Goal: Task Accomplishment & Management: Complete application form

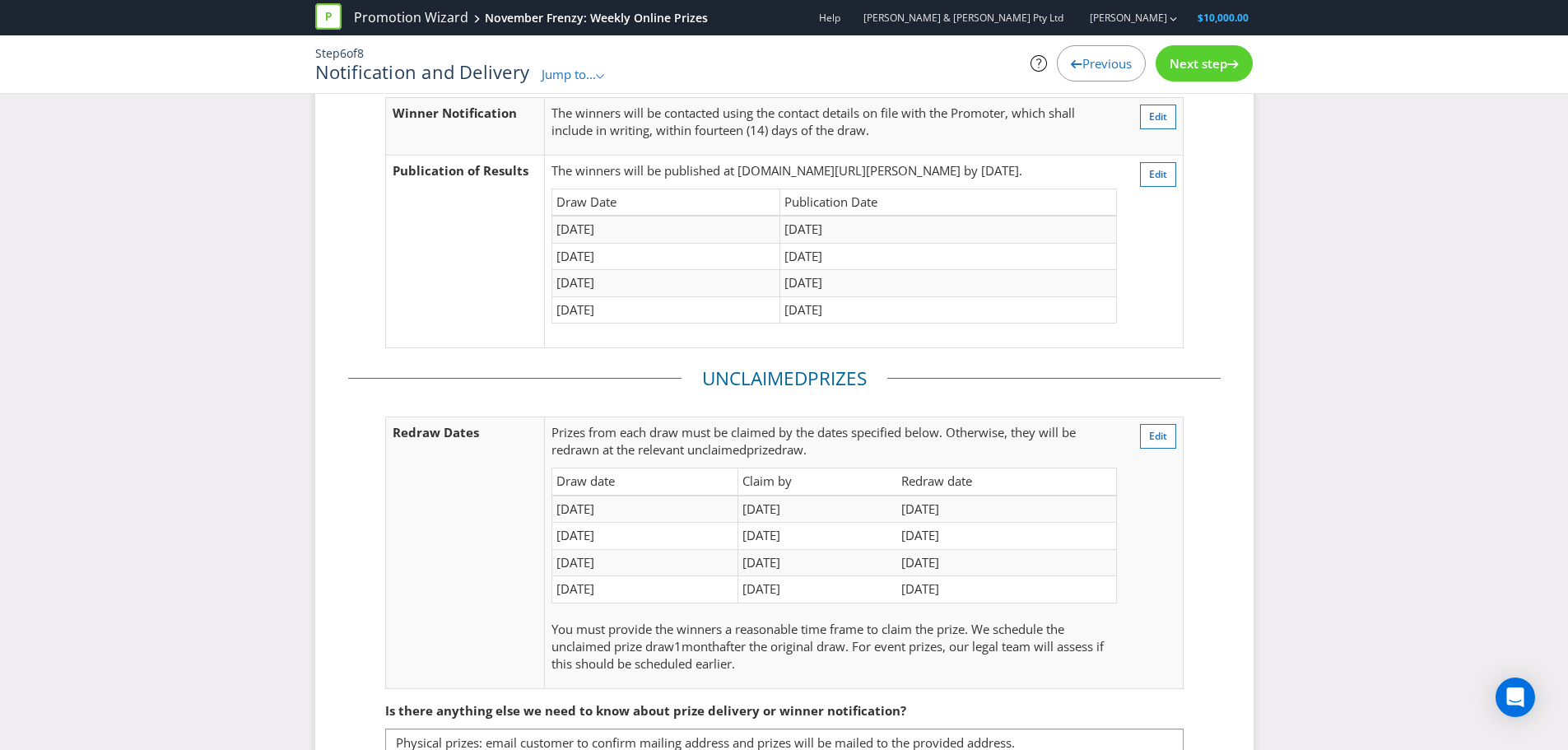
scroll to position [254, 0]
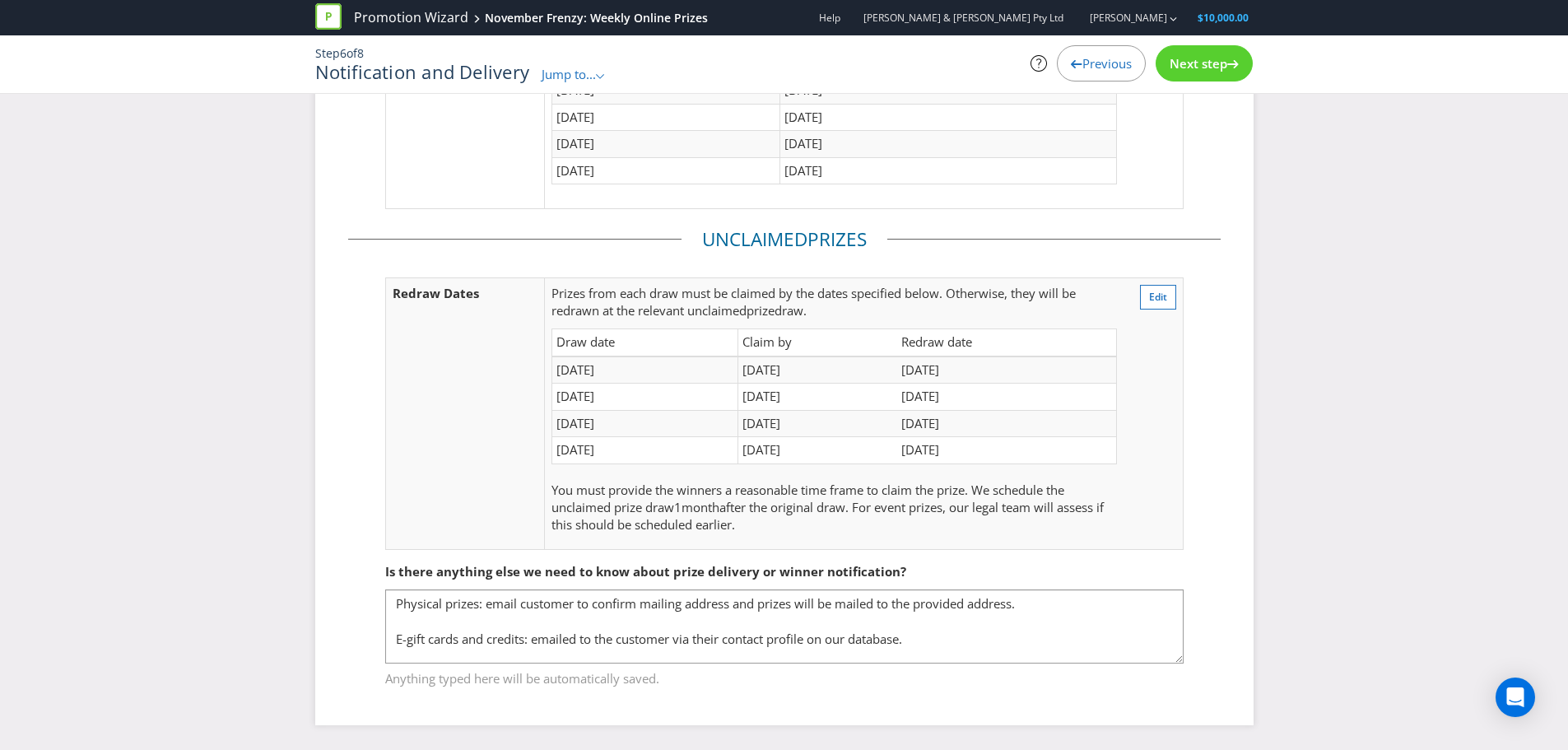
click at [1194, 65] on span "Next step" at bounding box center [1199, 63] width 58 height 16
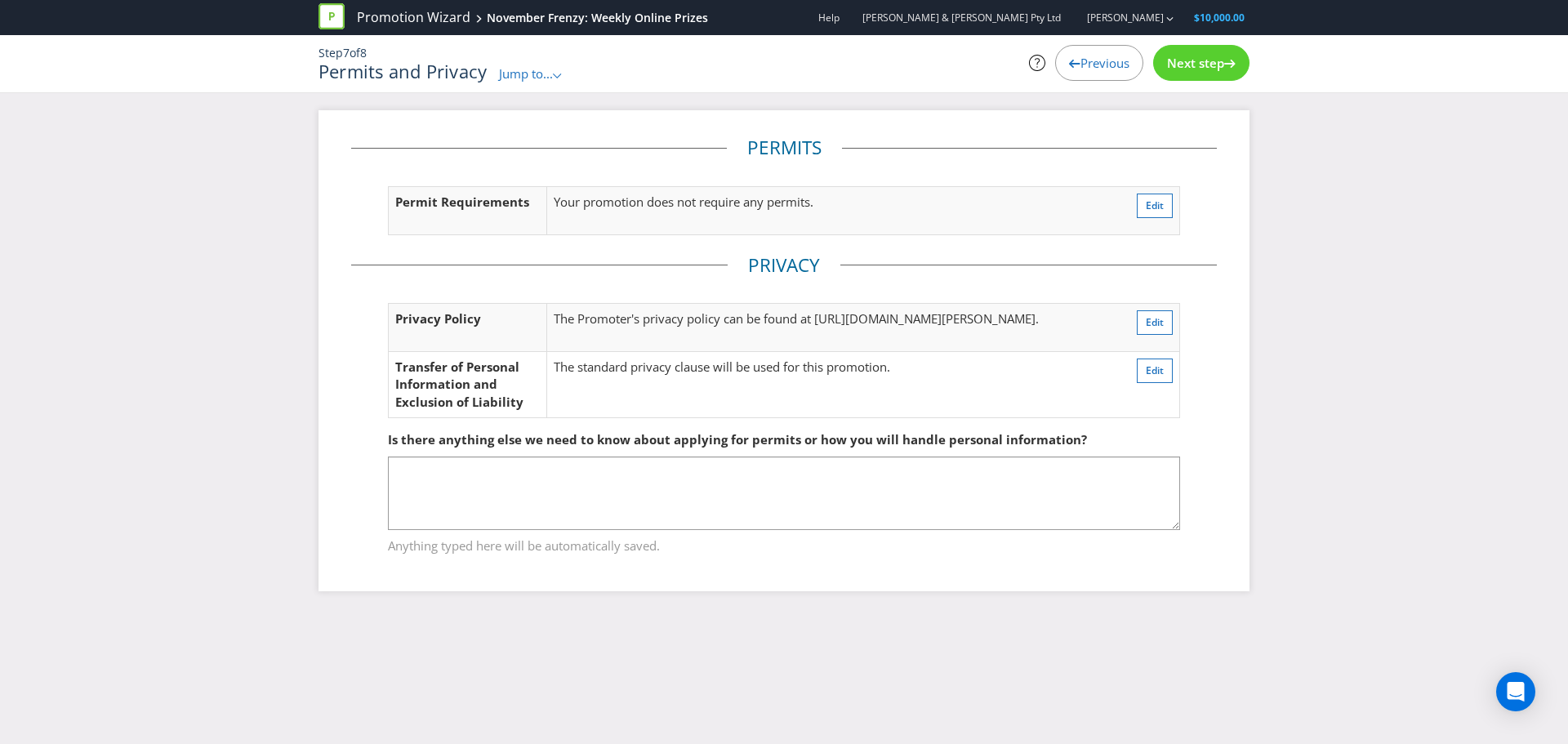
click at [1185, 64] on span "Next step" at bounding box center [1196, 63] width 58 height 16
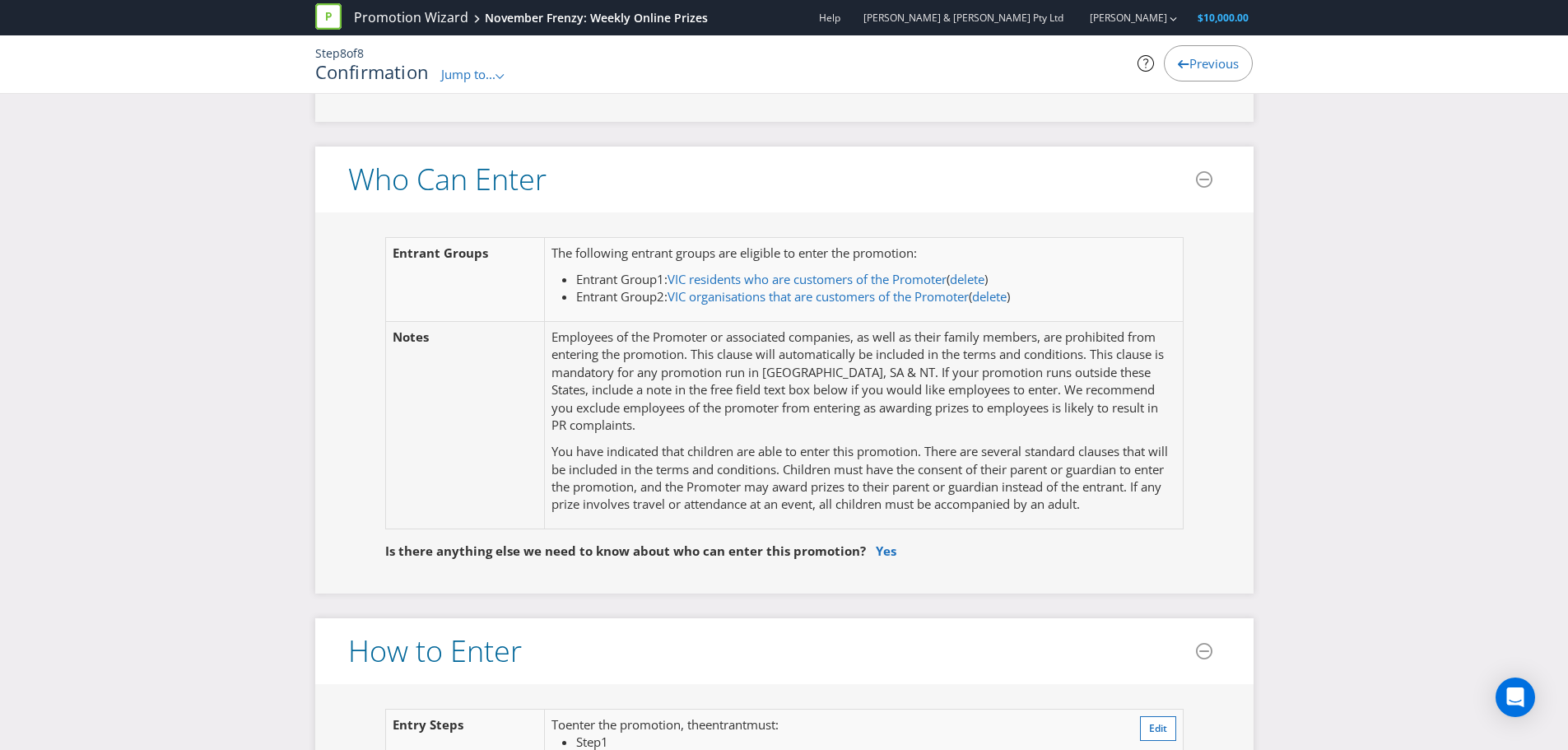
scroll to position [988, 0]
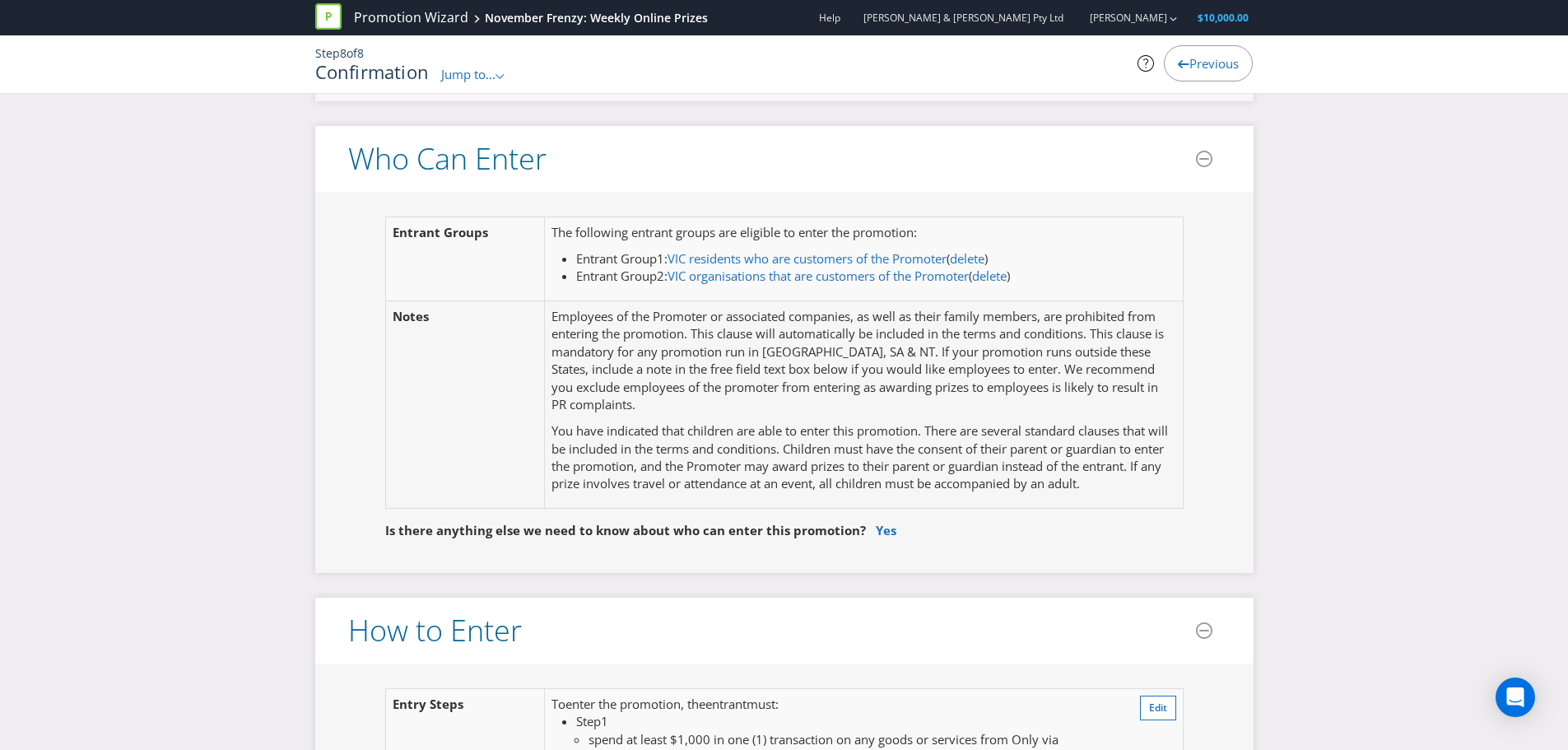
click at [867, 531] on span at bounding box center [871, 530] width 10 height 16
click at [876, 535] on link "Yes" at bounding box center [886, 530] width 20 height 16
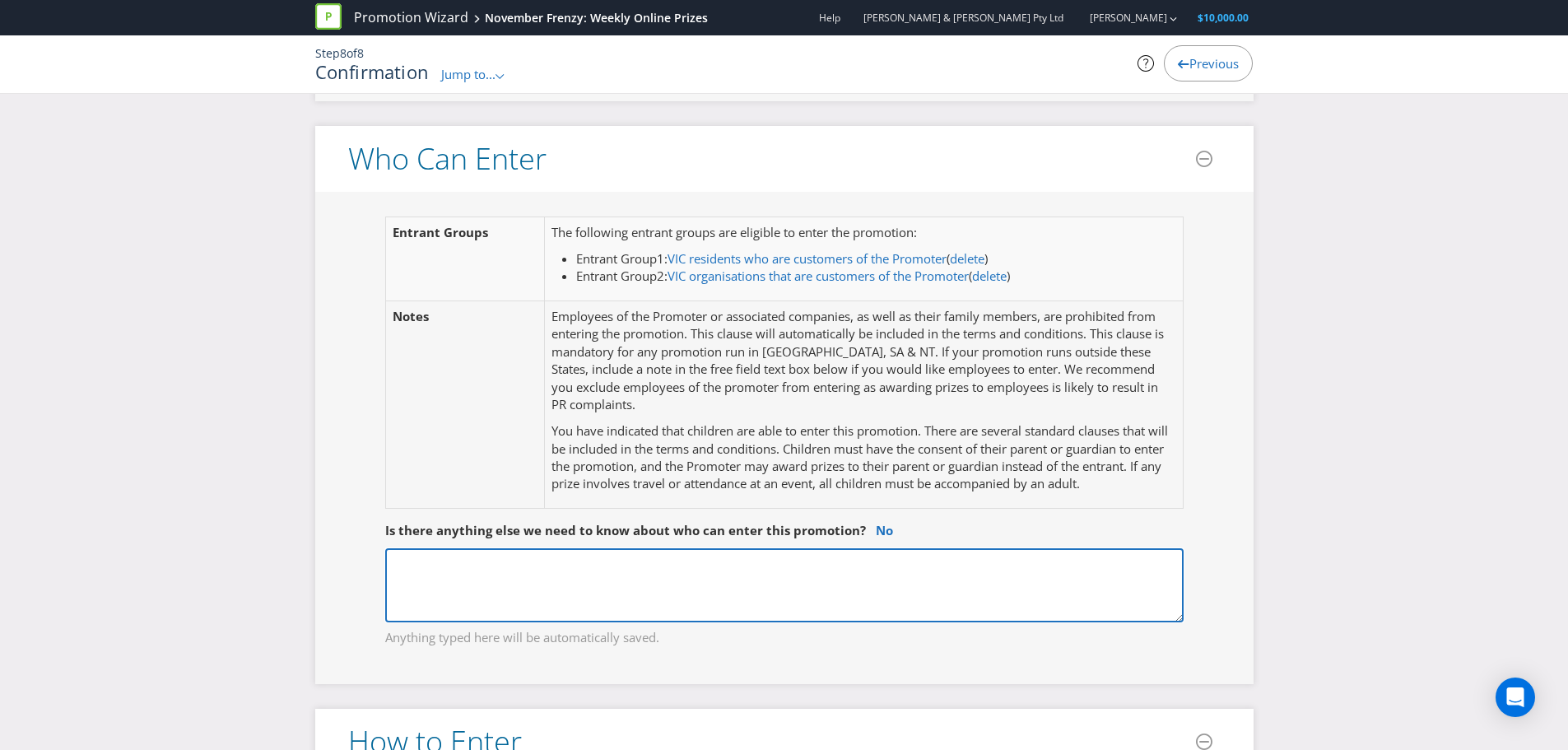
click at [630, 579] on textarea at bounding box center [785, 585] width 799 height 74
type textarea "Employees are not allowed to enter including their\"
click at [718, 588] on textarea "Employees are not allowed to enter including their\" at bounding box center [785, 585] width 799 height 74
drag, startPoint x: 752, startPoint y: 574, endPoint x: 50, endPoint y: 556, distance: 702.2
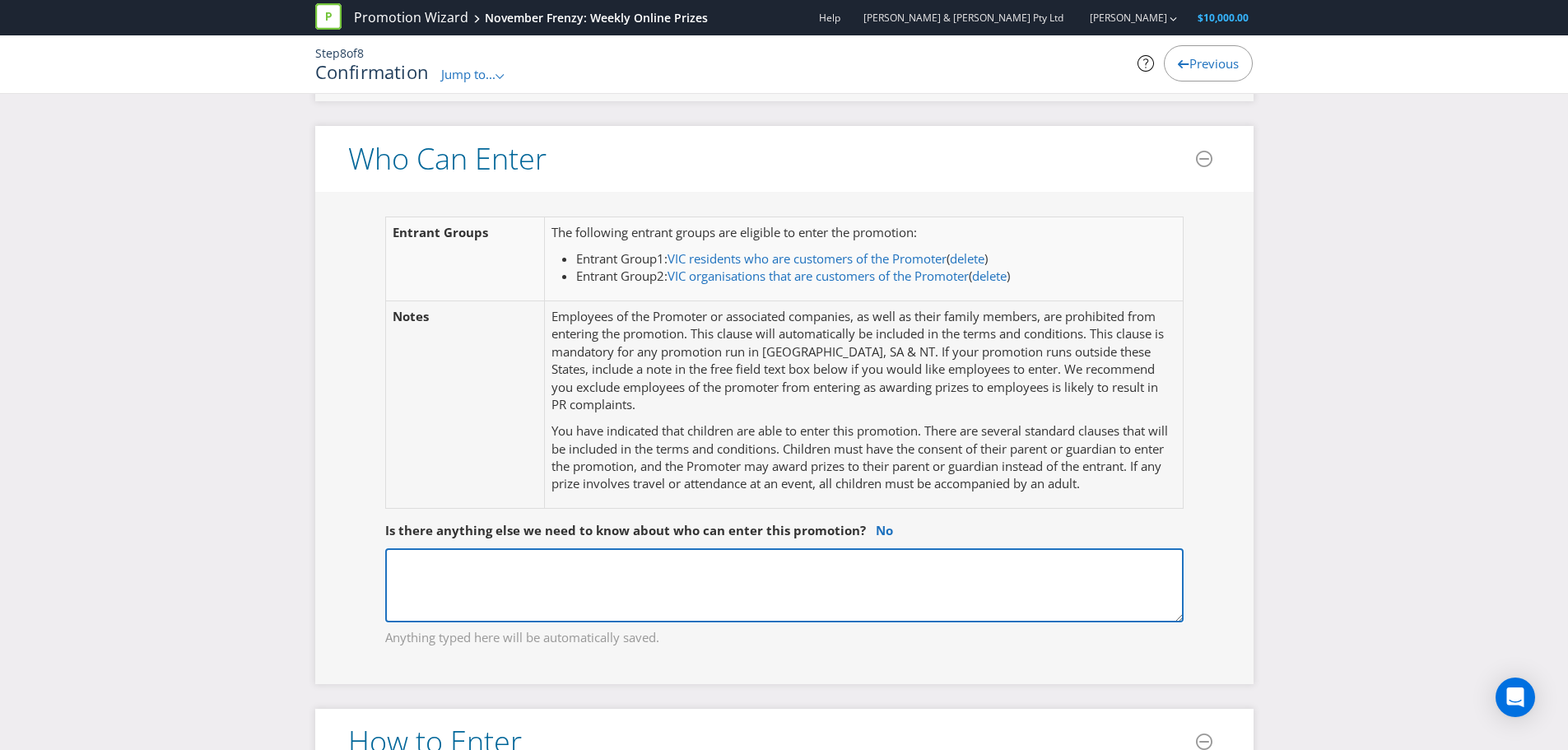
click at [711, 595] on textarea at bounding box center [785, 585] width 799 height 74
paste textarea "Directors, officers, management, employees, suppliers (including prize supplier…"
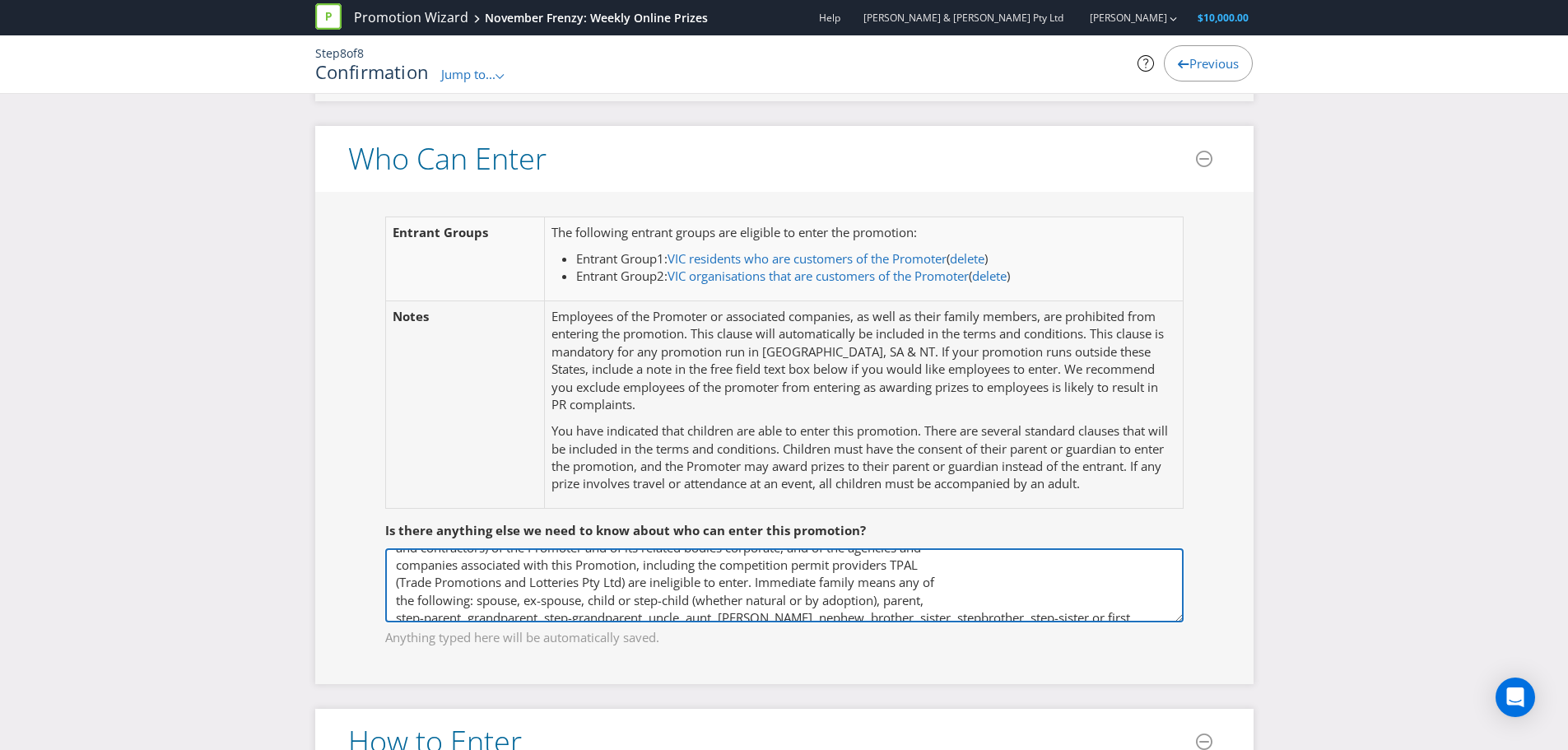
scroll to position [61, 0]
drag, startPoint x: 758, startPoint y: 575, endPoint x: 647, endPoint y: 577, distance: 111.0
click at [647, 577] on textarea "Directors, officers, management, employees, suppliers (including prize supplier…" at bounding box center [785, 585] width 799 height 74
click at [653, 572] on textarea "Directors, officers, management, employees, suppliers (including prize supplier…" at bounding box center [785, 585] width 799 height 74
drag, startPoint x: 630, startPoint y: 572, endPoint x: 343, endPoint y: 572, distance: 287.0
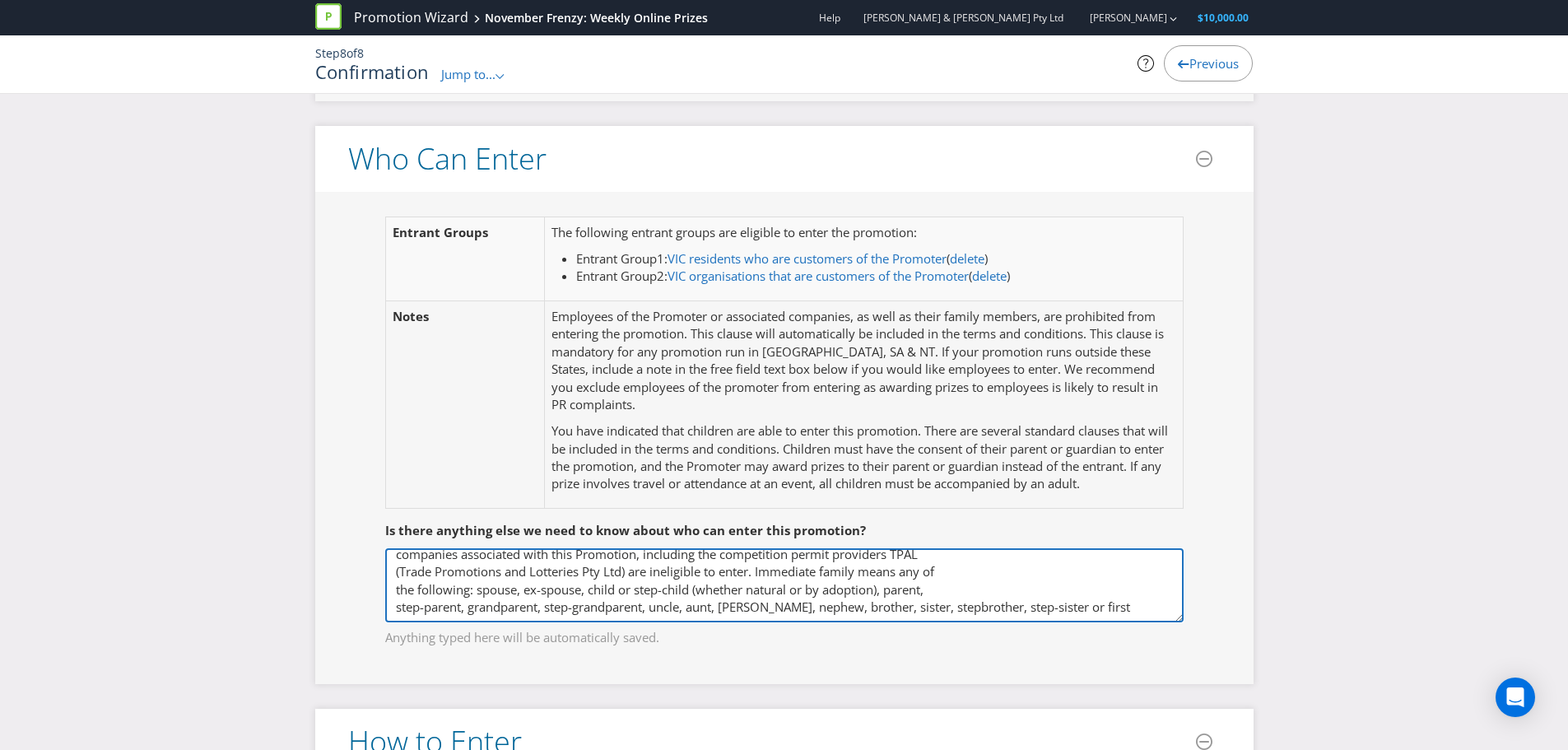
click at [343, 572] on div "Entrant Group s The following entrant groups are eligible to enter the promotio…" at bounding box center [785, 438] width 938 height 492
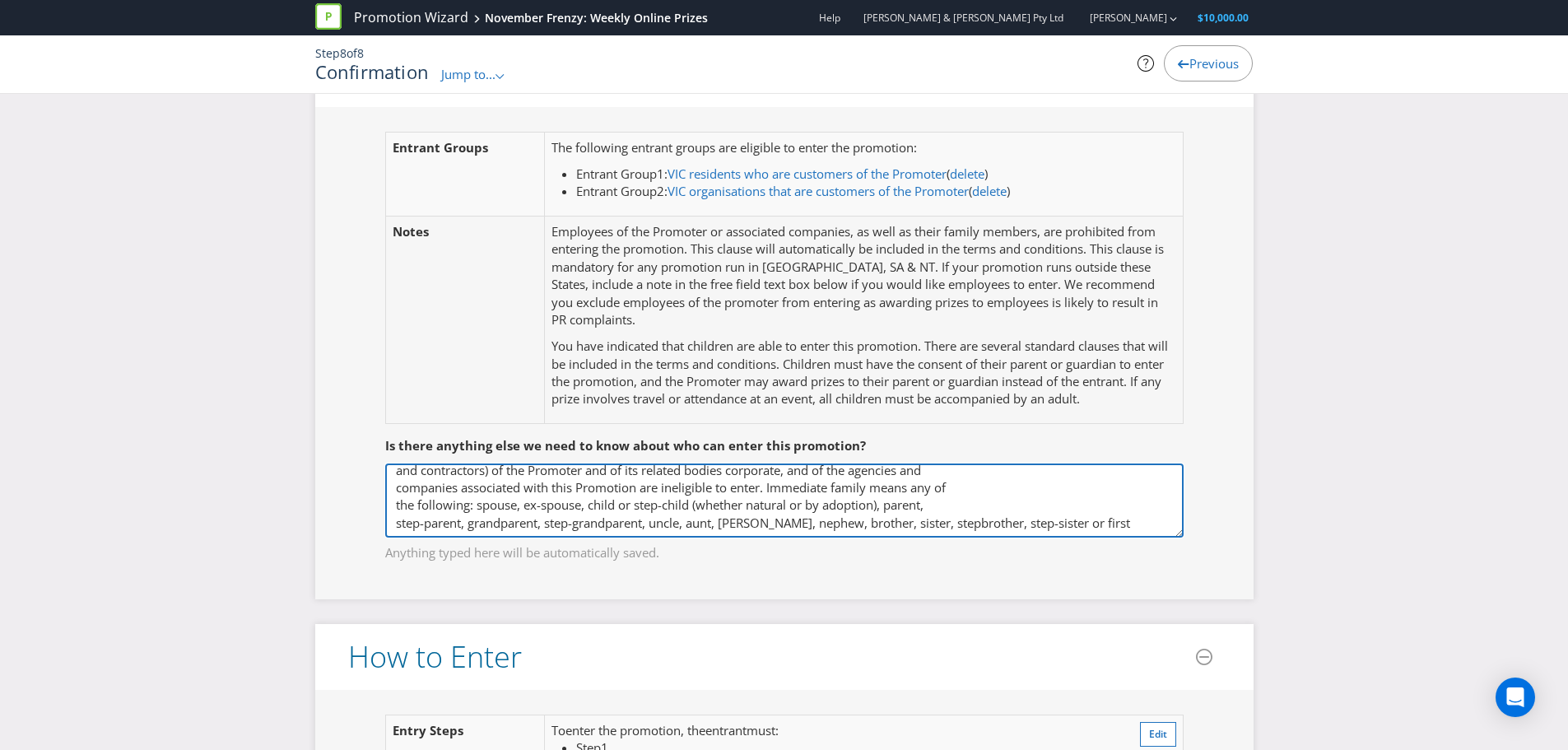
scroll to position [1153, 0]
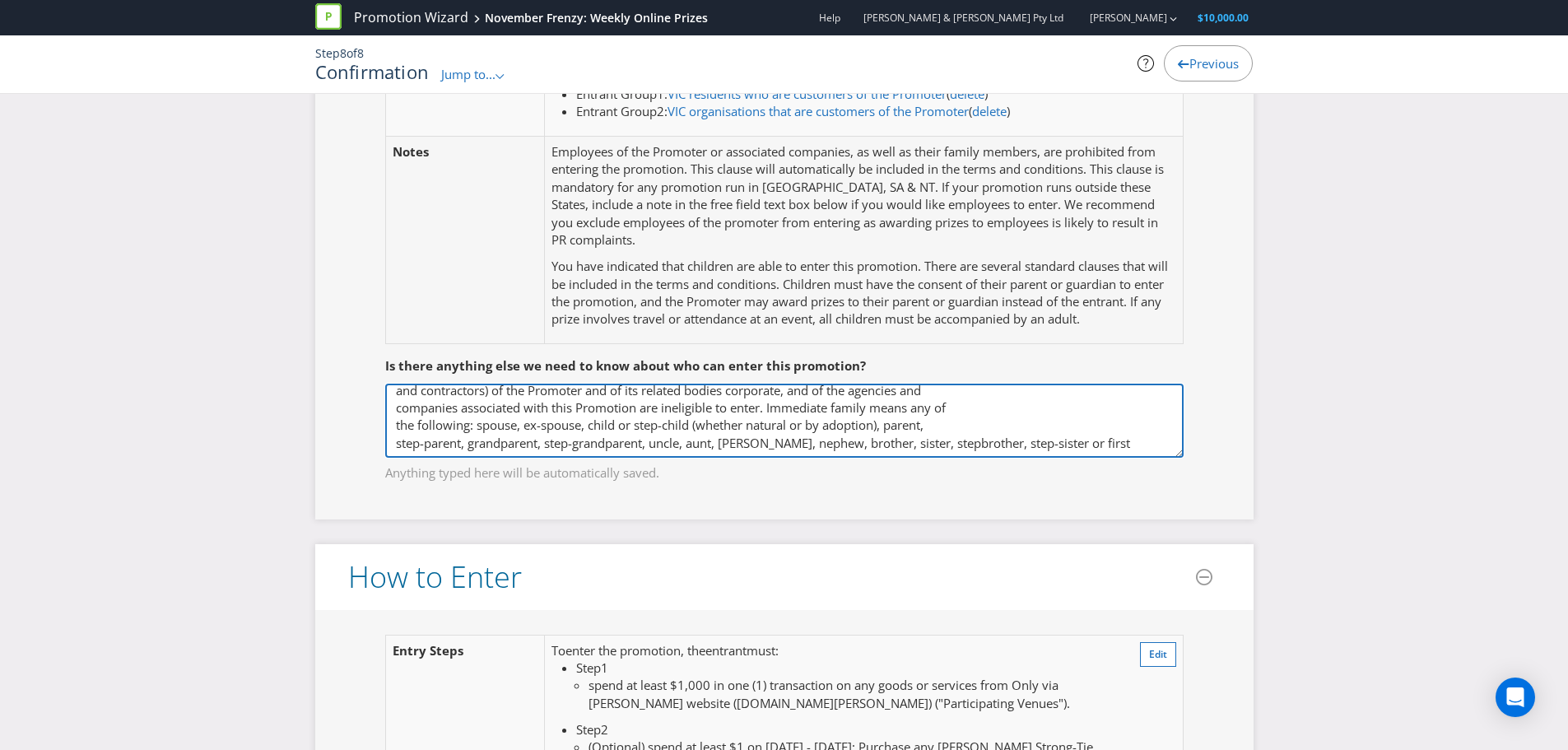
type textarea "Directors, officers, management, employees, suppliers (including prize supplier…"
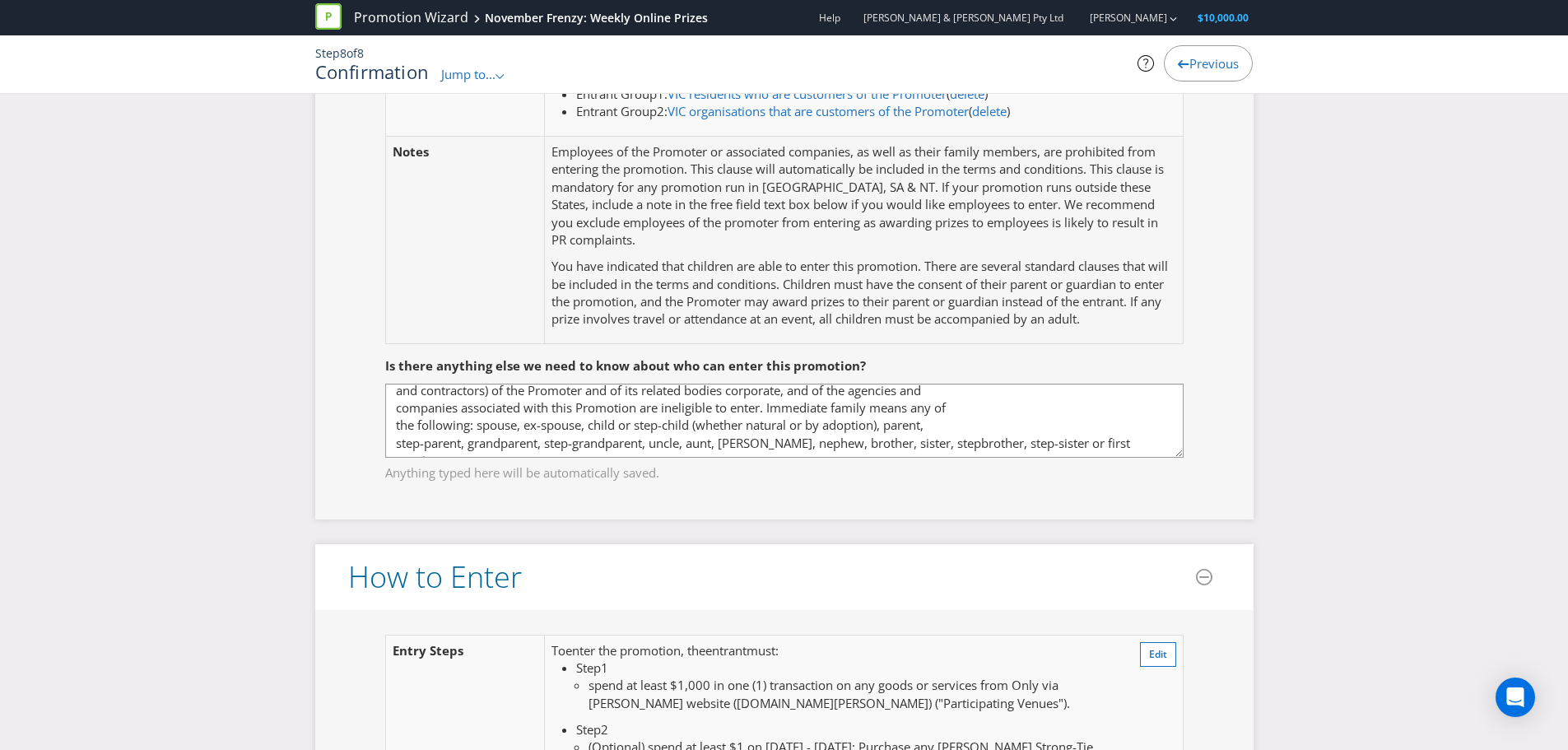
click at [415, 546] on header "How to Enter" at bounding box center [785, 577] width 938 height 66
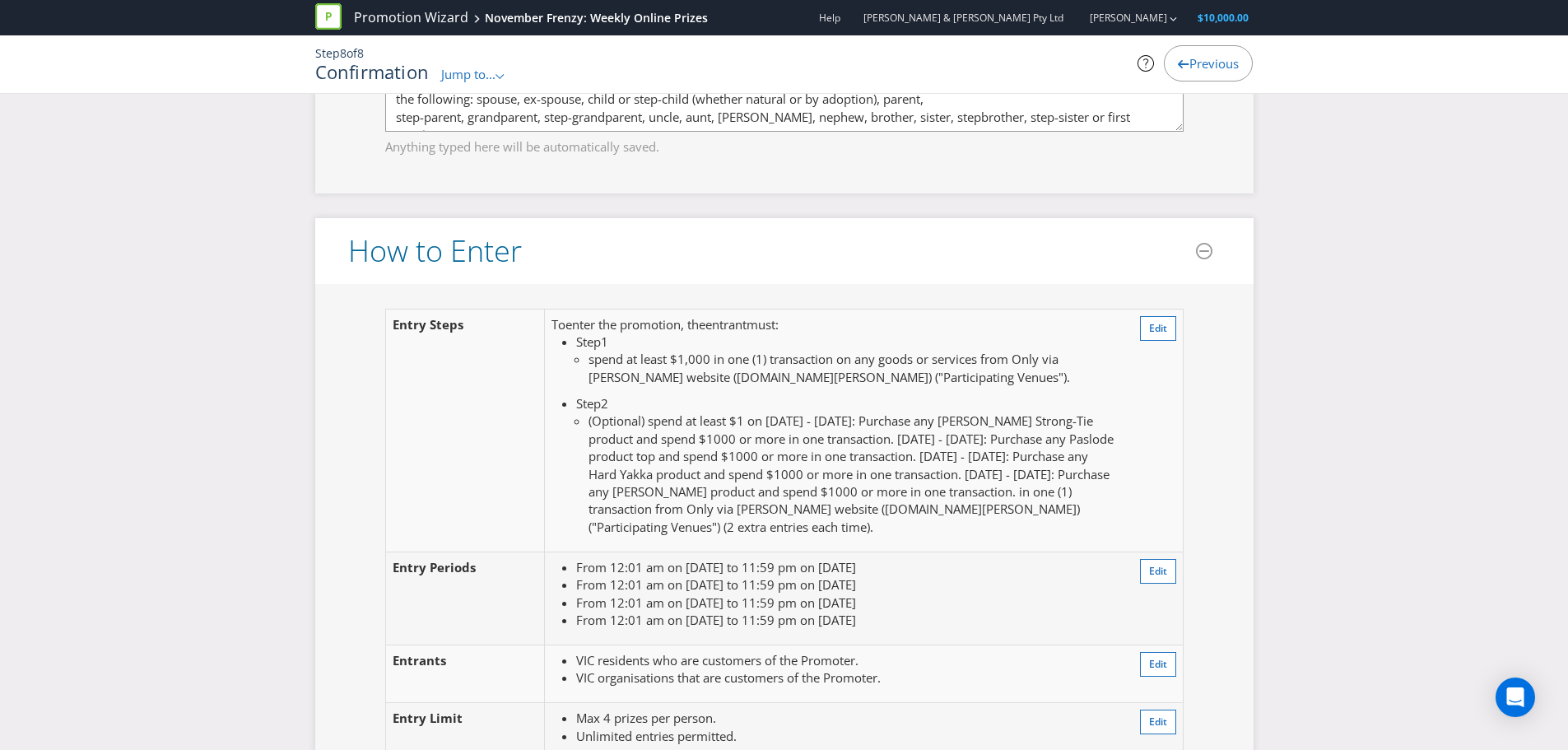
scroll to position [1482, 0]
click at [1160, 324] on span "Edit" at bounding box center [1158, 324] width 18 height 14
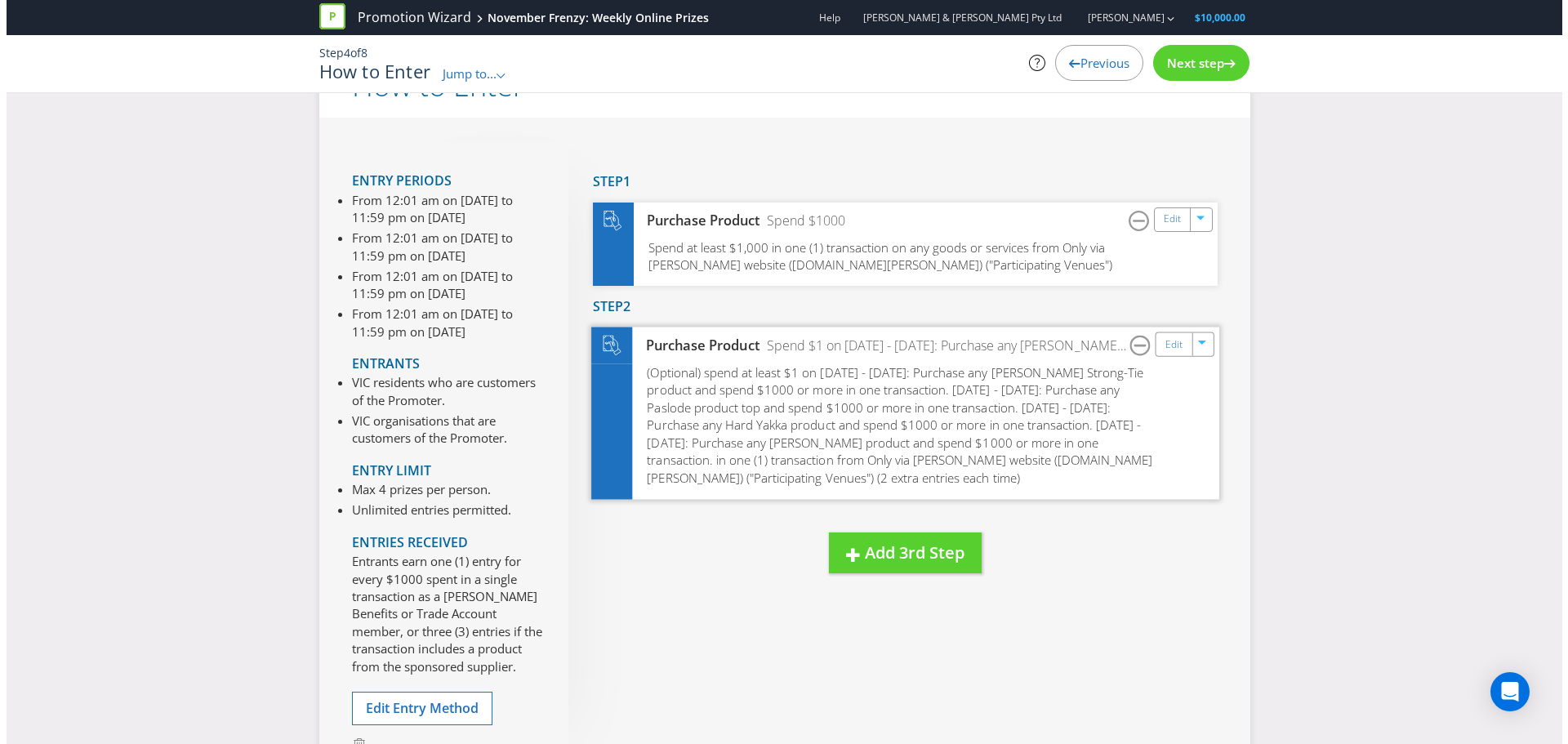
scroll to position [16, 0]
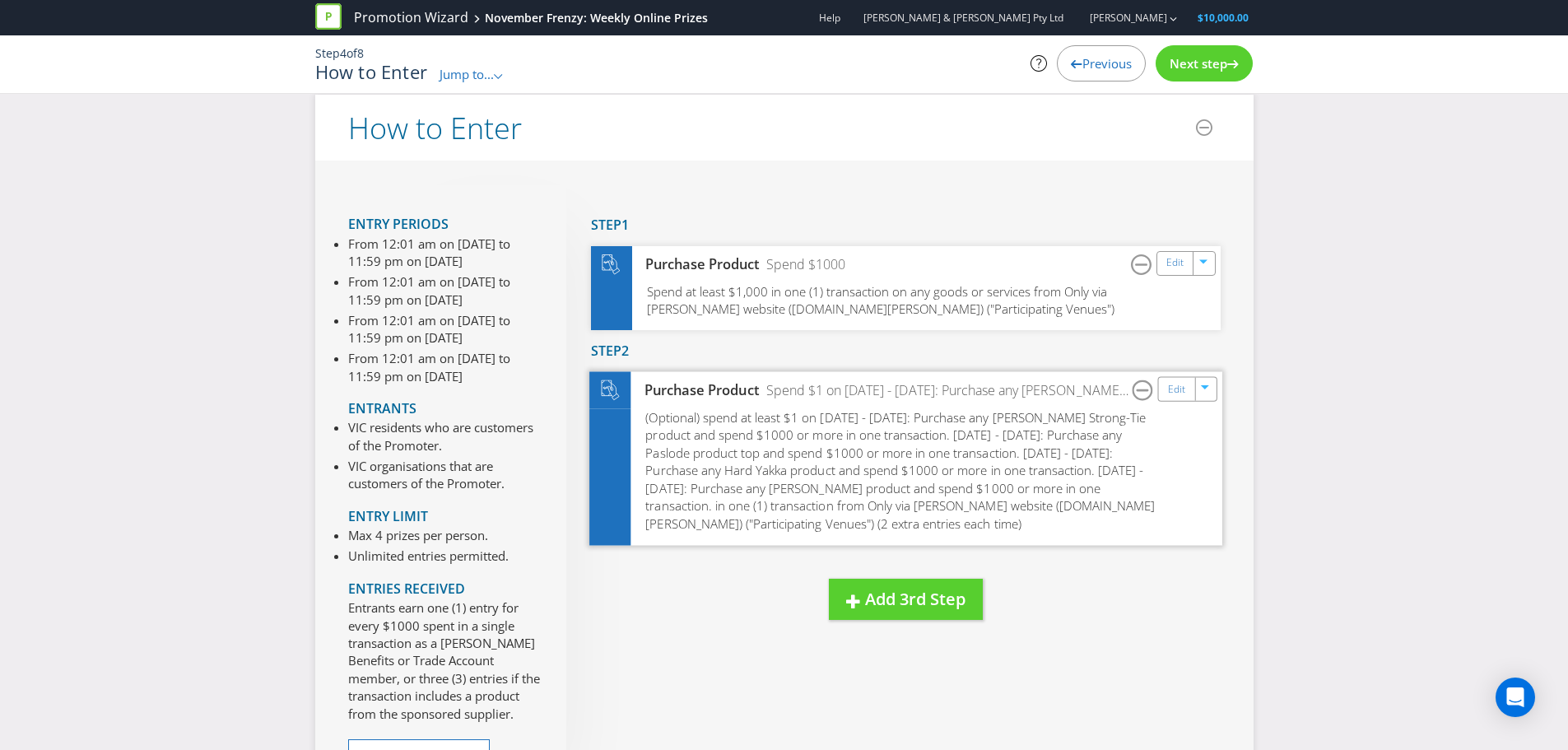
click at [833, 416] on span "(Optional) spend at least $1 on [DATE] - [DATE]: Purchase any [PERSON_NAME] Str…" at bounding box center [899, 471] width 509 height 123
click at [1170, 397] on link "Edit" at bounding box center [1176, 389] width 17 height 19
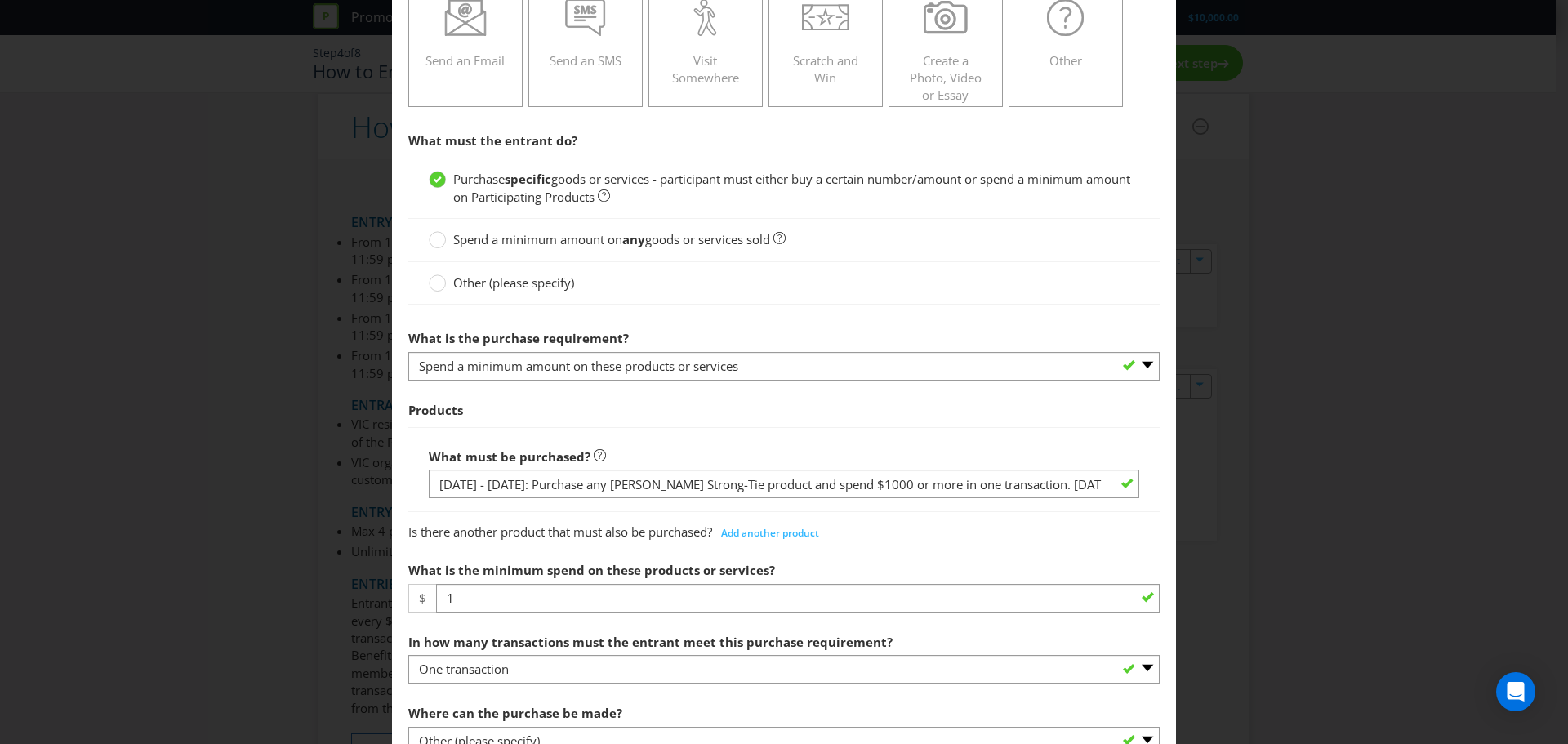
scroll to position [408, 0]
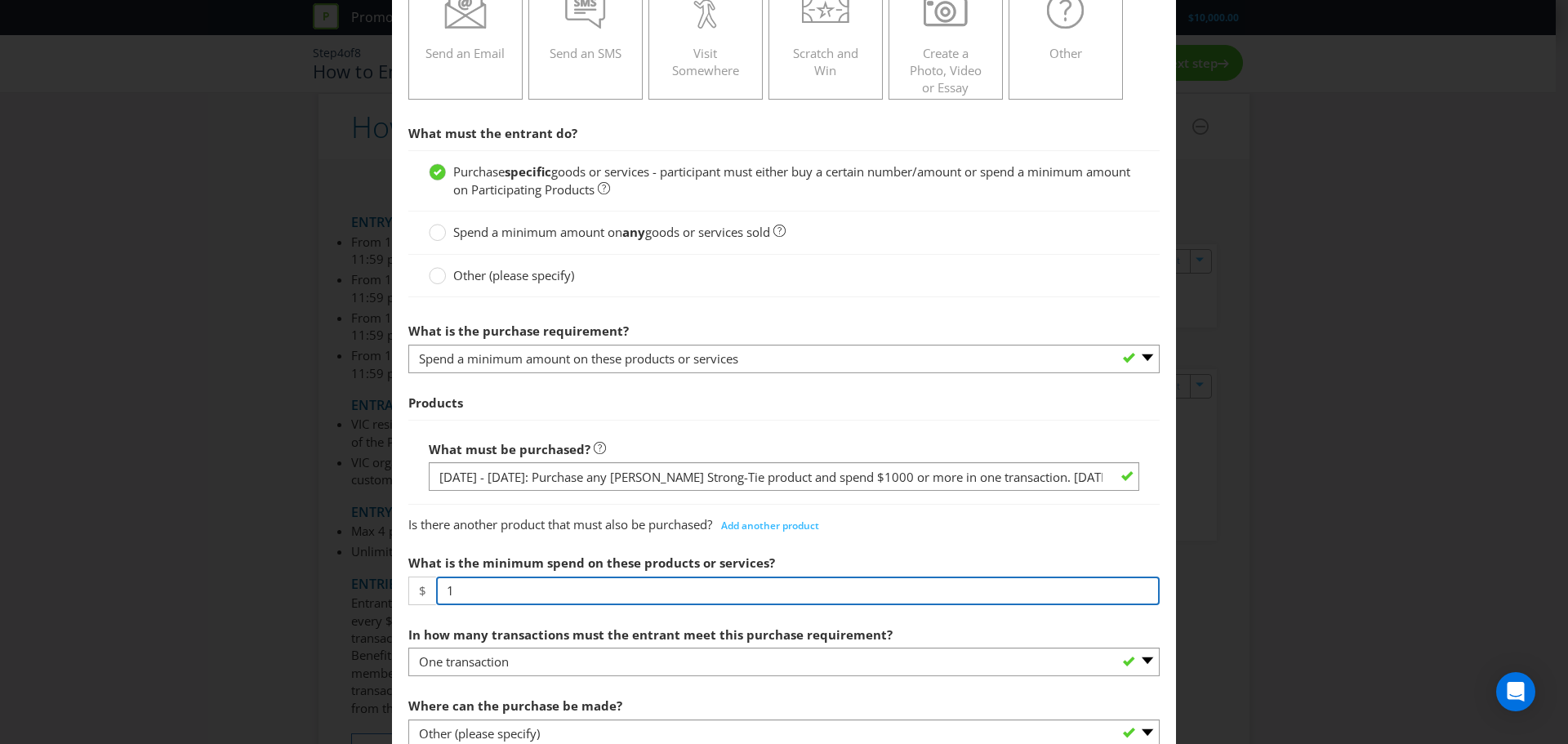
click at [512, 588] on input "1" at bounding box center [797, 591] width 723 height 29
type input "1000"
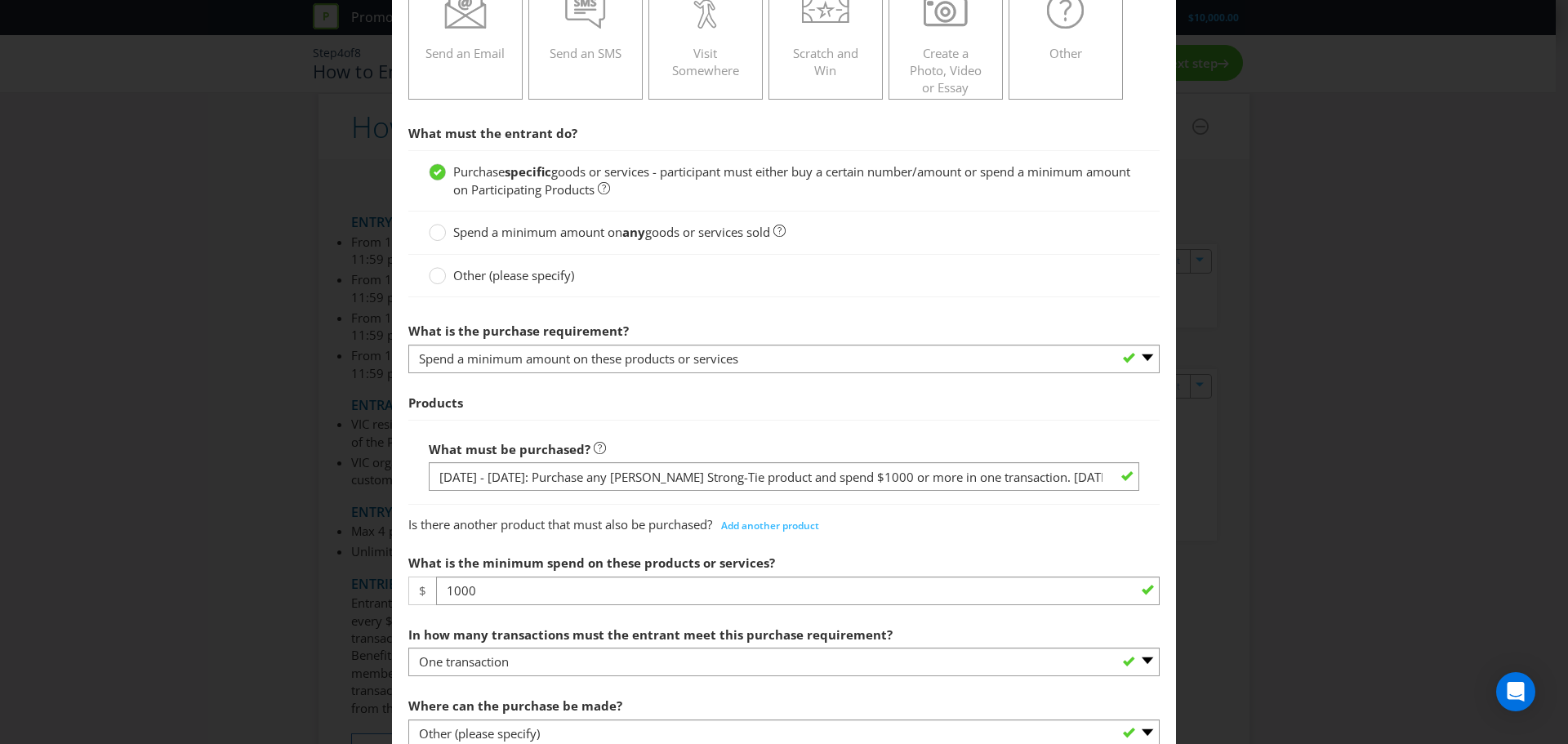
click at [542, 569] on span "What is the minimum spend on these products or services?" at bounding box center [591, 562] width 366 height 16
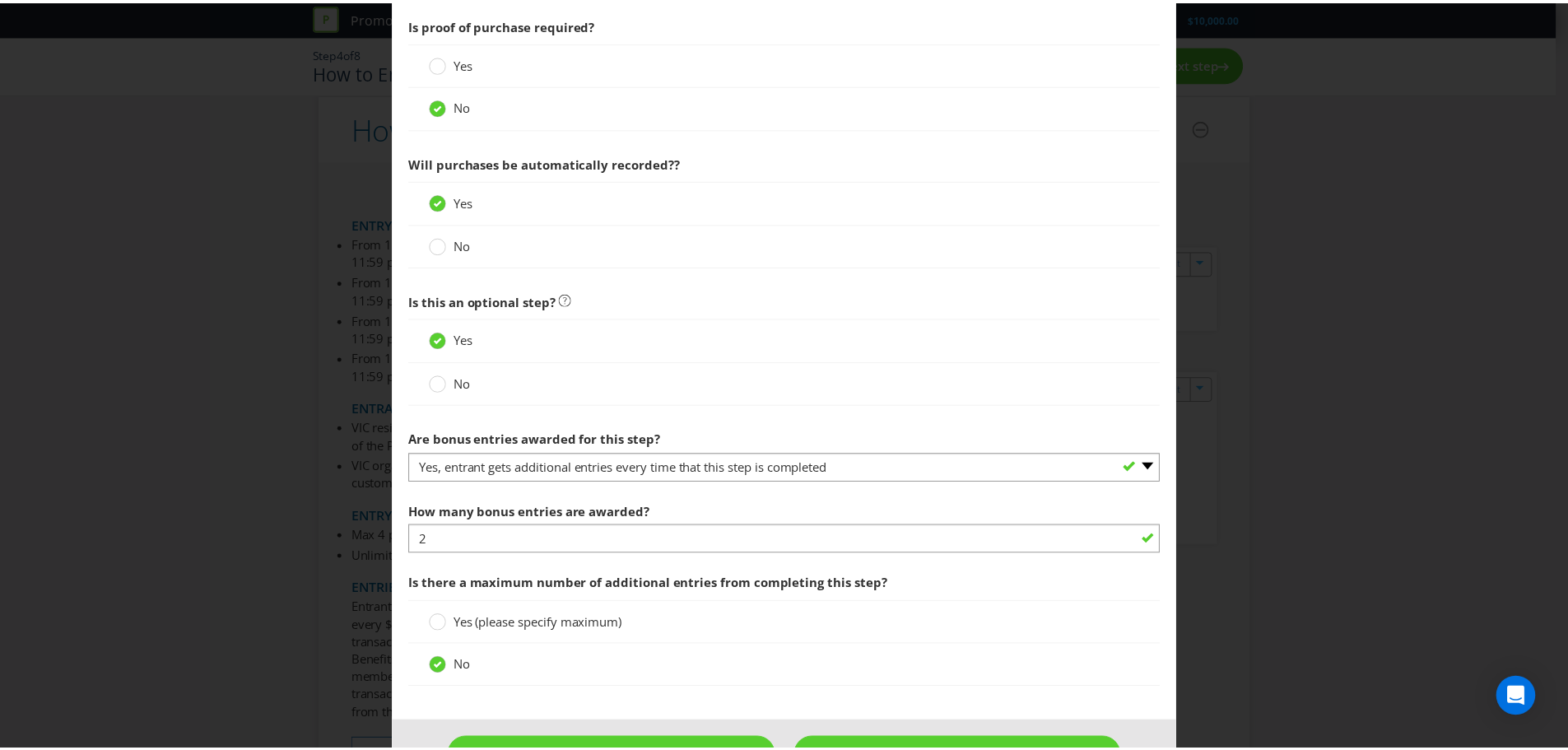
scroll to position [1369, 0]
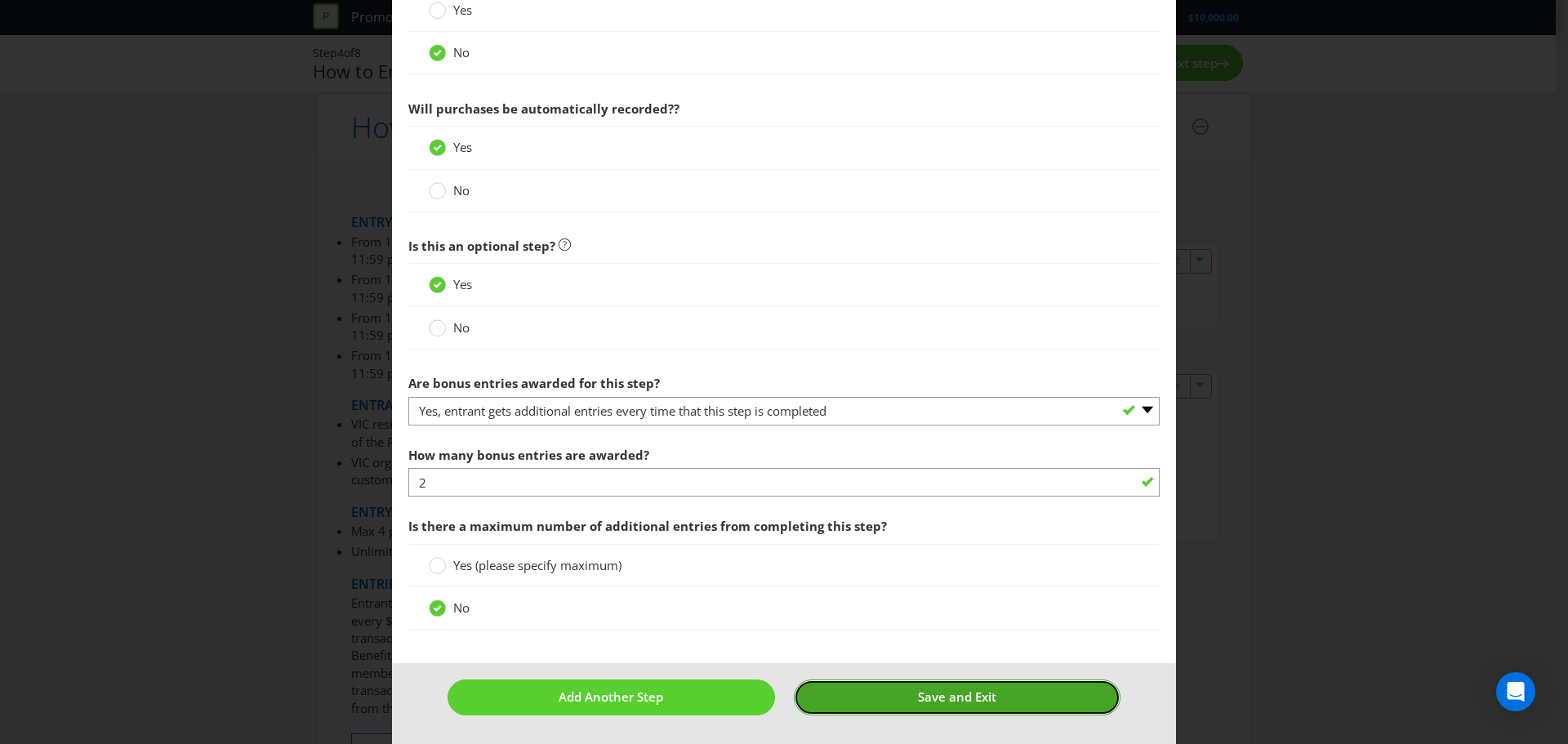
click at [991, 696] on button "Save and Exit" at bounding box center [957, 697] width 327 height 35
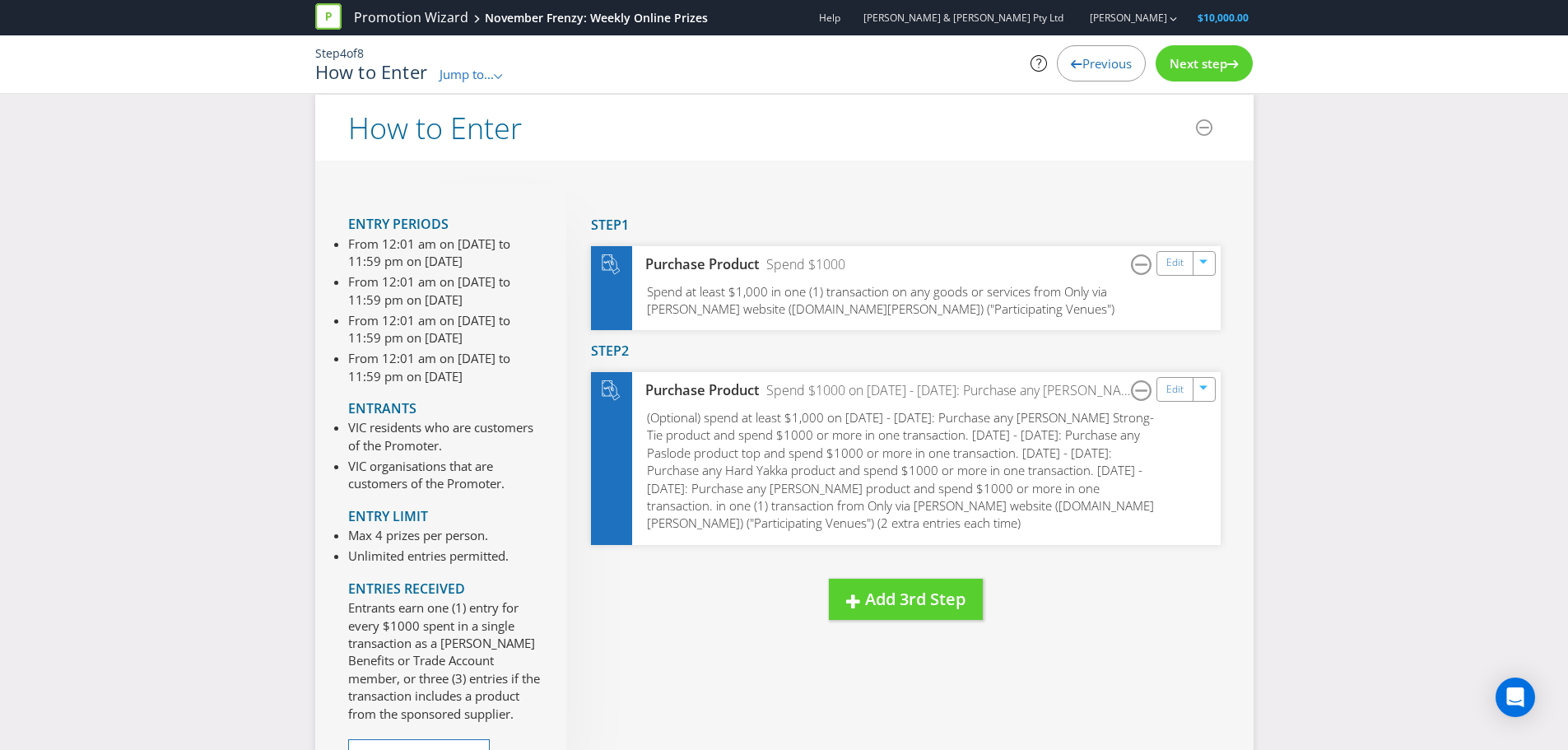
click at [1237, 67] on icon at bounding box center [1234, 64] width 12 height 9
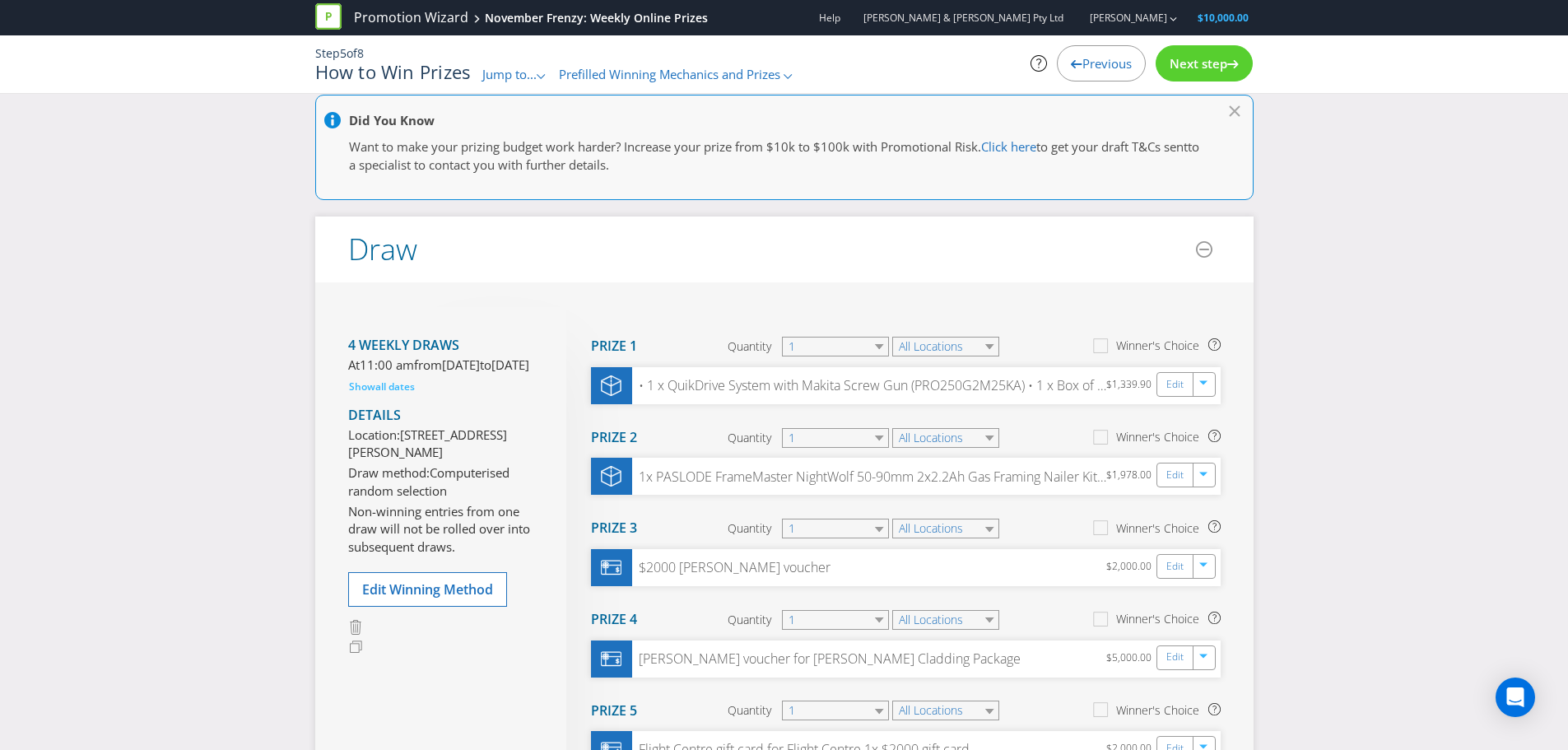
click at [1228, 68] on span "Next step" at bounding box center [1199, 63] width 58 height 16
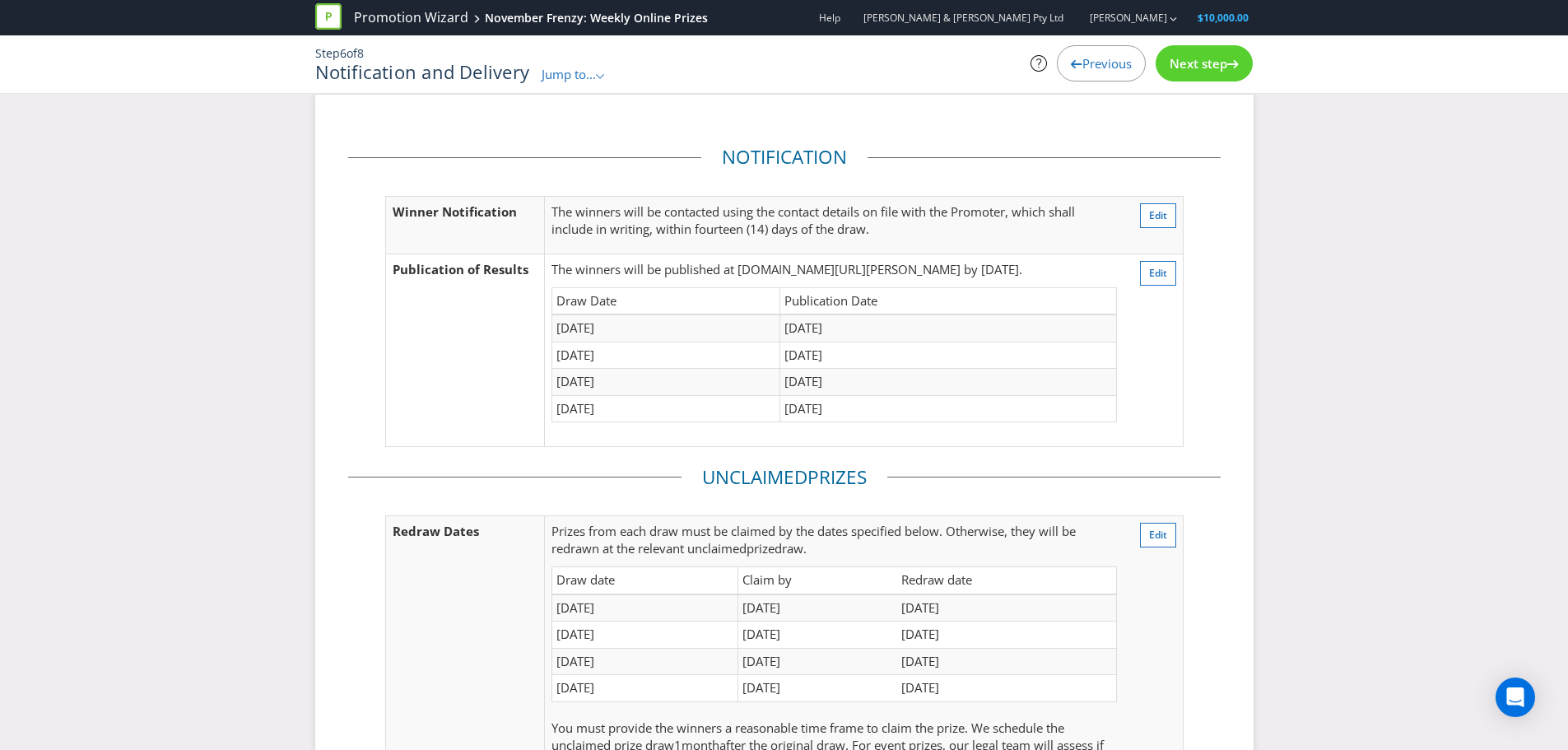
click at [1228, 68] on span "Next step" at bounding box center [1199, 63] width 58 height 16
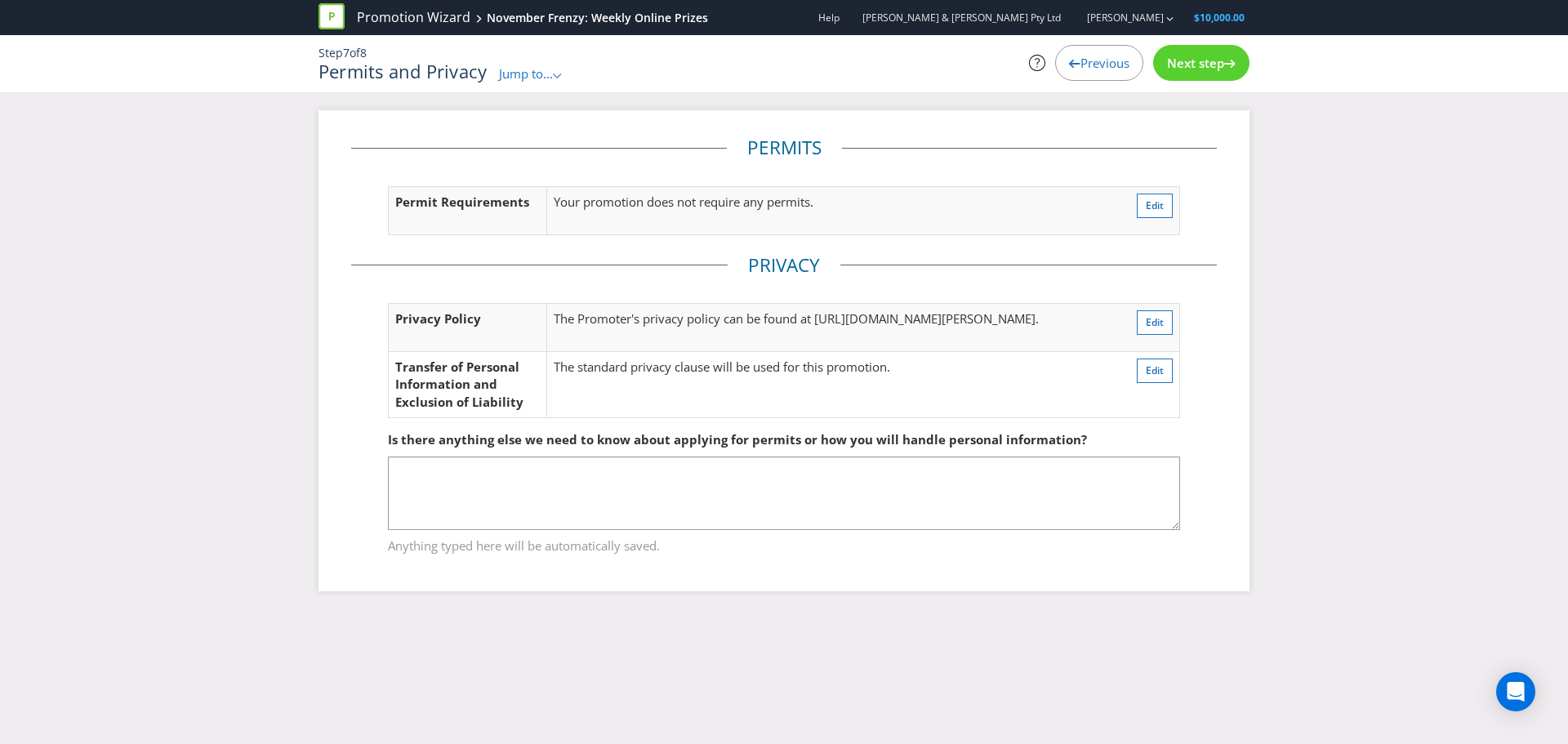
click at [1218, 68] on span "Next step" at bounding box center [1196, 63] width 58 height 16
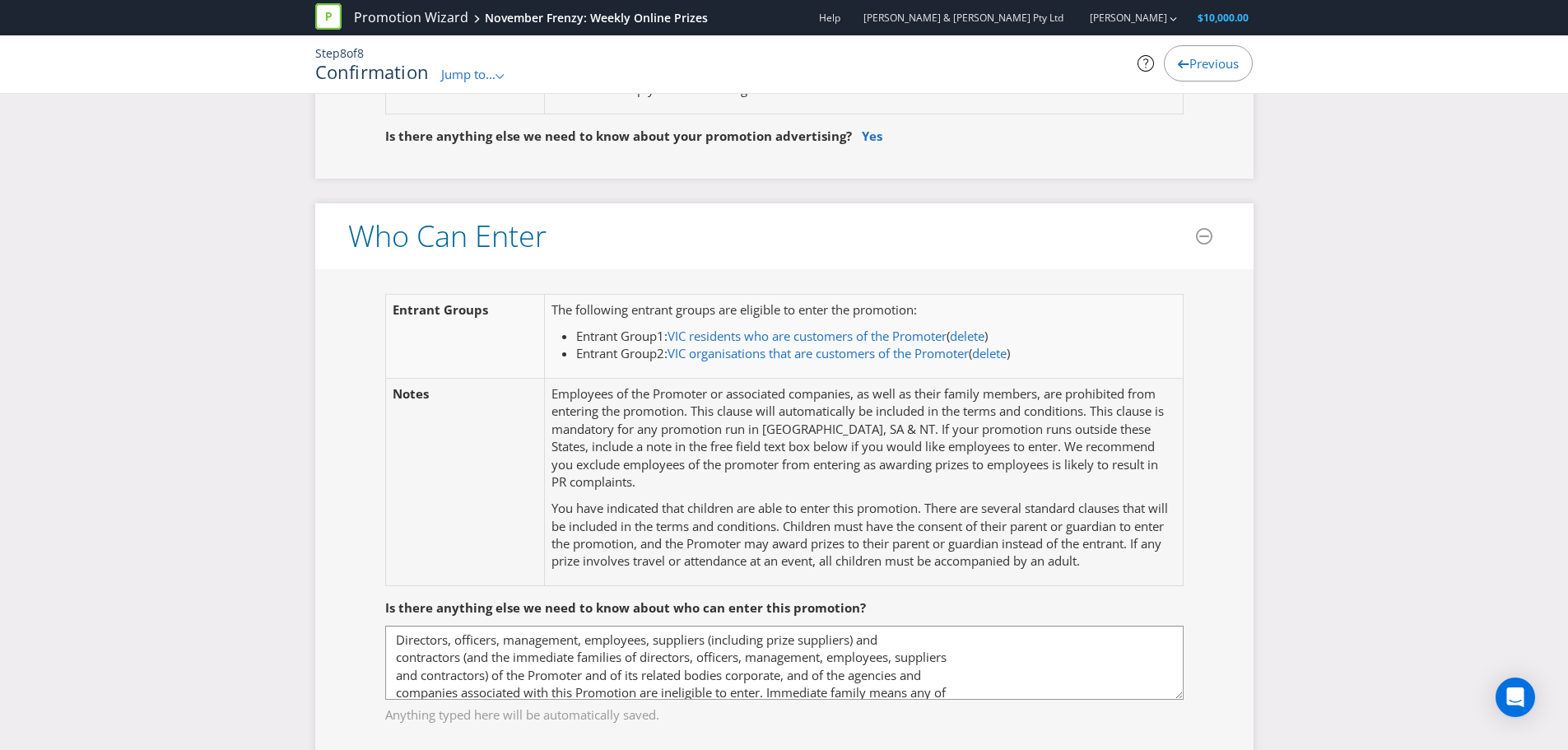
scroll to position [988, 0]
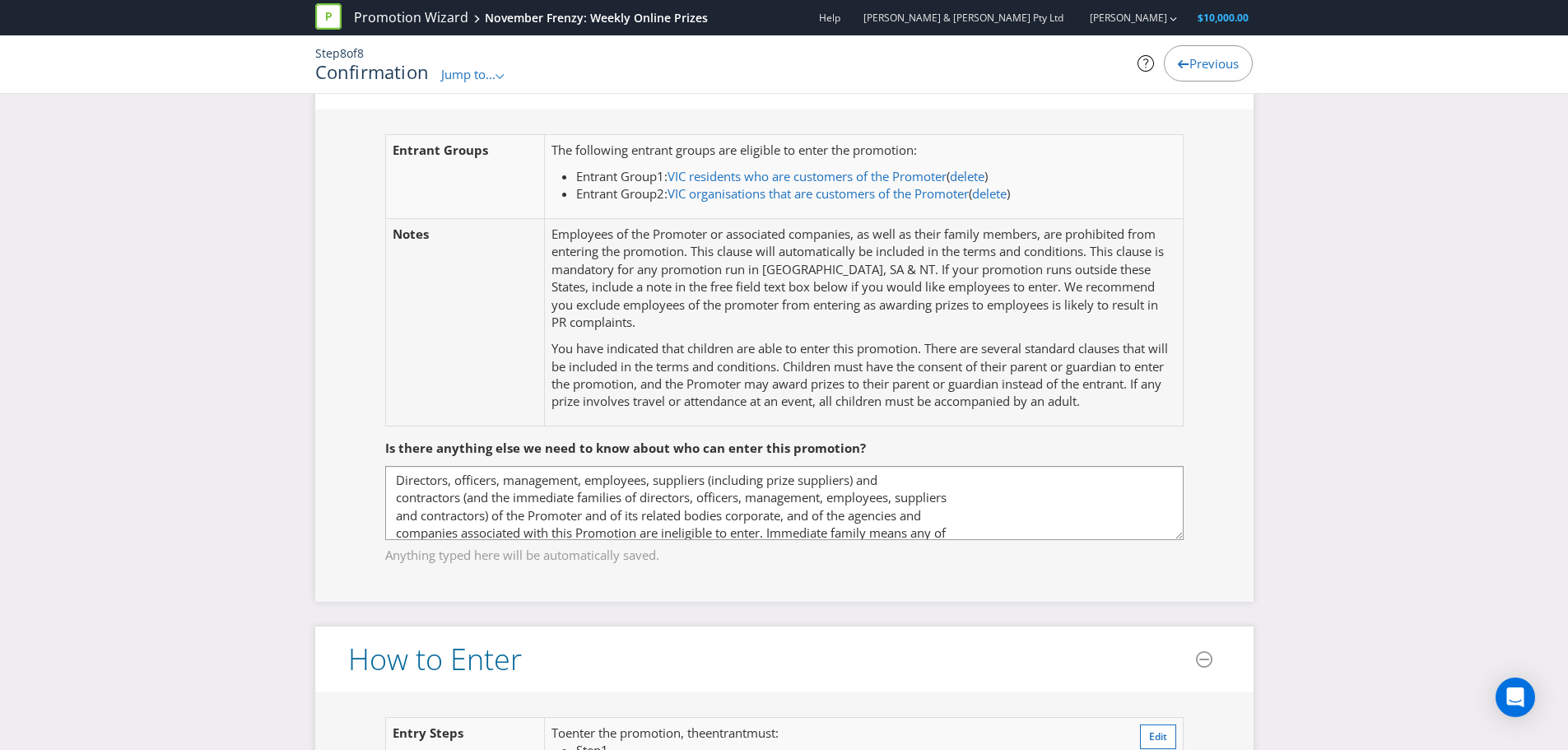
click at [596, 262] on p "Employees of the Promoter or associated companies, as well as their family memb…" at bounding box center [862, 278] width 624 height 106
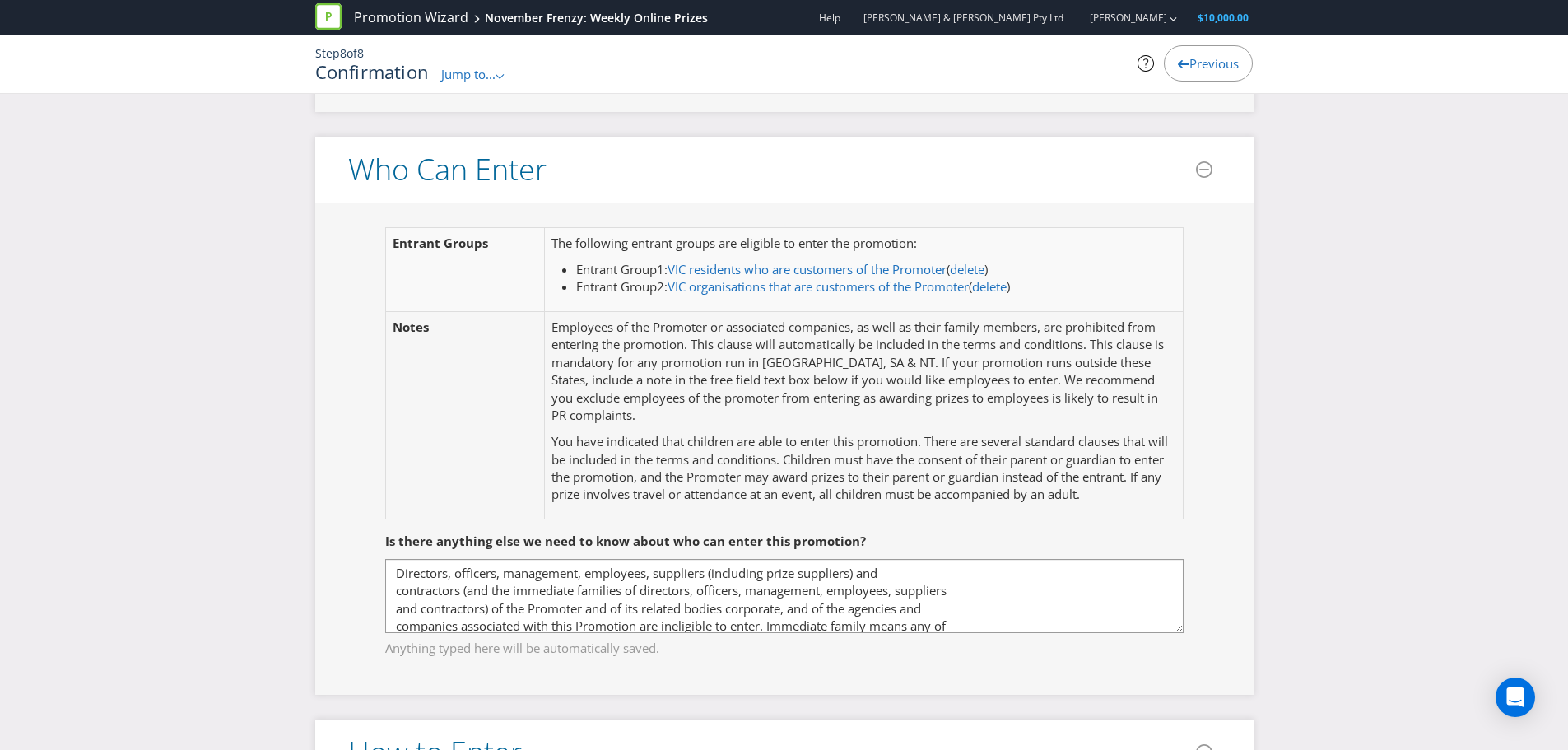
scroll to position [905, 0]
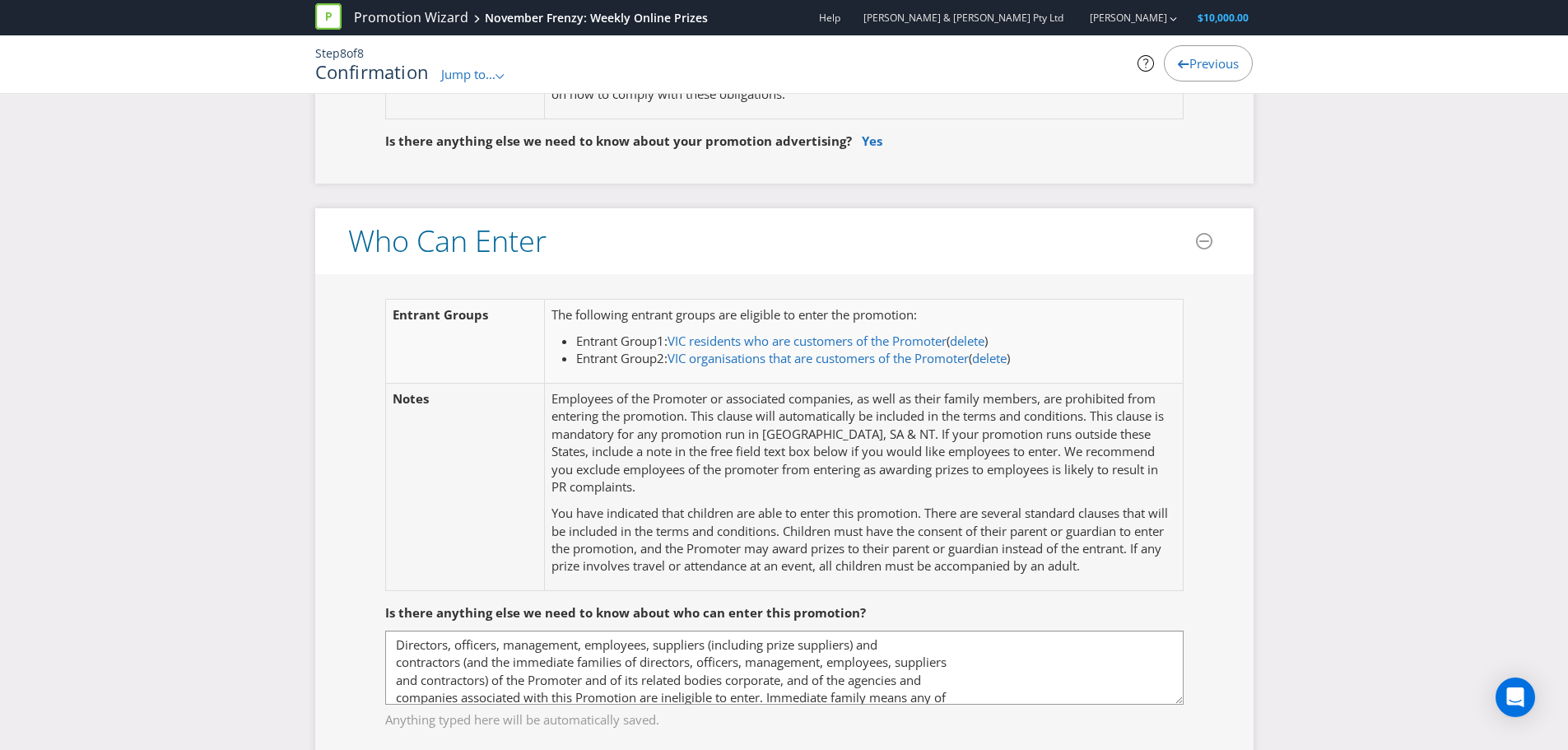
click at [438, 237] on h3 "Who Can Enter" at bounding box center [447, 241] width 199 height 33
click at [472, 237] on h3 "Who Can Enter" at bounding box center [447, 241] width 199 height 33
click at [478, 78] on span "Jump to..." at bounding box center [468, 73] width 55 height 16
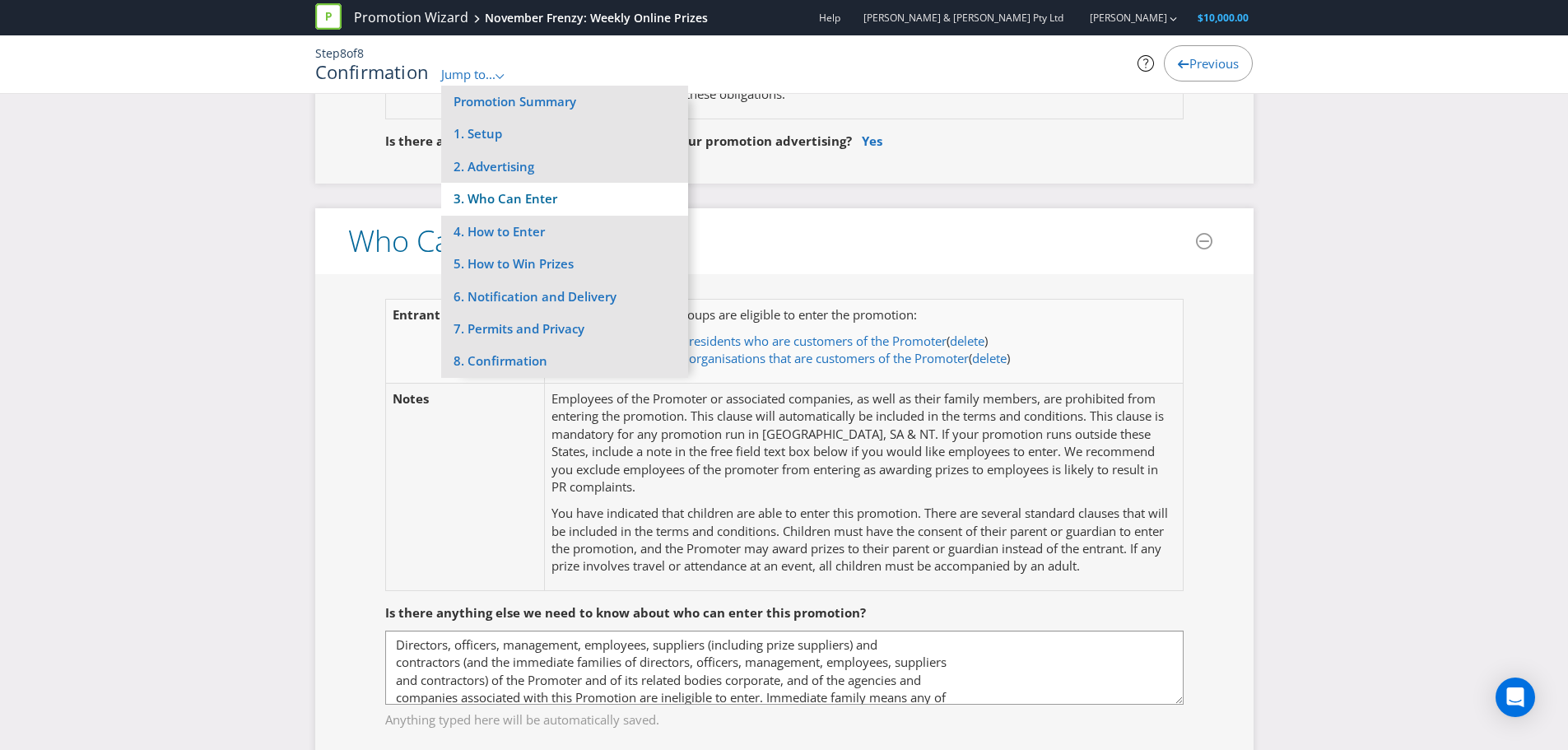
click at [516, 187] on li "3. Who Can Enter" at bounding box center [564, 199] width 247 height 32
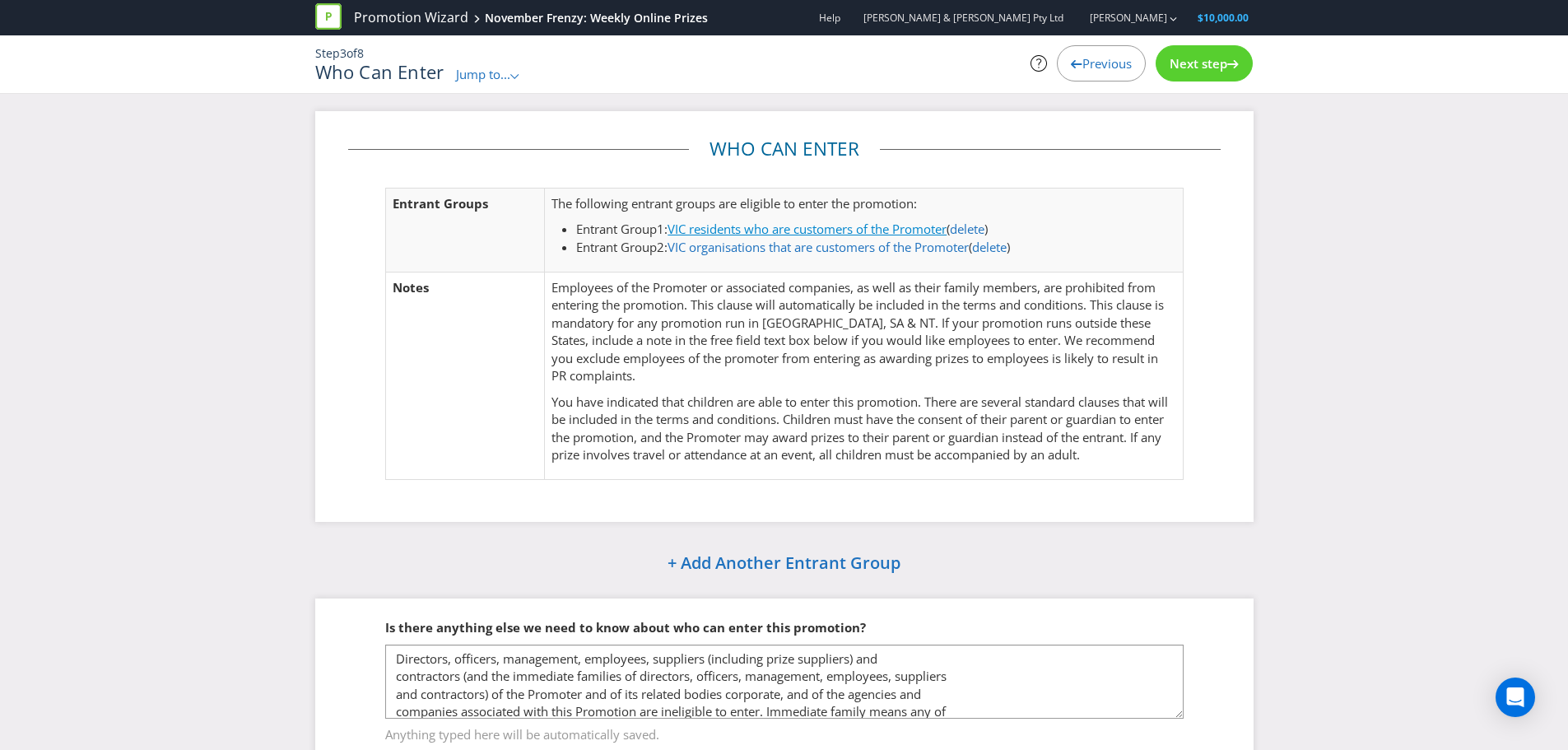
click at [910, 231] on link "VIC residents who are customers of the Promoter" at bounding box center [807, 229] width 279 height 16
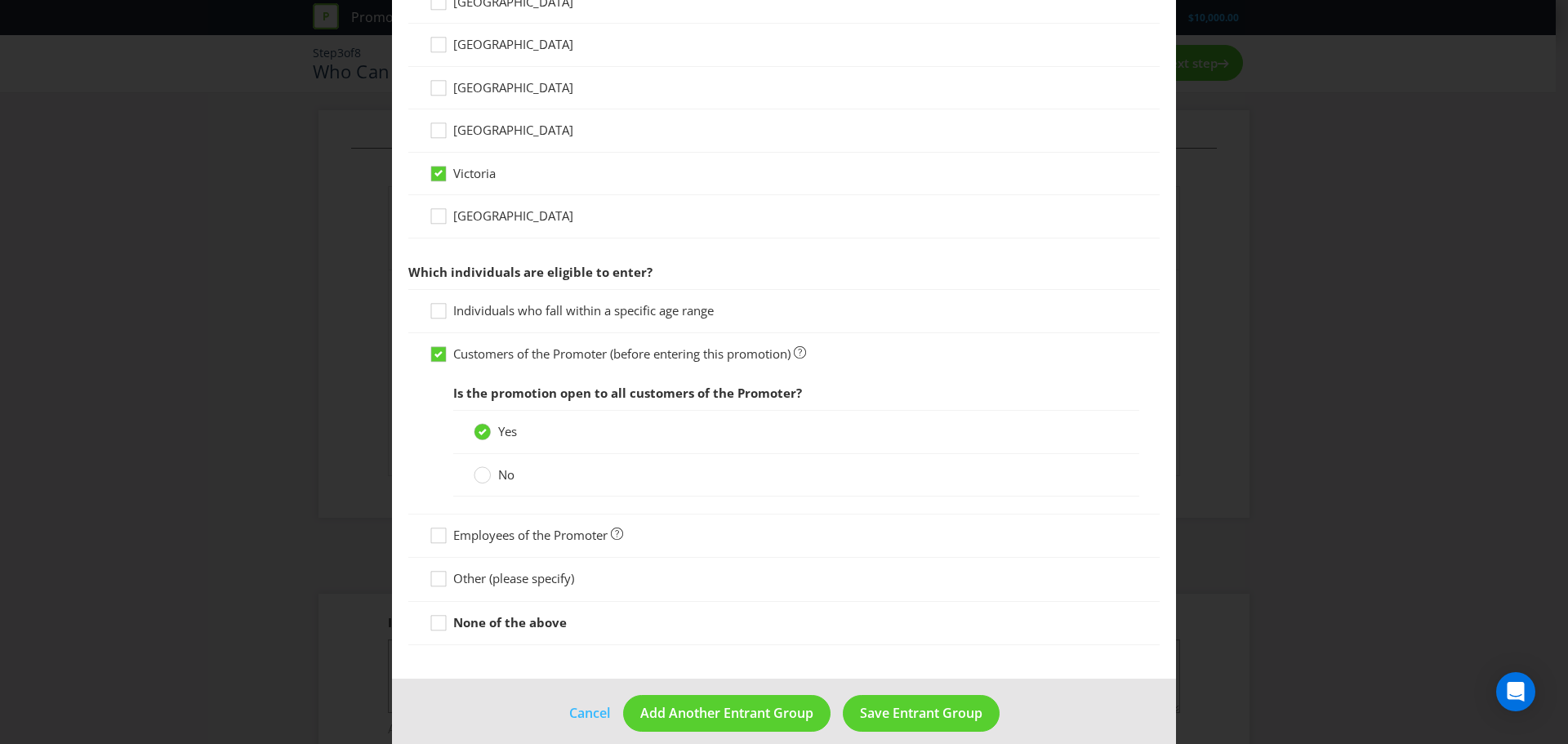
scroll to position [621, 0]
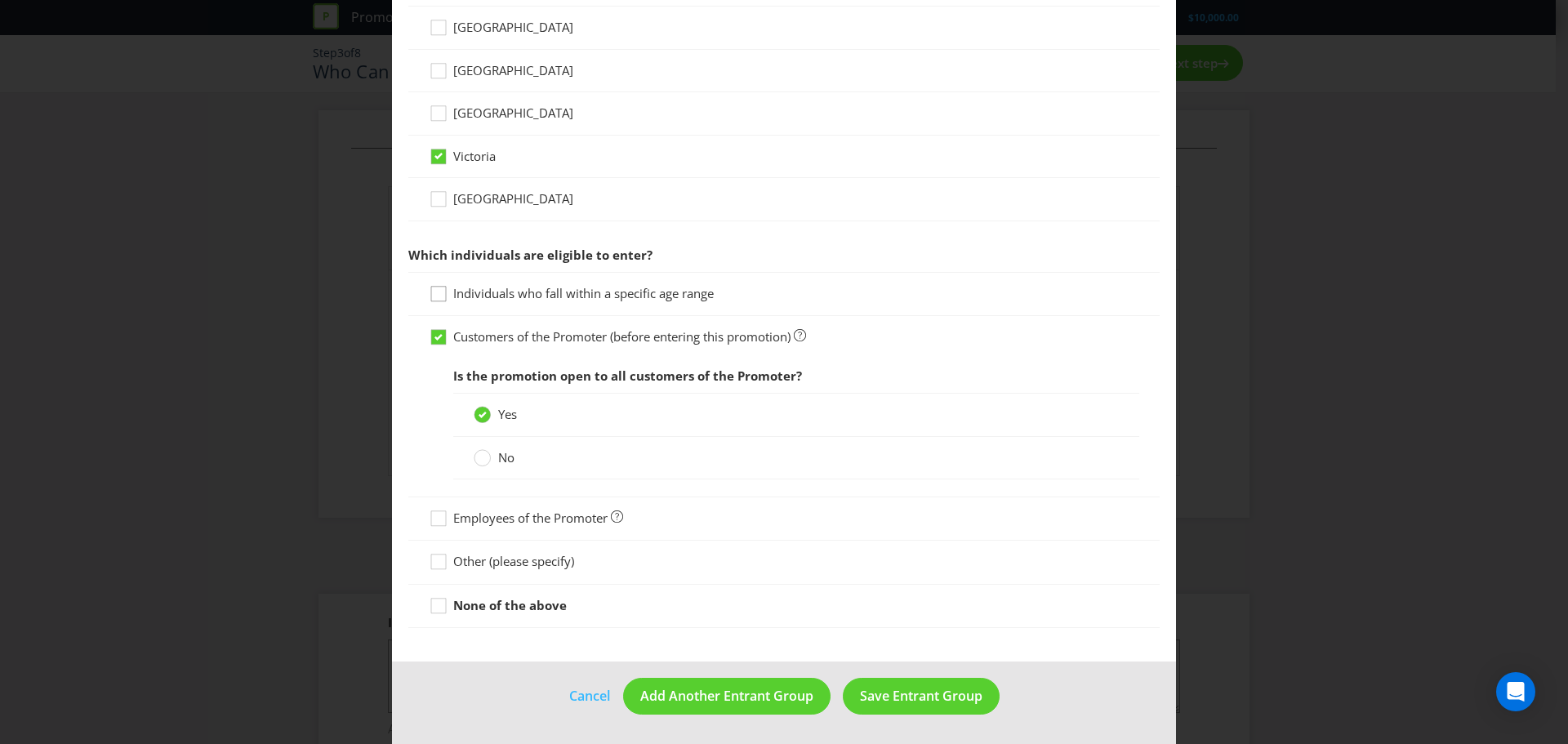
click at [432, 293] on icon at bounding box center [441, 297] width 25 height 25
click at [0, 0] on input "Individuals who fall within a specific age range" at bounding box center [0, 0] width 0 height 0
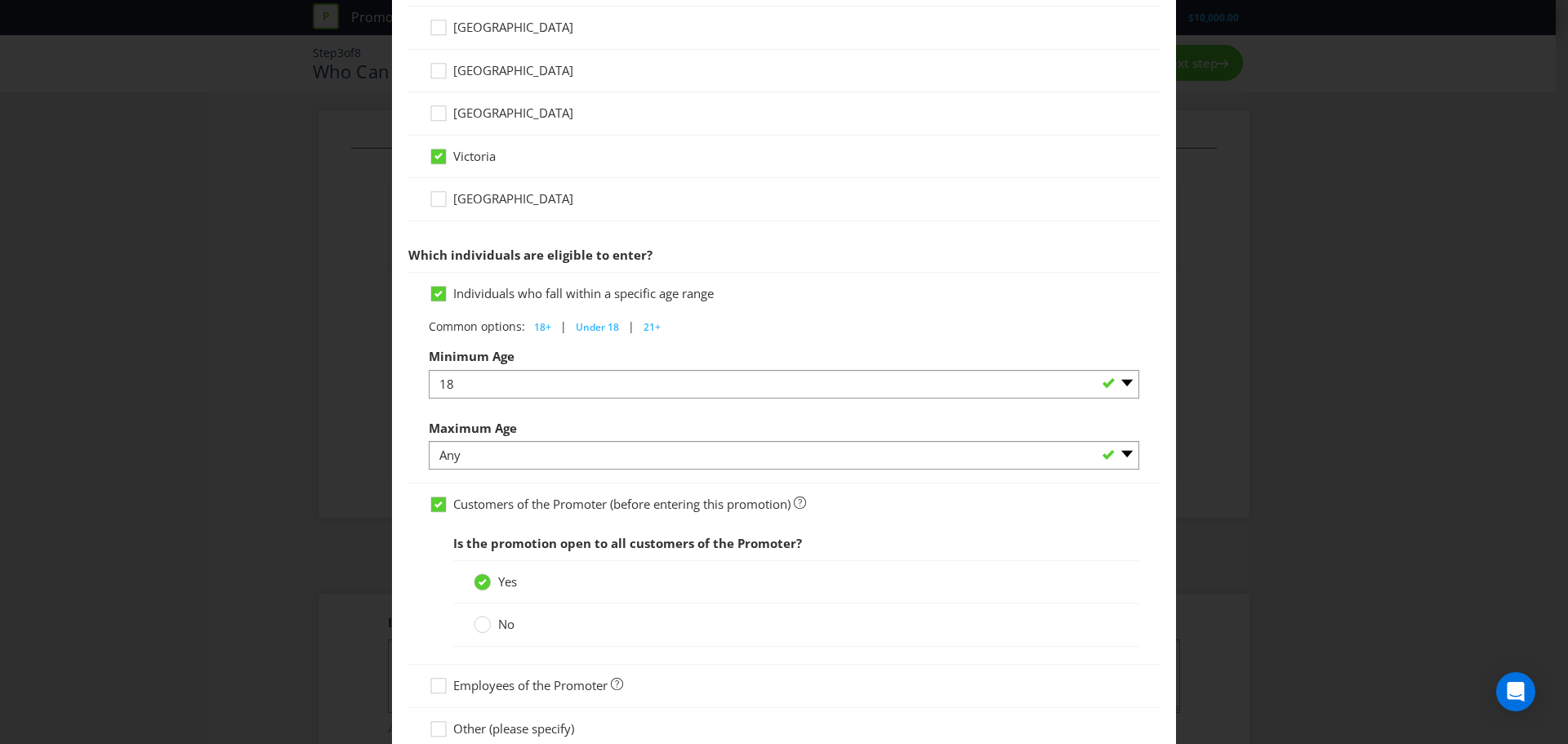
scroll to position [703, 0]
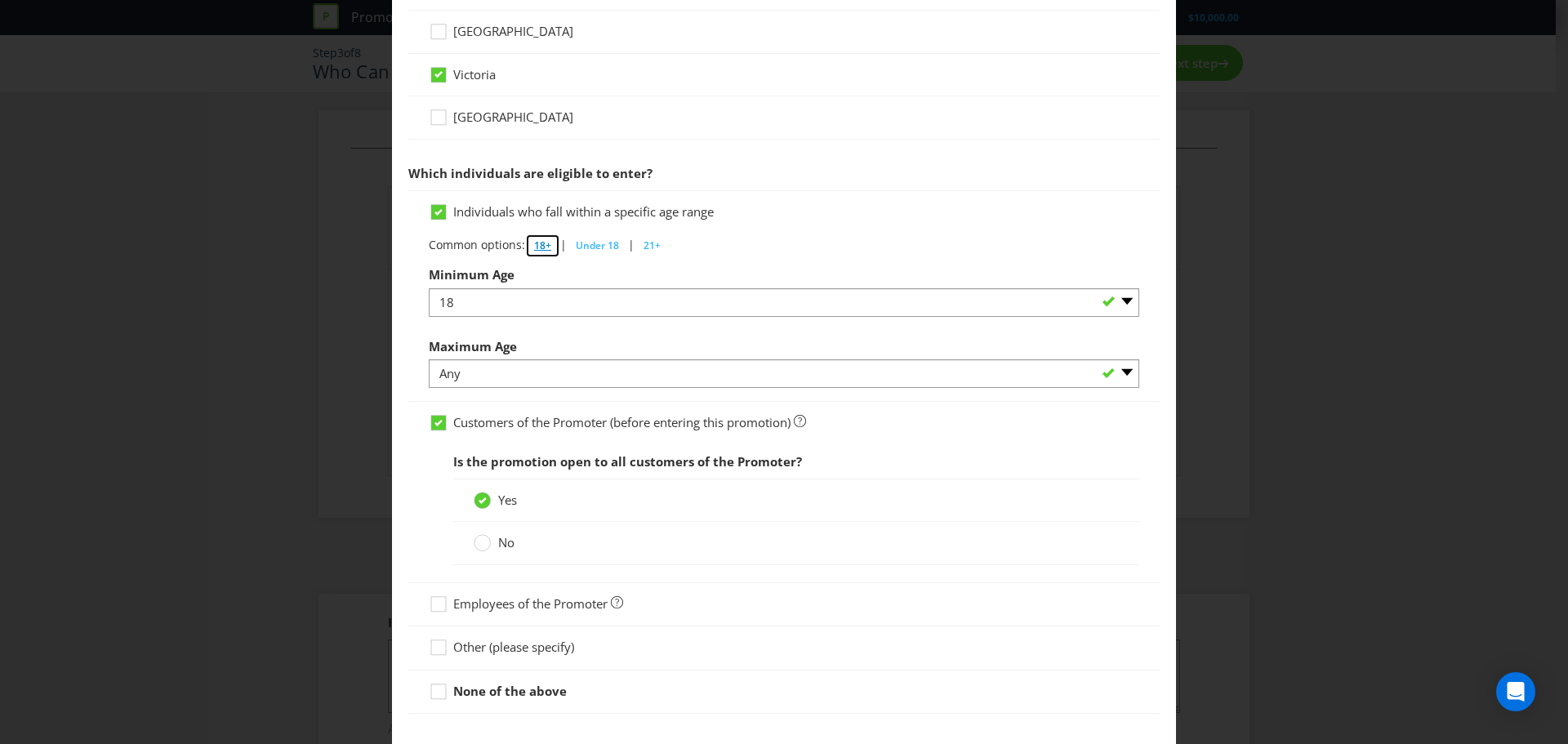
click at [538, 244] on span "18+" at bounding box center [542, 245] width 17 height 14
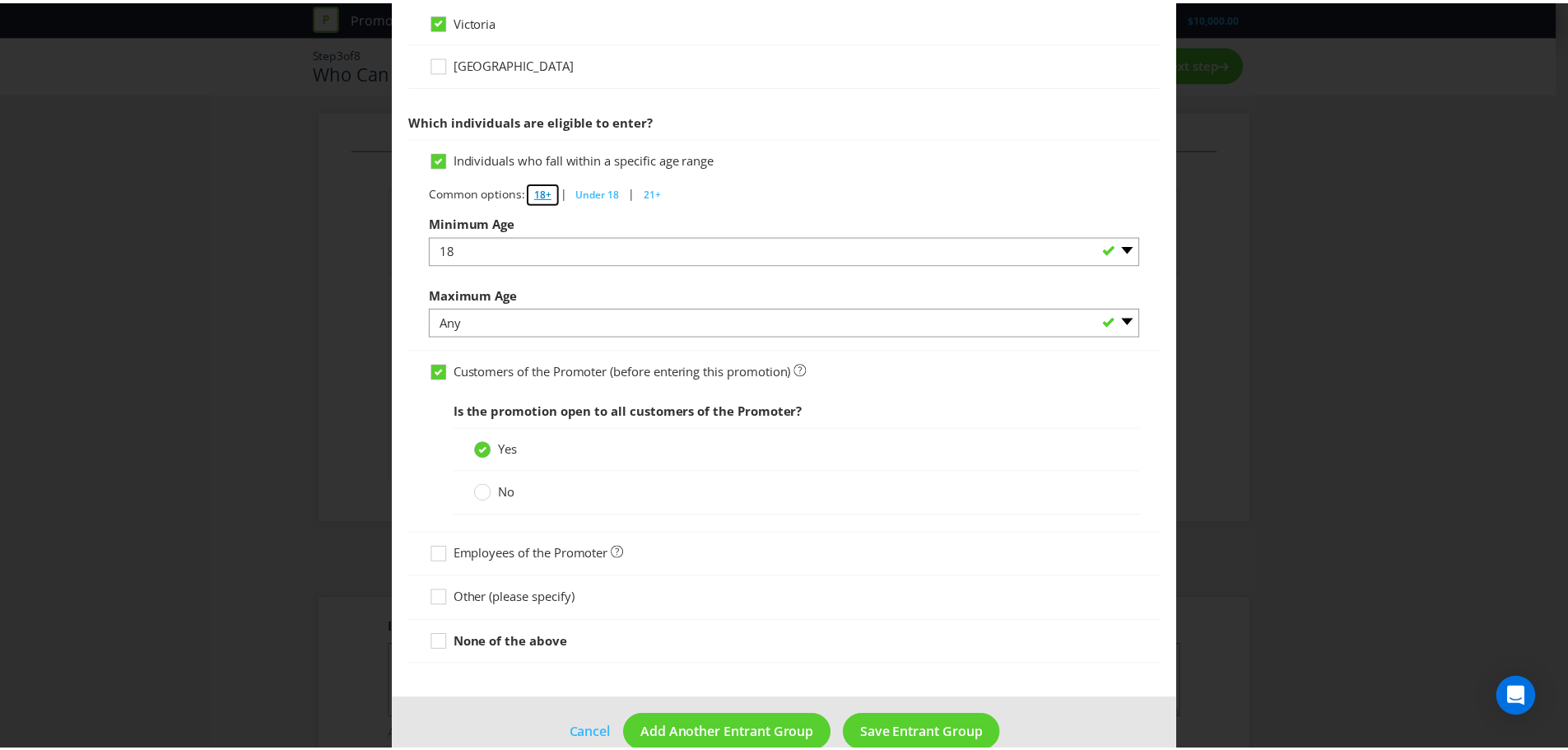
scroll to position [795, 0]
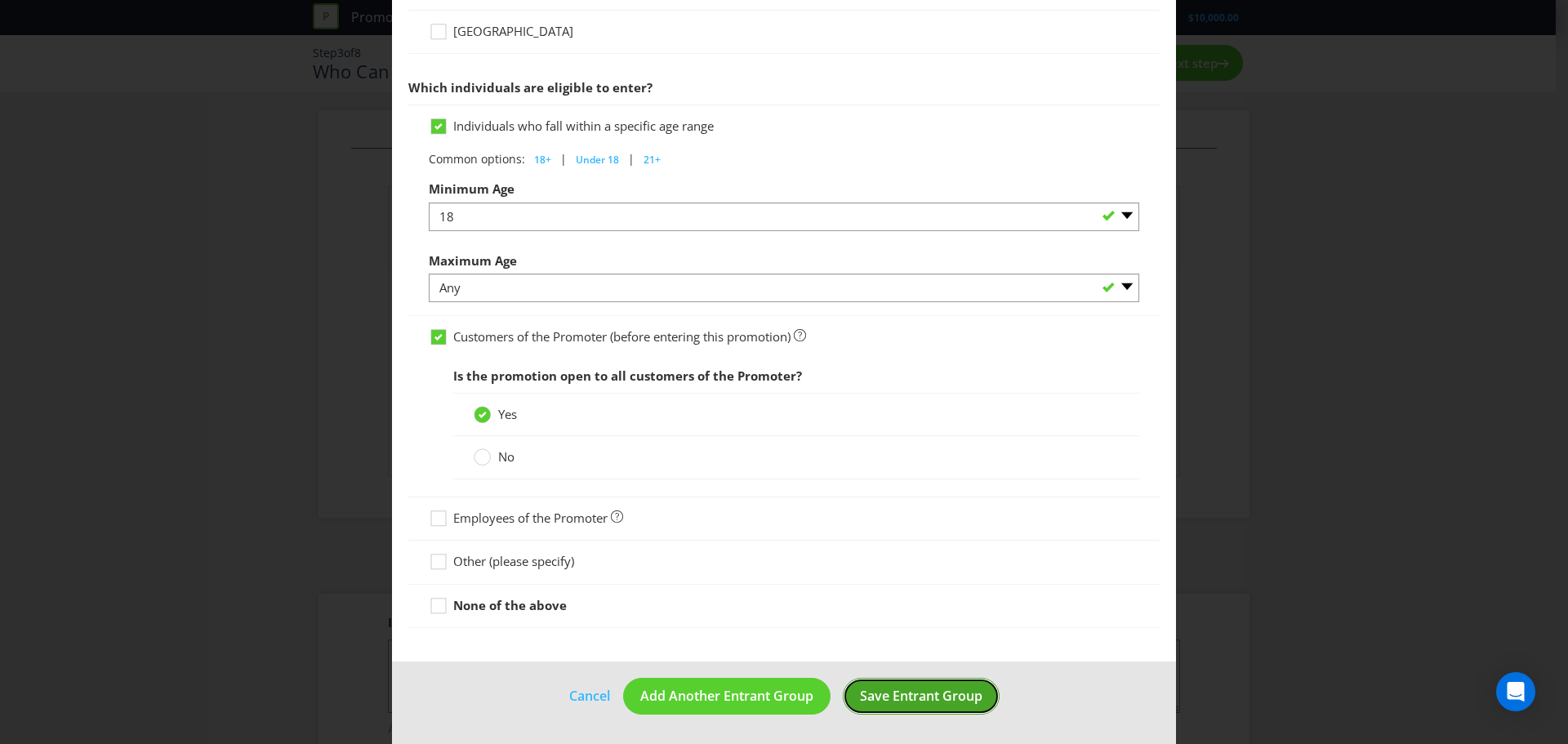
click at [913, 706] on button "Save Entrant Group" at bounding box center [921, 696] width 157 height 36
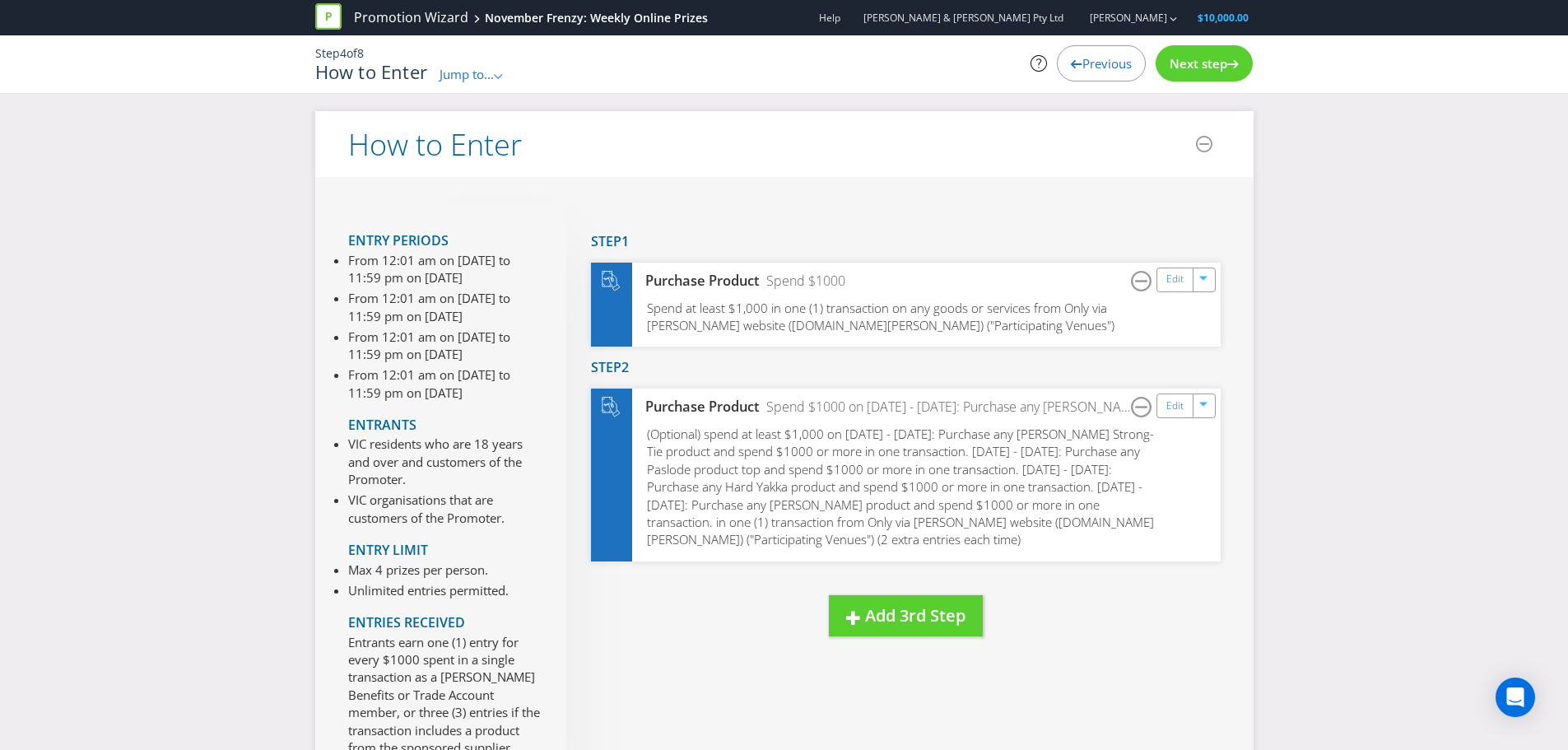
click at [1209, 61] on span "Next step" at bounding box center [1199, 63] width 58 height 16
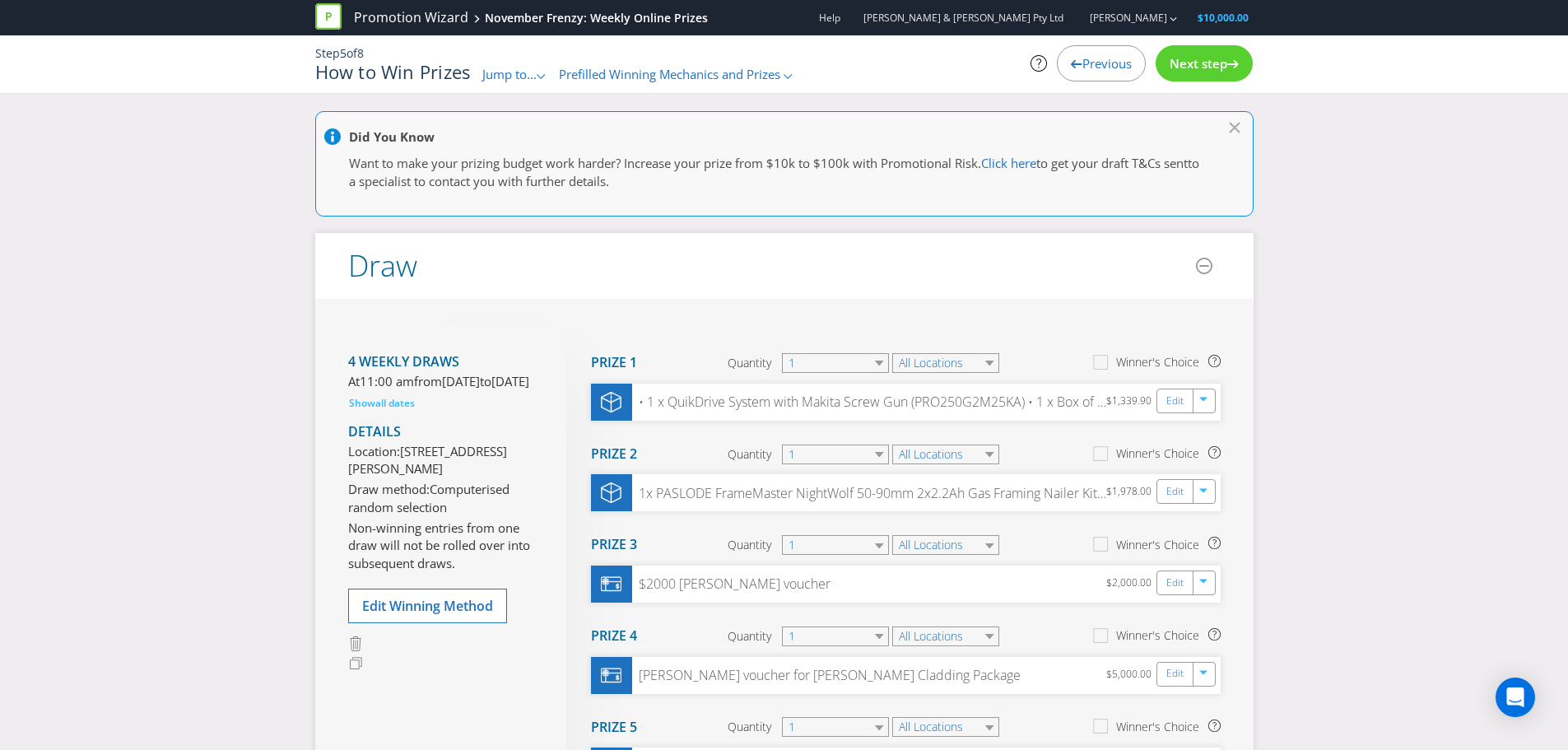
click at [1209, 61] on span "Next step" at bounding box center [1199, 63] width 58 height 16
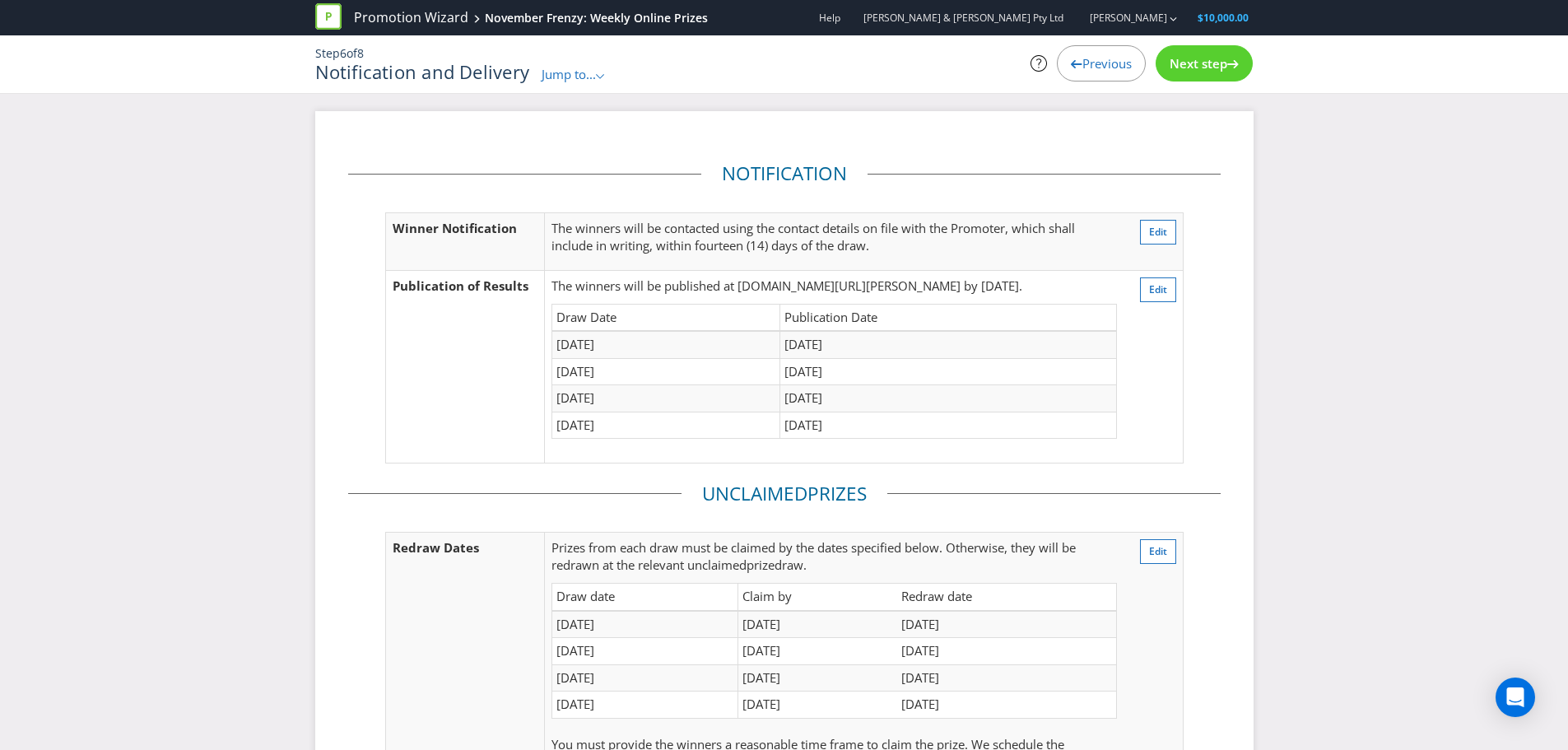
click at [1209, 61] on span "Next step" at bounding box center [1199, 63] width 58 height 16
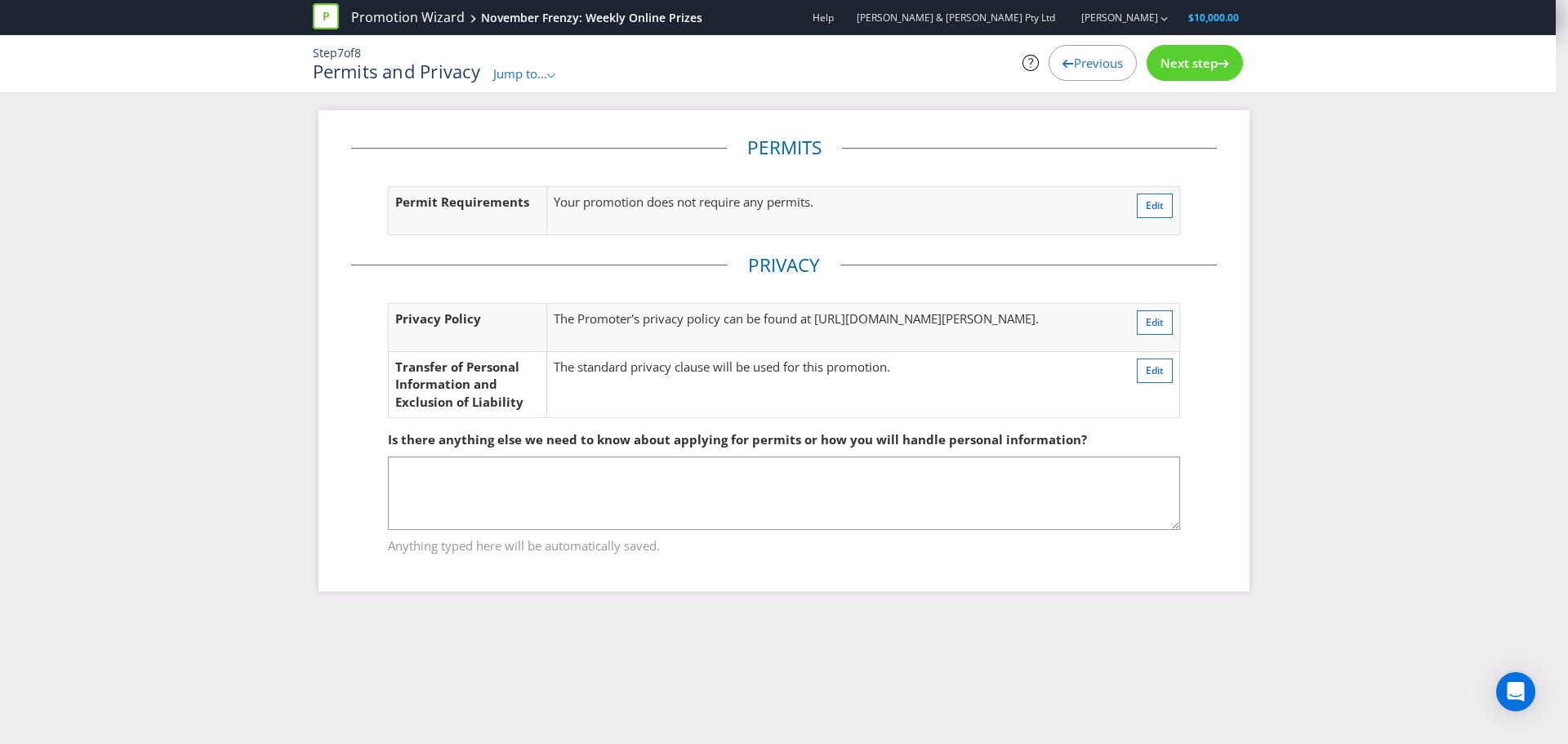
click at [1199, 60] on span "Next step" at bounding box center [1189, 63] width 58 height 16
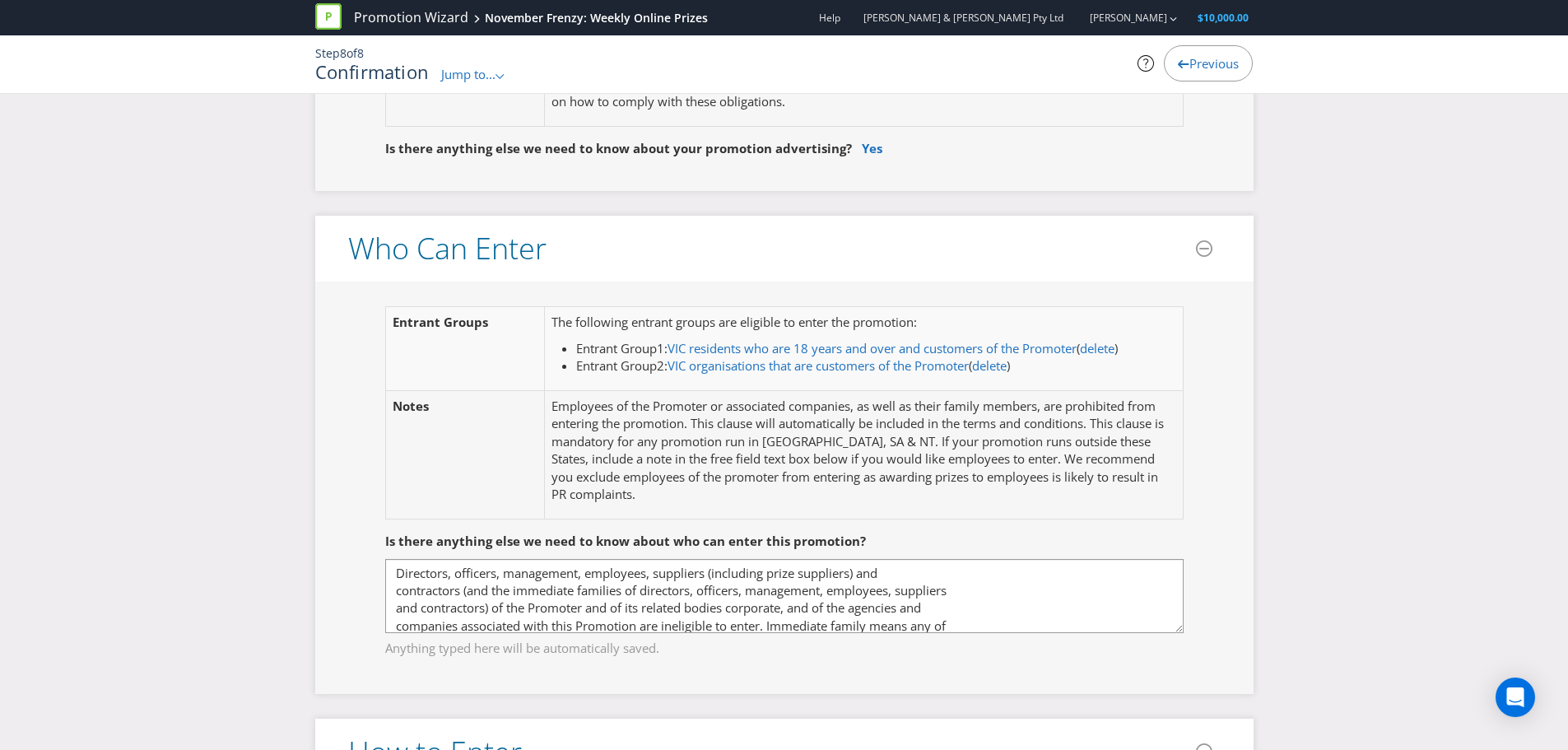
scroll to position [905, 0]
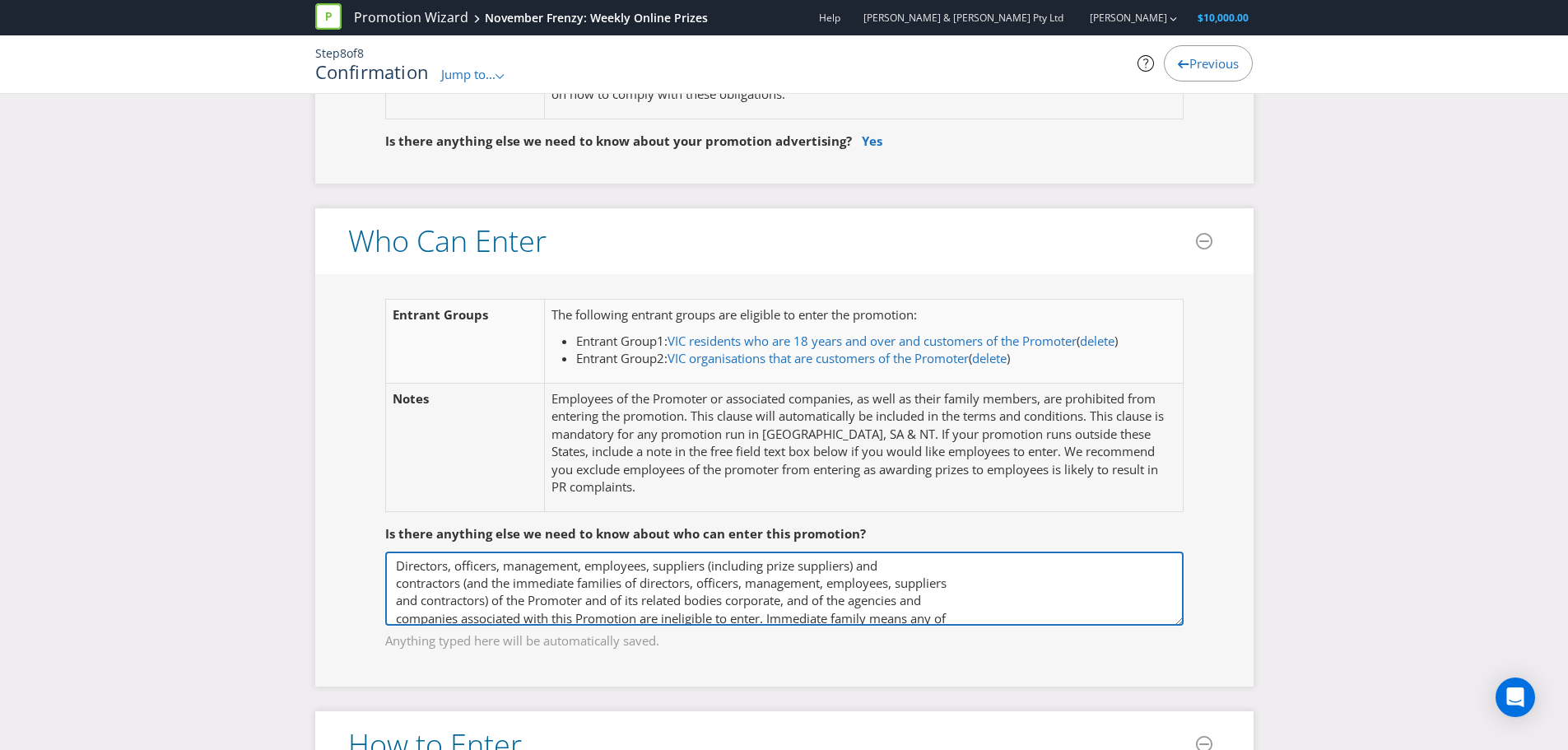
click at [816, 600] on textarea "Directors, officers, management, employees, suppliers (including prize supplier…" at bounding box center [785, 588] width 799 height 74
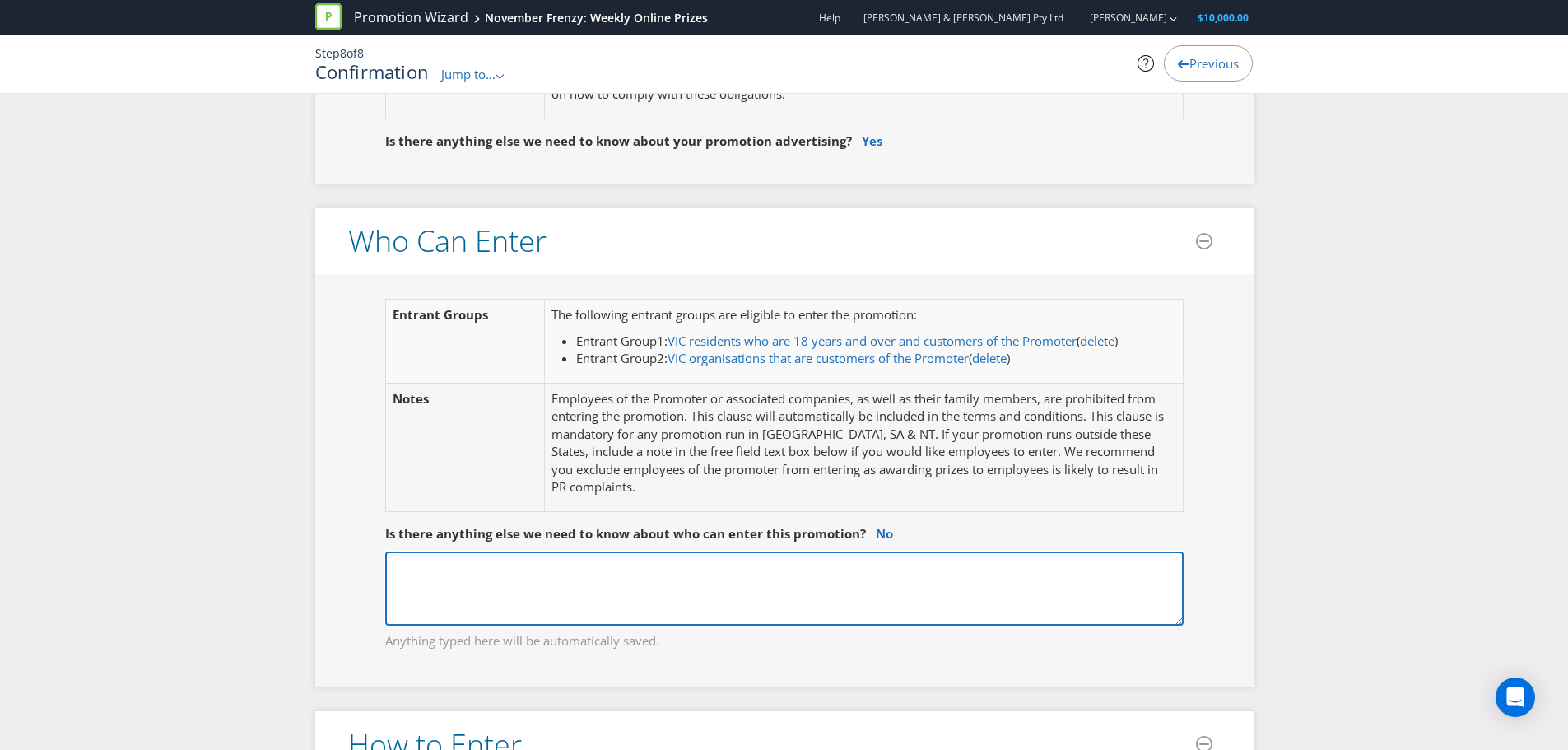
click at [680, 557] on textarea "Directors, officers, management, employees, suppliers (including prize supplier…" at bounding box center [785, 588] width 799 height 74
type textarea "Exclude employees of the promoter."
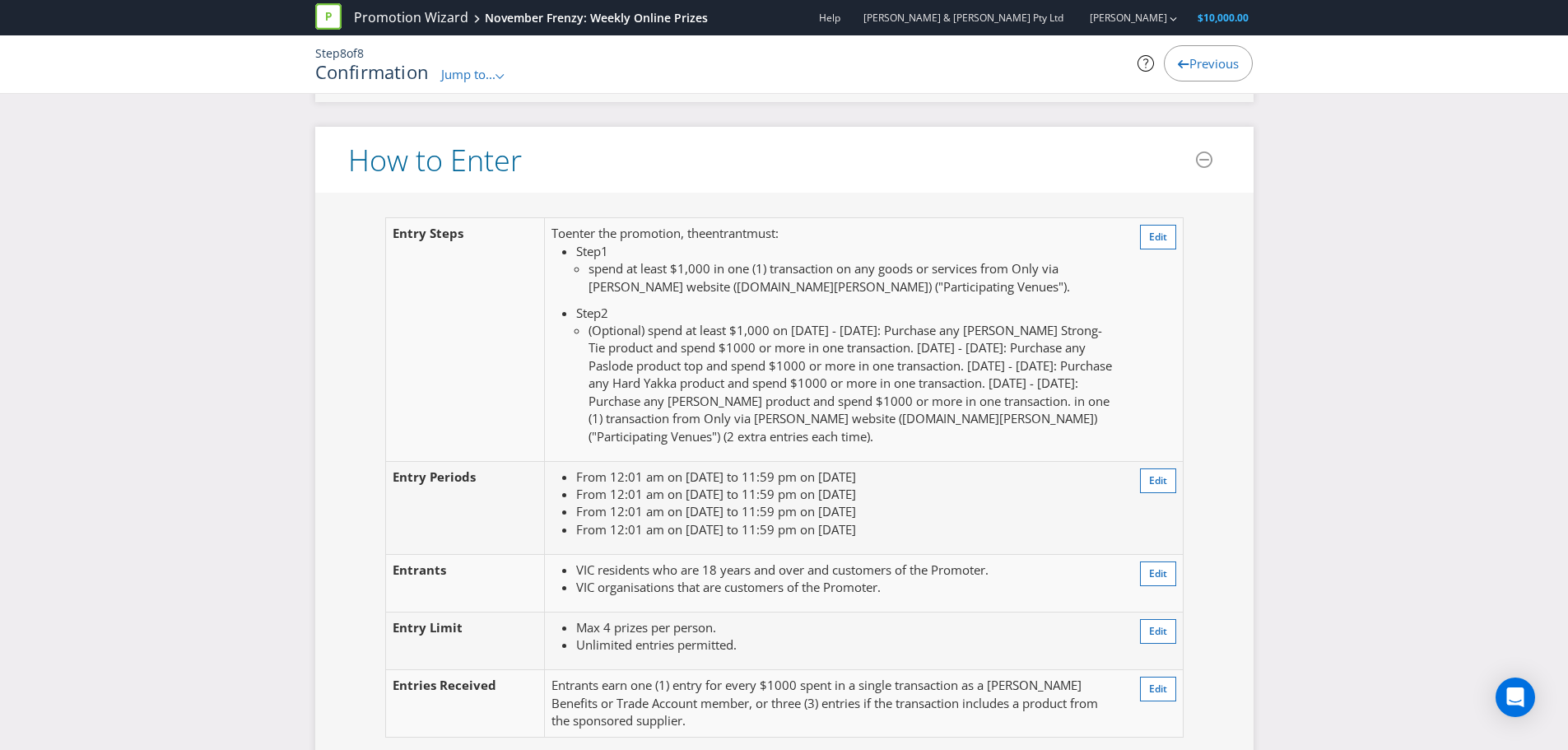
scroll to position [1729, 0]
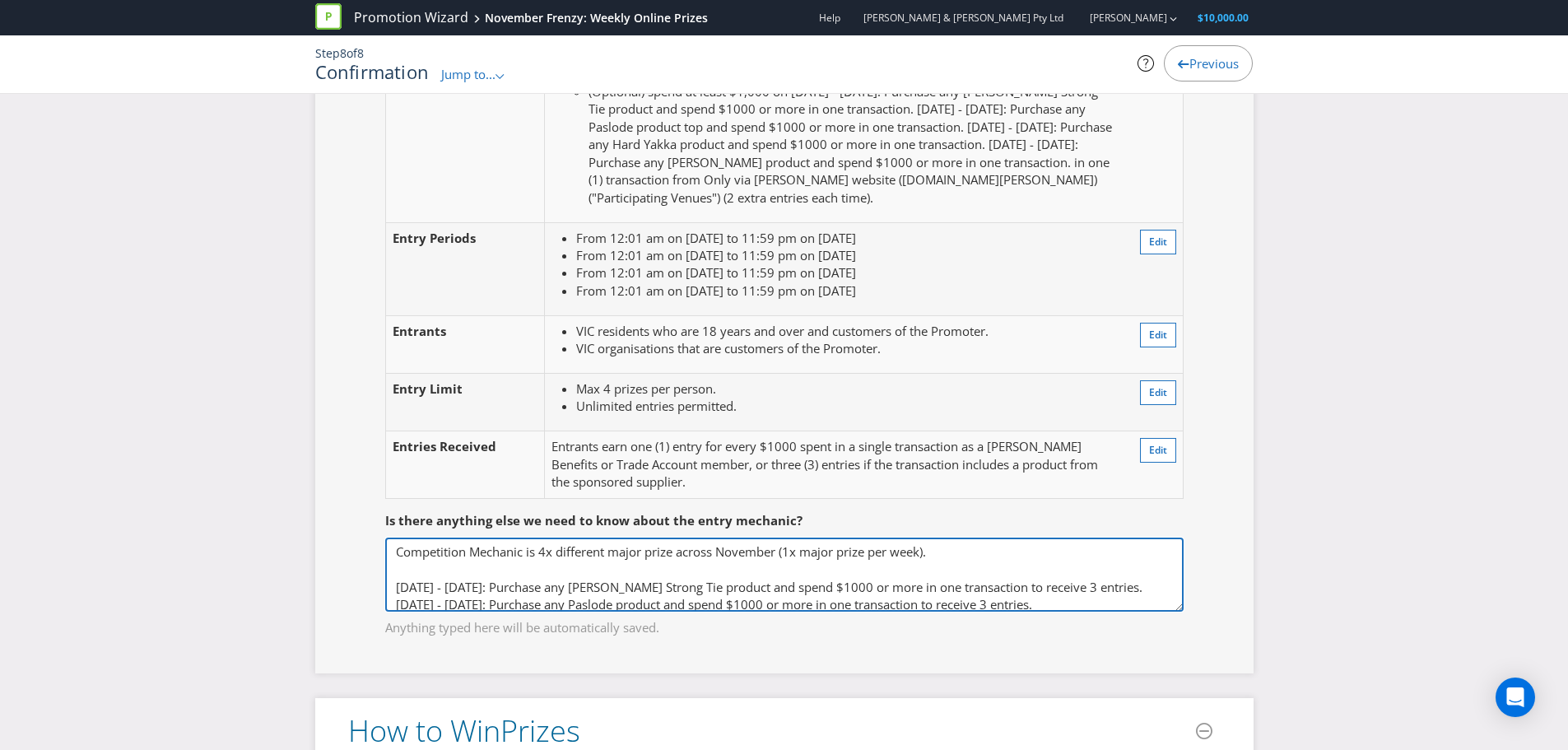
click at [546, 565] on textarea "Competition Mechanic is 4x different major prize across November (1x major priz…" at bounding box center [785, 574] width 799 height 74
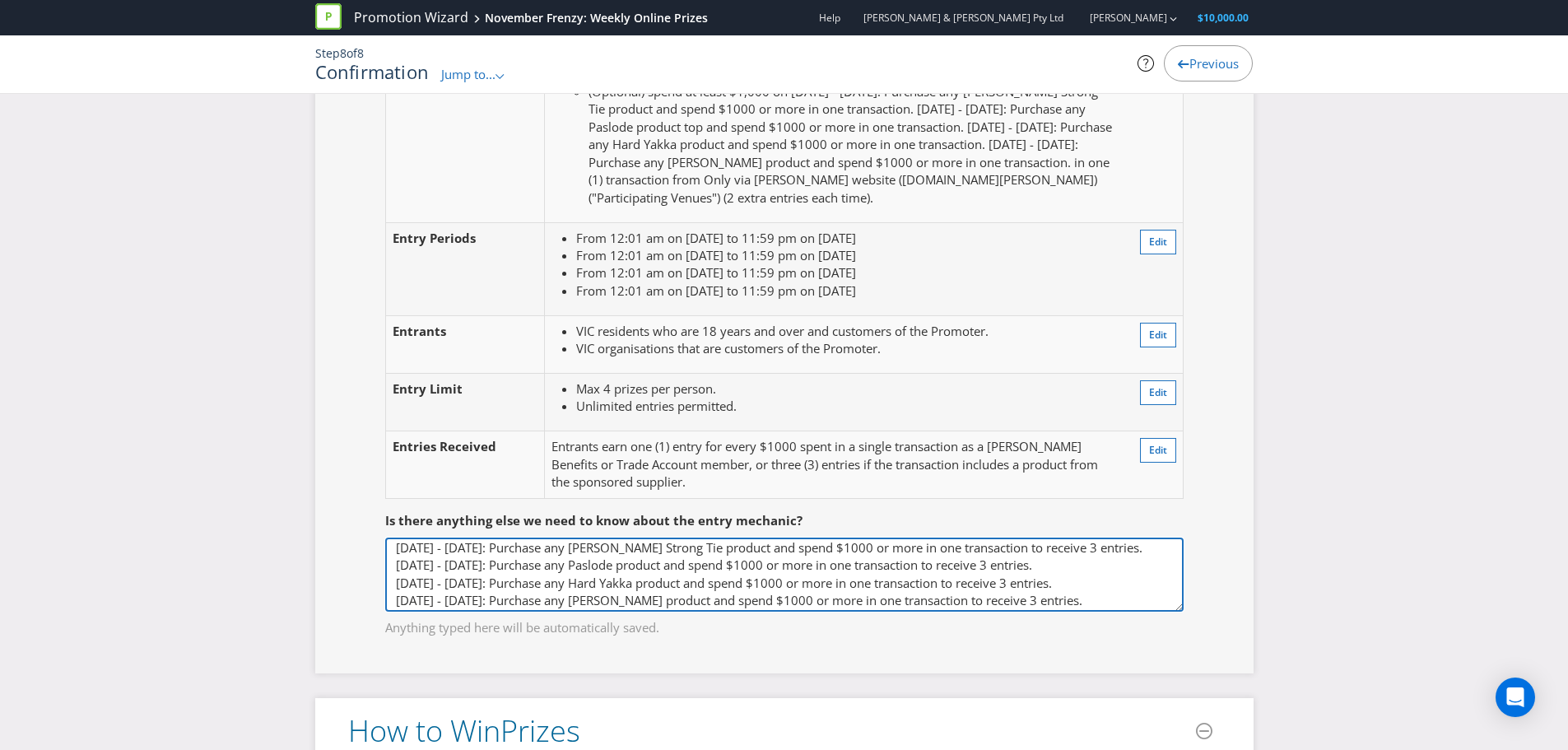
scroll to position [61, 0]
click at [1123, 584] on textarea "Competition Mechanic is 4x different major prize across November (1x major priz…" at bounding box center [785, 574] width 799 height 74
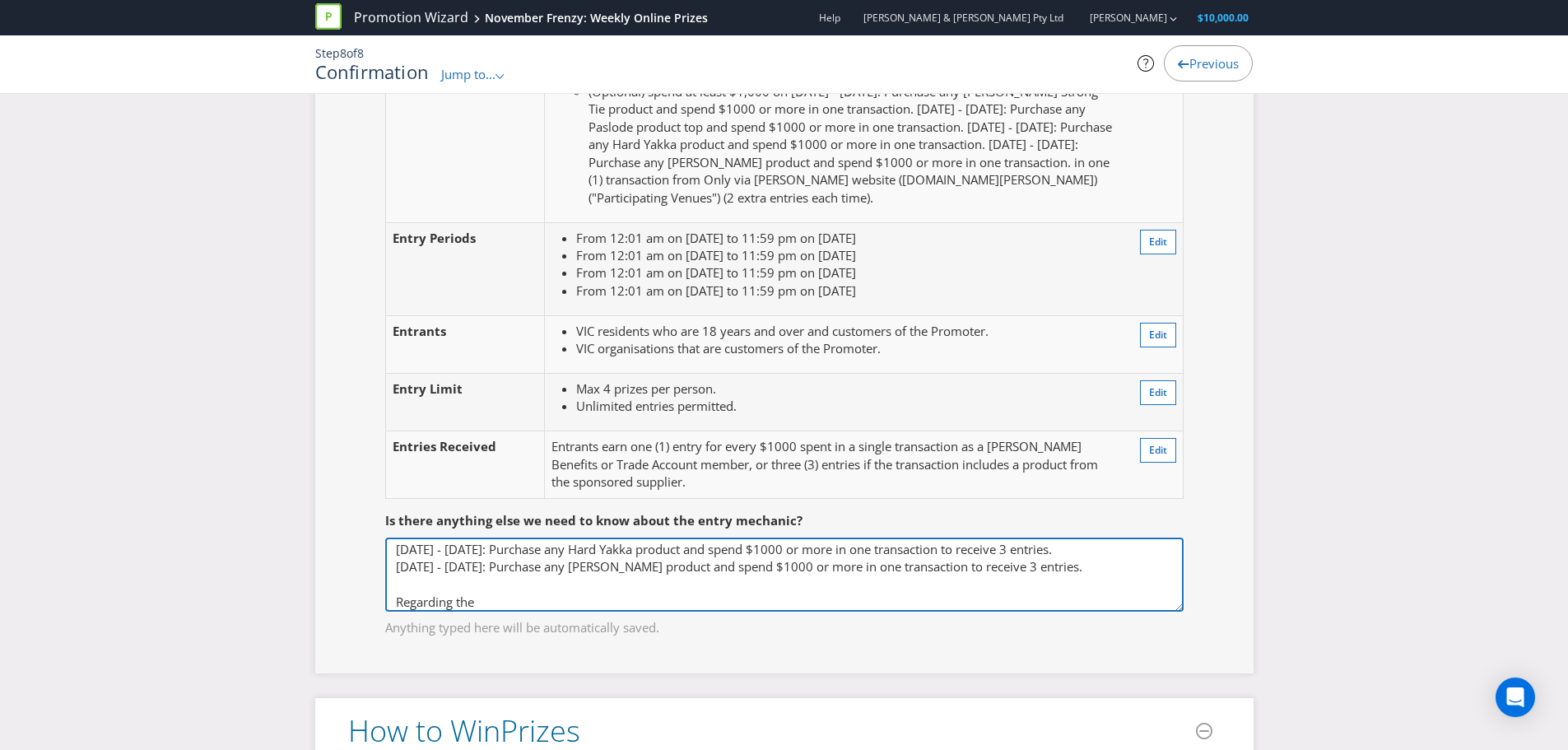
click at [601, 590] on textarea "Competition Mechanic is 4x different major prize across November (1x major priz…" at bounding box center [785, 574] width 799 height 74
click at [554, 592] on textarea "Competition Mechanic is 4x different major prize across November (1x major priz…" at bounding box center [785, 574] width 799 height 74
click at [551, 600] on textarea "Competition Mechanic is 4x different major prize across November (1x major priz…" at bounding box center [785, 574] width 799 height 74
click at [514, 602] on textarea "Competition Mechanic is 4x different major prize across November (1x major priz…" at bounding box center [785, 574] width 799 height 74
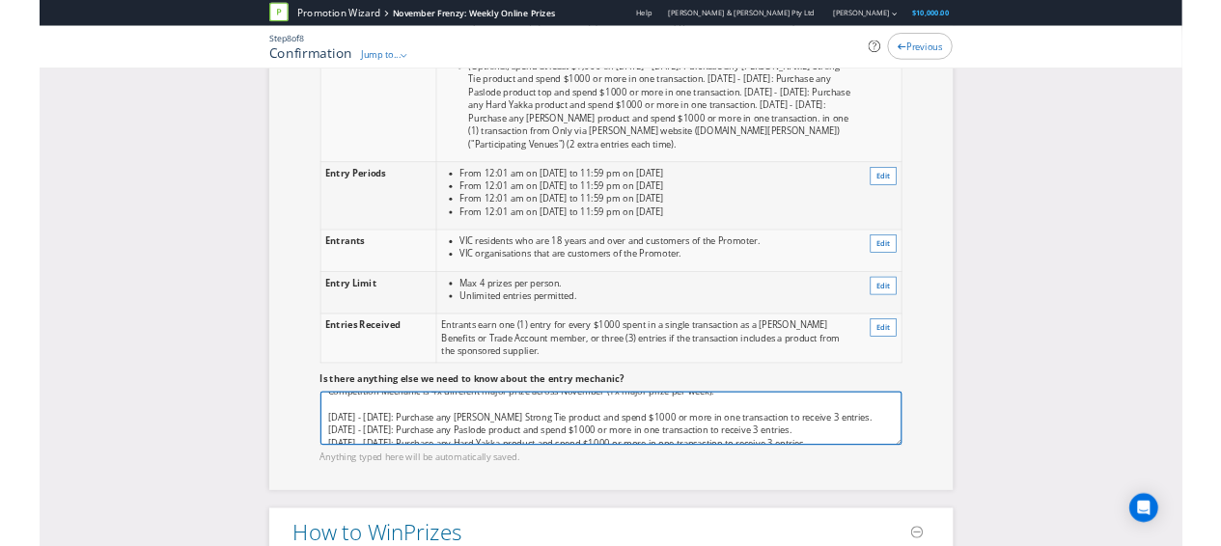
scroll to position [113, 0]
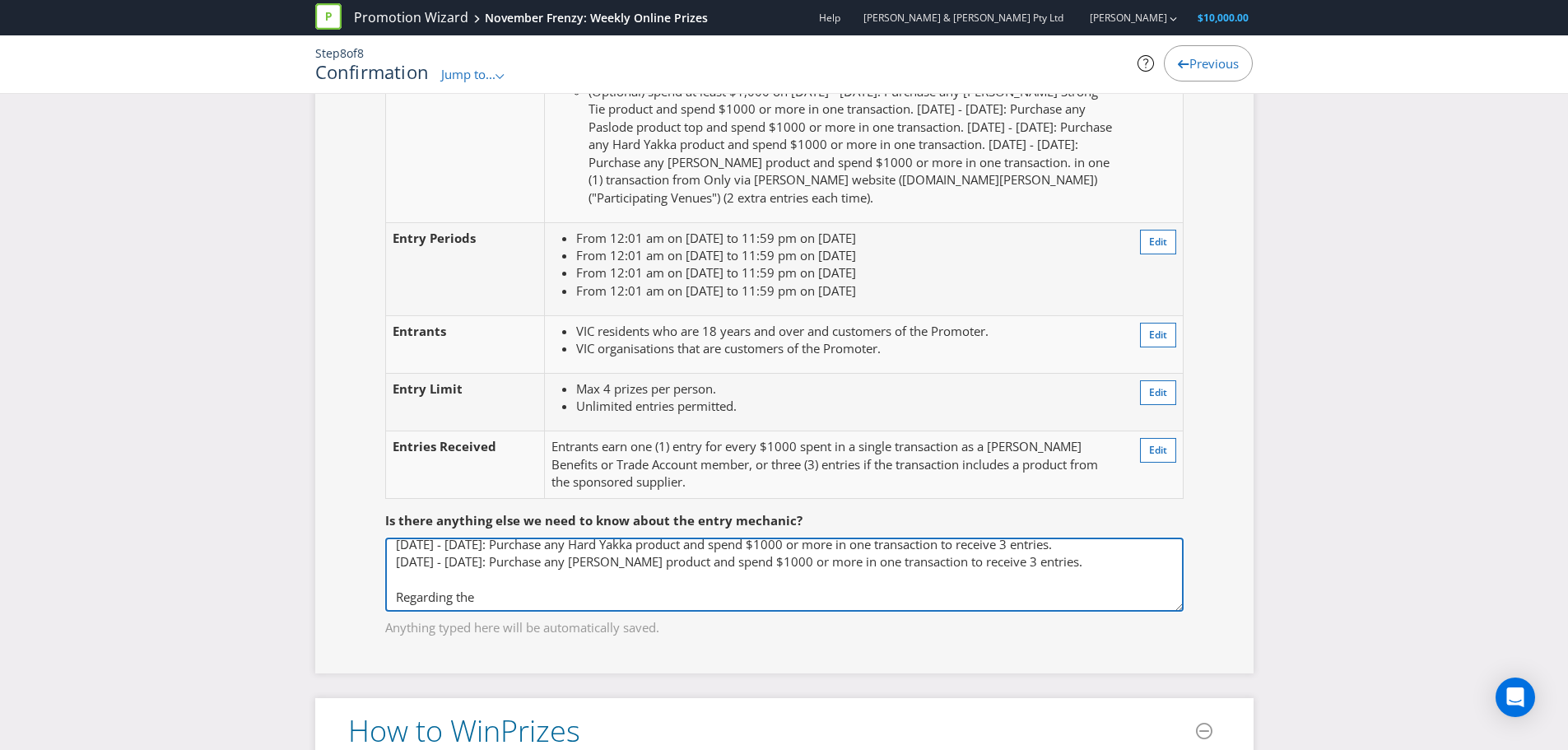
click at [500, 590] on textarea "Competition Mechanic is 4x different major prize across November (1x major priz…" at bounding box center [785, 574] width 799 height 74
click at [500, 577] on textarea "Competition Mechanic is 4x different major prize across November (1x major priz…" at bounding box center [785, 574] width 799 height 74
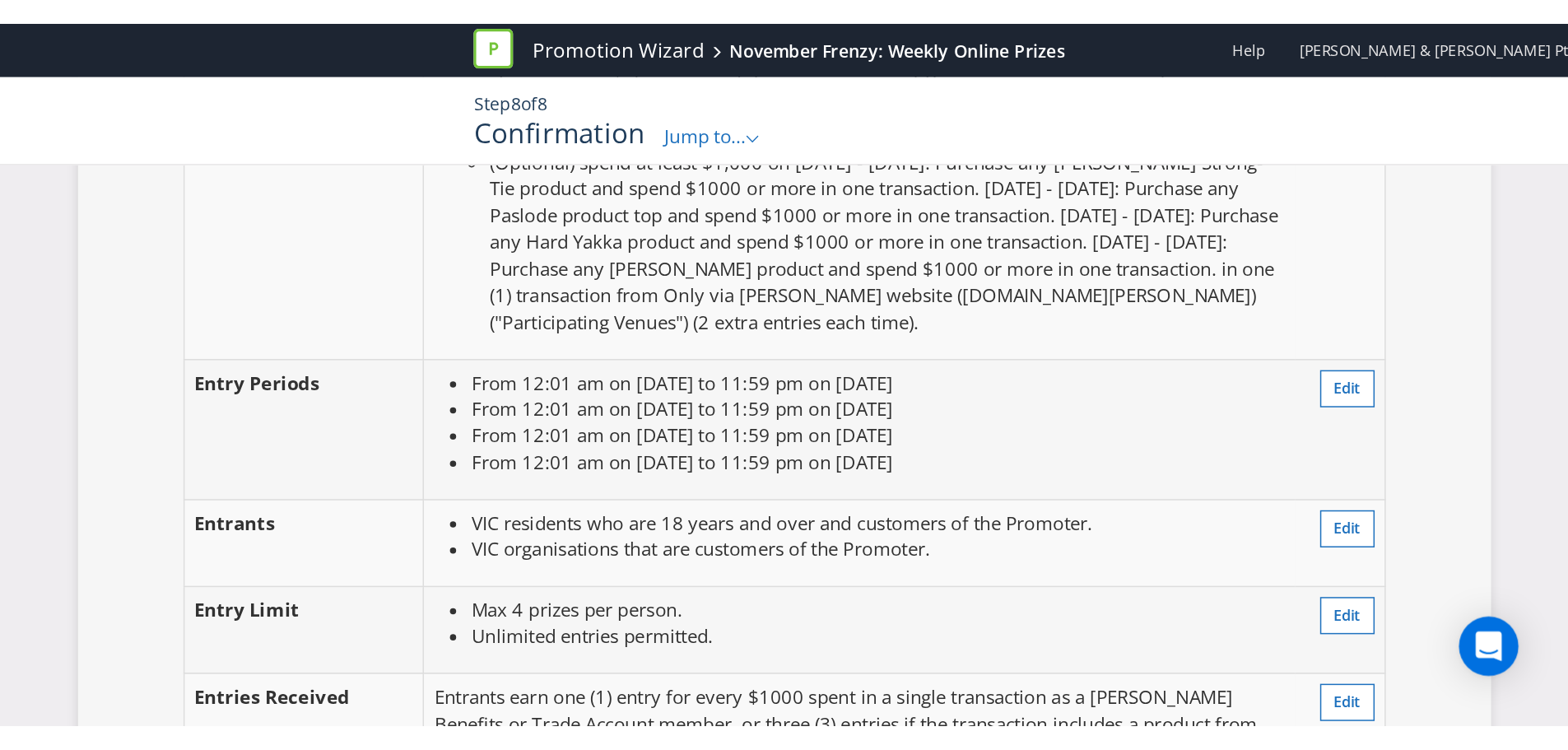
scroll to position [96, 0]
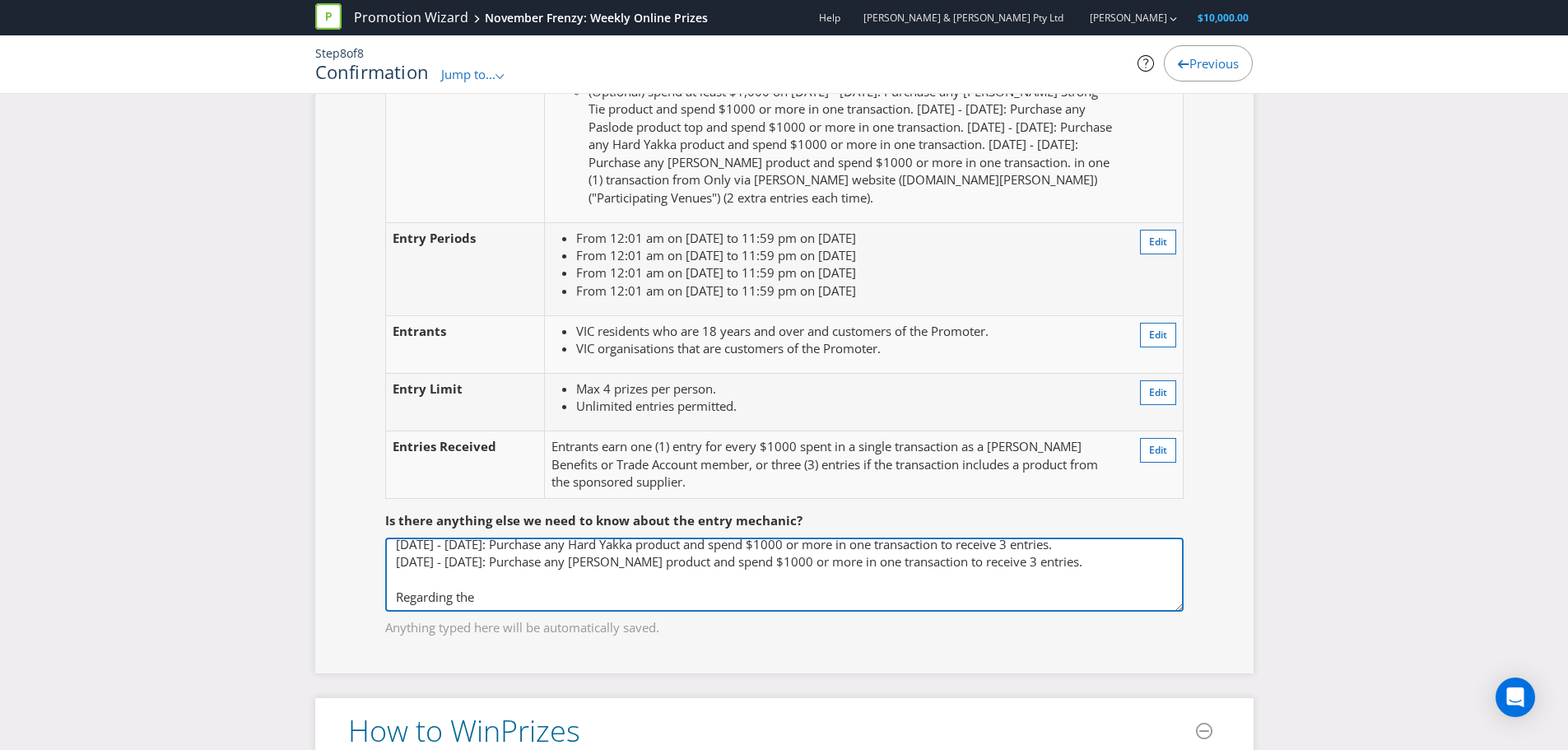
click at [729, 551] on textarea "Competition Mechanic is 4x different major prize across November (1x major priz…" at bounding box center [785, 574] width 799 height 74
click at [571, 584] on textarea "Competition Mechanic is 4x different major prize across November (1x major priz…" at bounding box center [785, 574] width 799 height 74
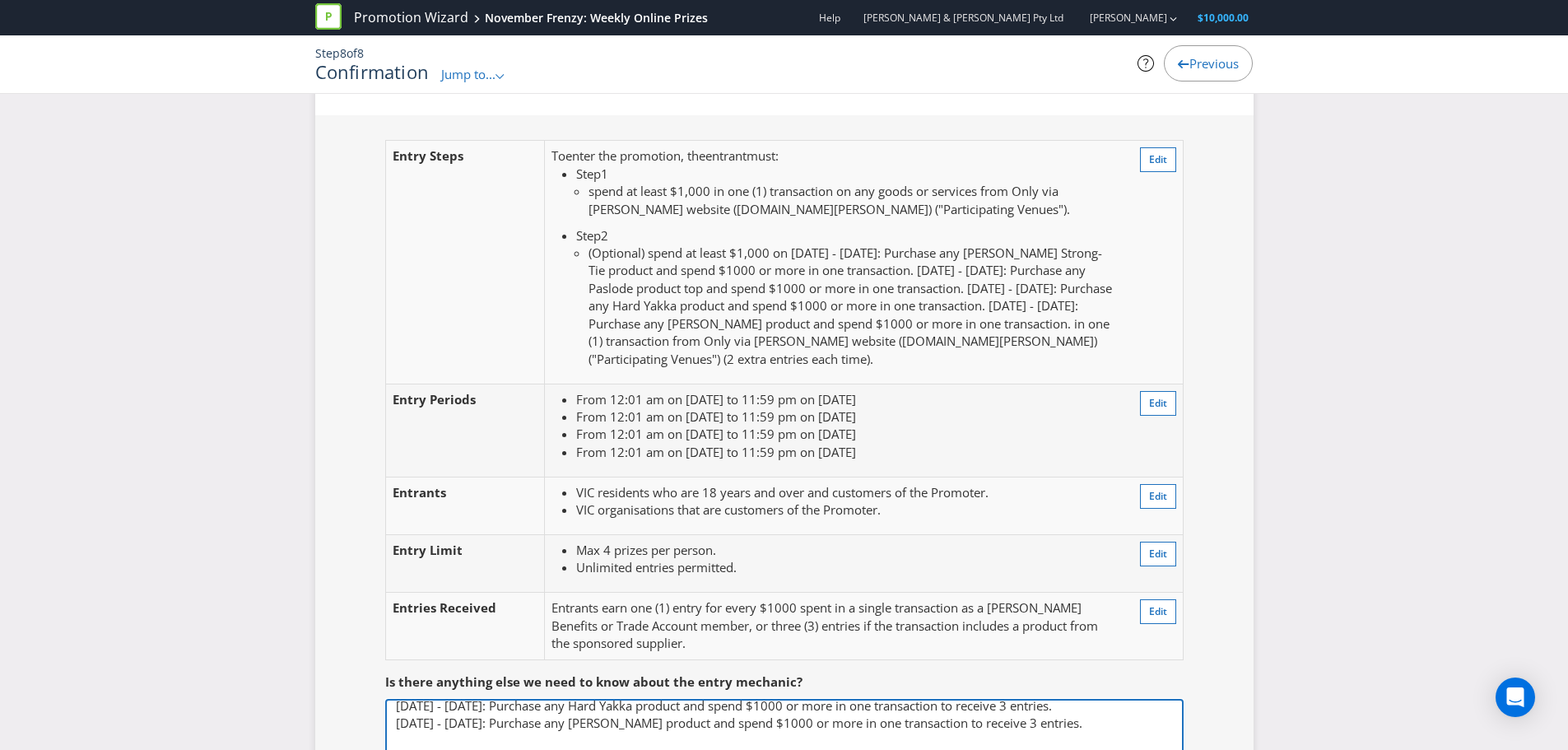
scroll to position [1647, 0]
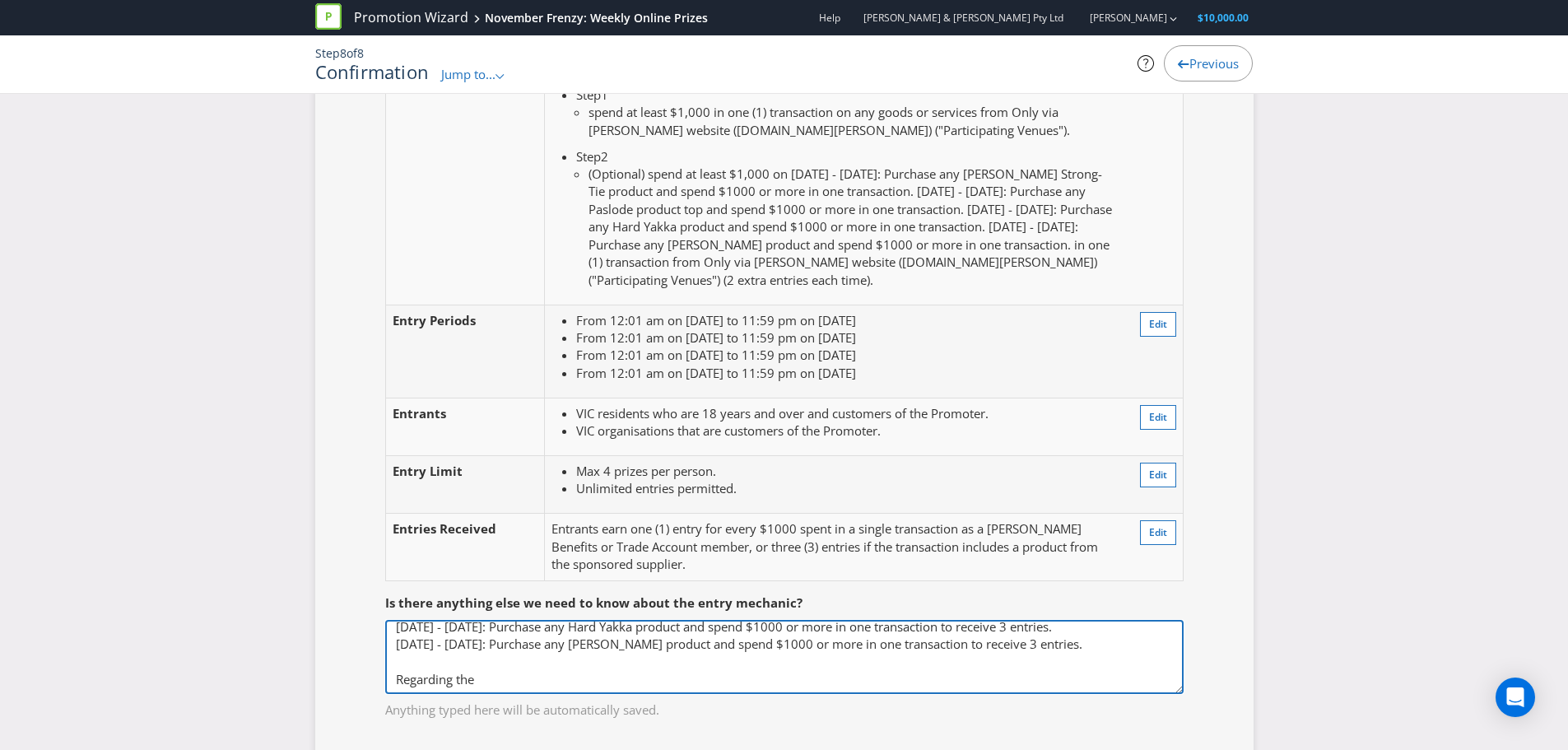
click at [531, 651] on textarea "Competition Mechanic is 4x different major prize across November (1x major priz…" at bounding box center [785, 657] width 799 height 74
click at [531, 660] on textarea "Competition Mechanic is 4x different major prize across November (1x major priz…" at bounding box center [785, 657] width 799 height 74
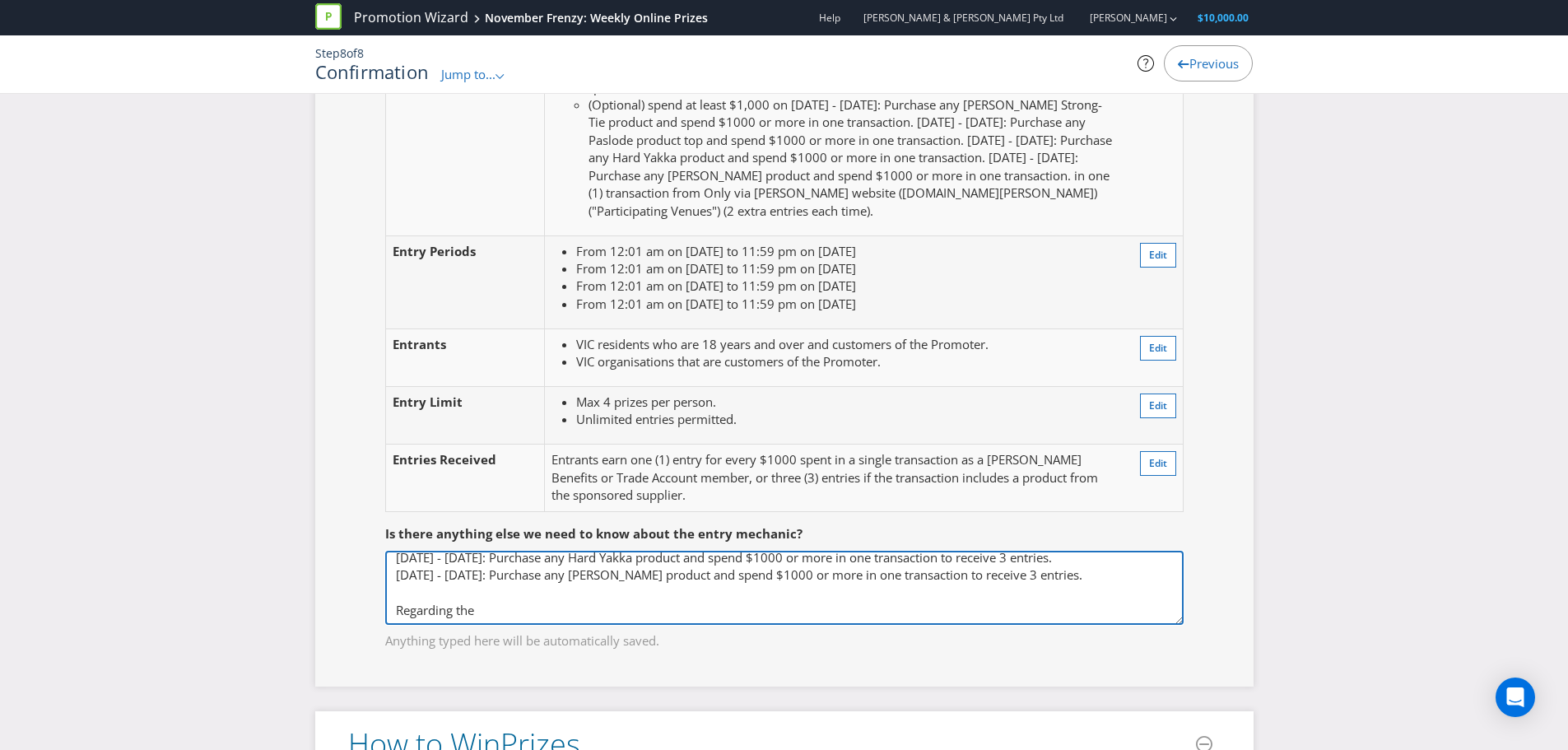
scroll to position [1729, 0]
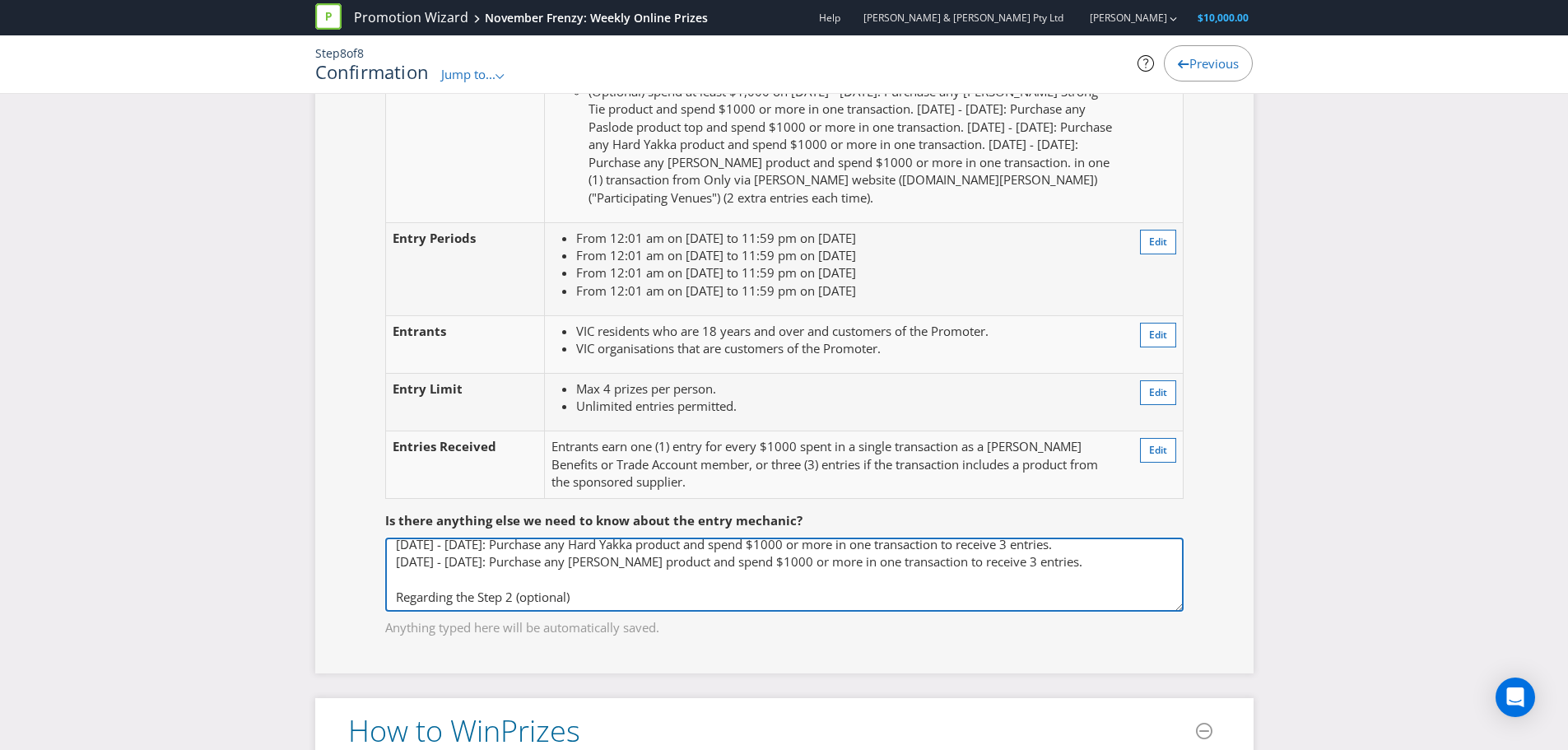
click at [460, 577] on textarea "Competition Mechanic is 4x different major prize across November (1x major priz…" at bounding box center [785, 574] width 799 height 74
click at [595, 585] on textarea "Competition Mechanic is 4x different major prize across November (1x major priz…" at bounding box center [785, 574] width 799 height 74
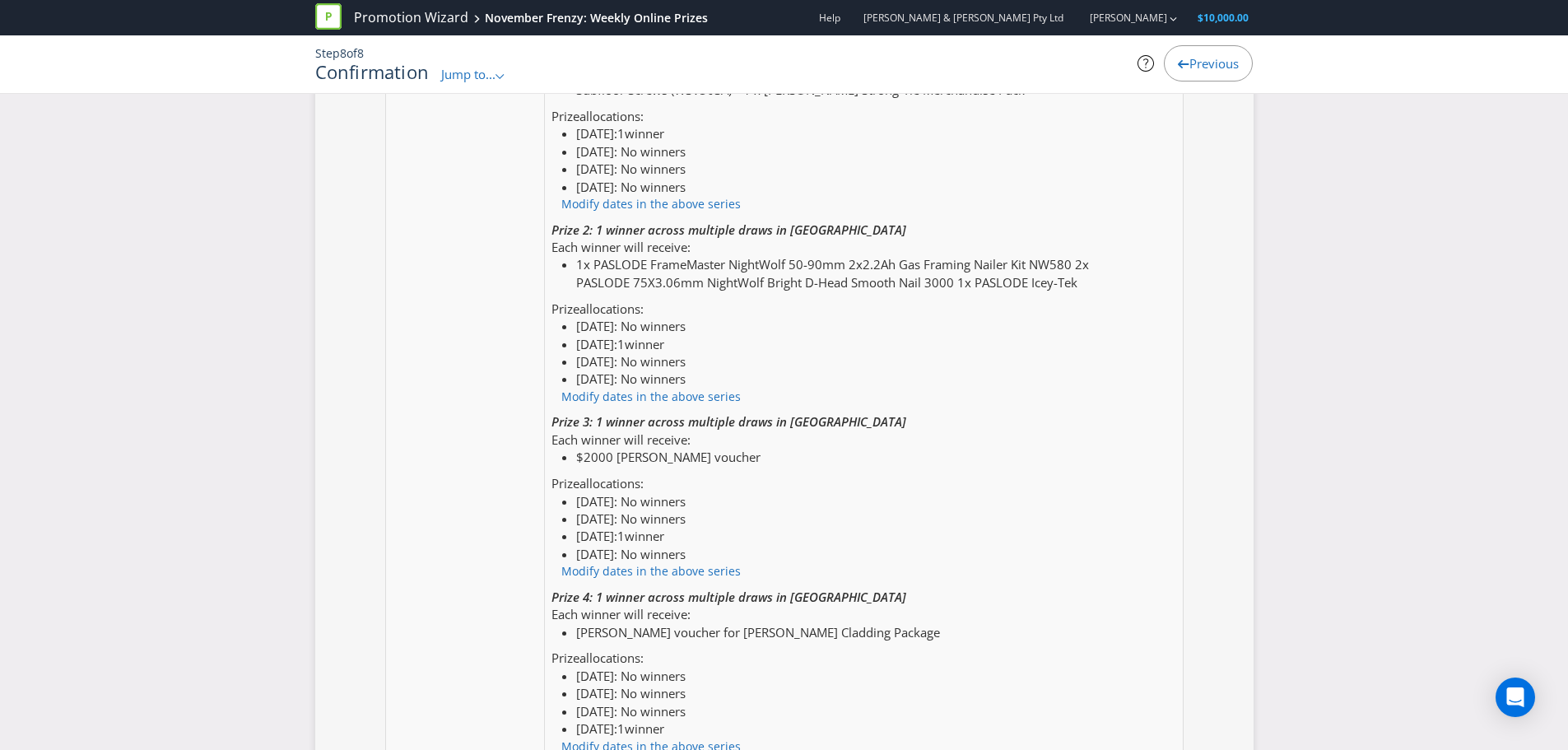
scroll to position [2881, 0]
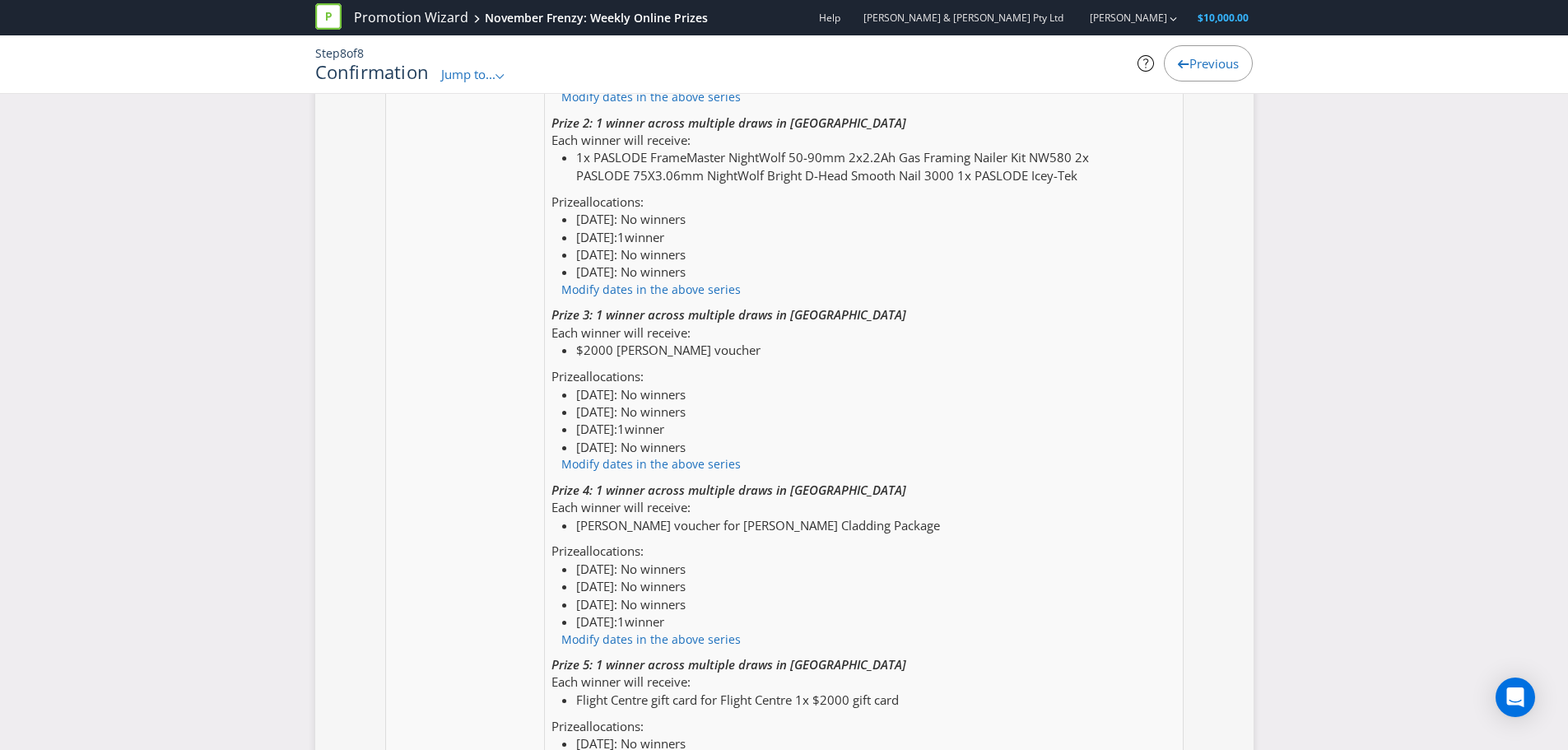
type textarea "Competition Mechanic is 4x different major prize across November (1x major priz…"
click at [680, 346] on li "$2000 [PERSON_NAME] voucher" at bounding box center [845, 350] width 540 height 17
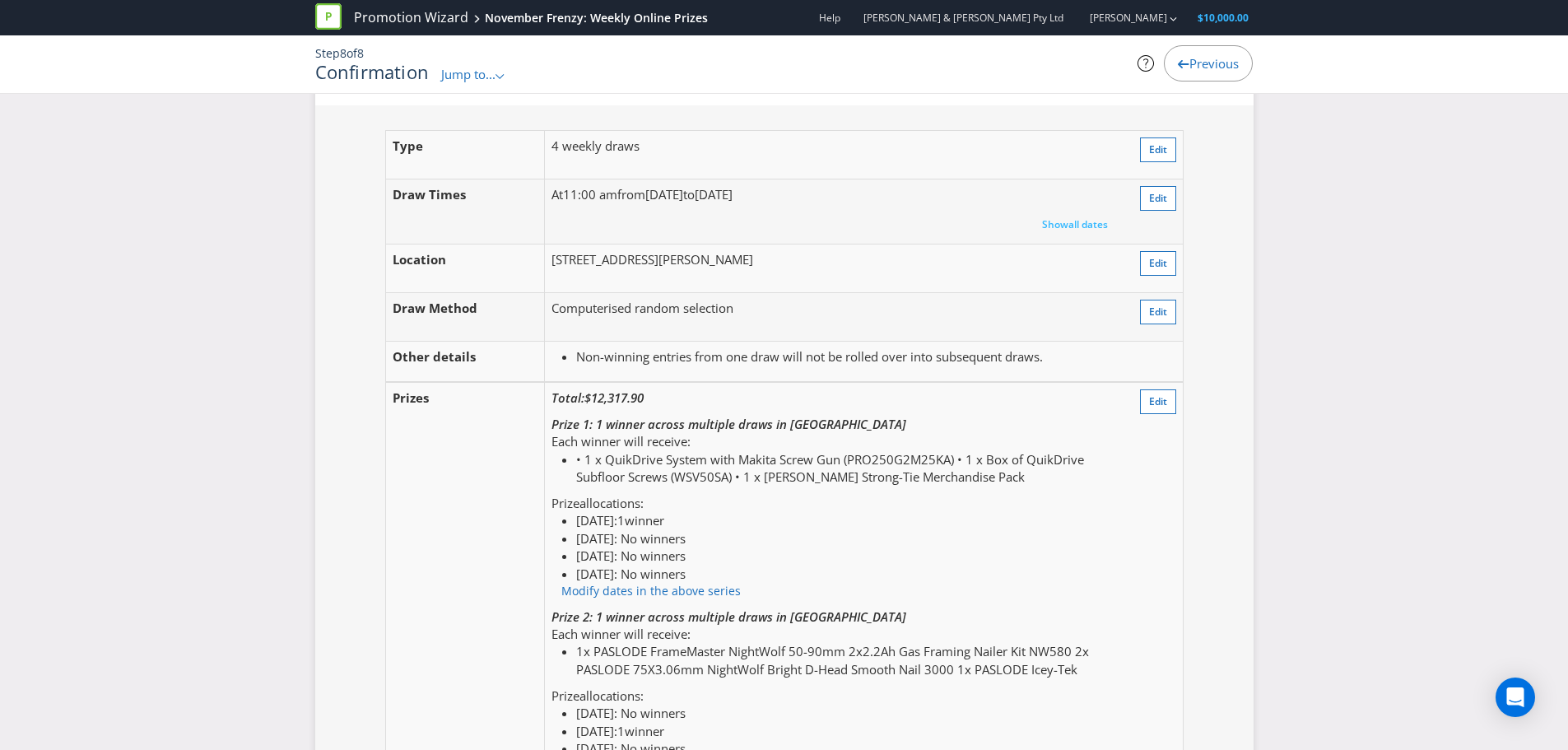
click at [1156, 407] on span "Edit" at bounding box center [1158, 401] width 18 height 14
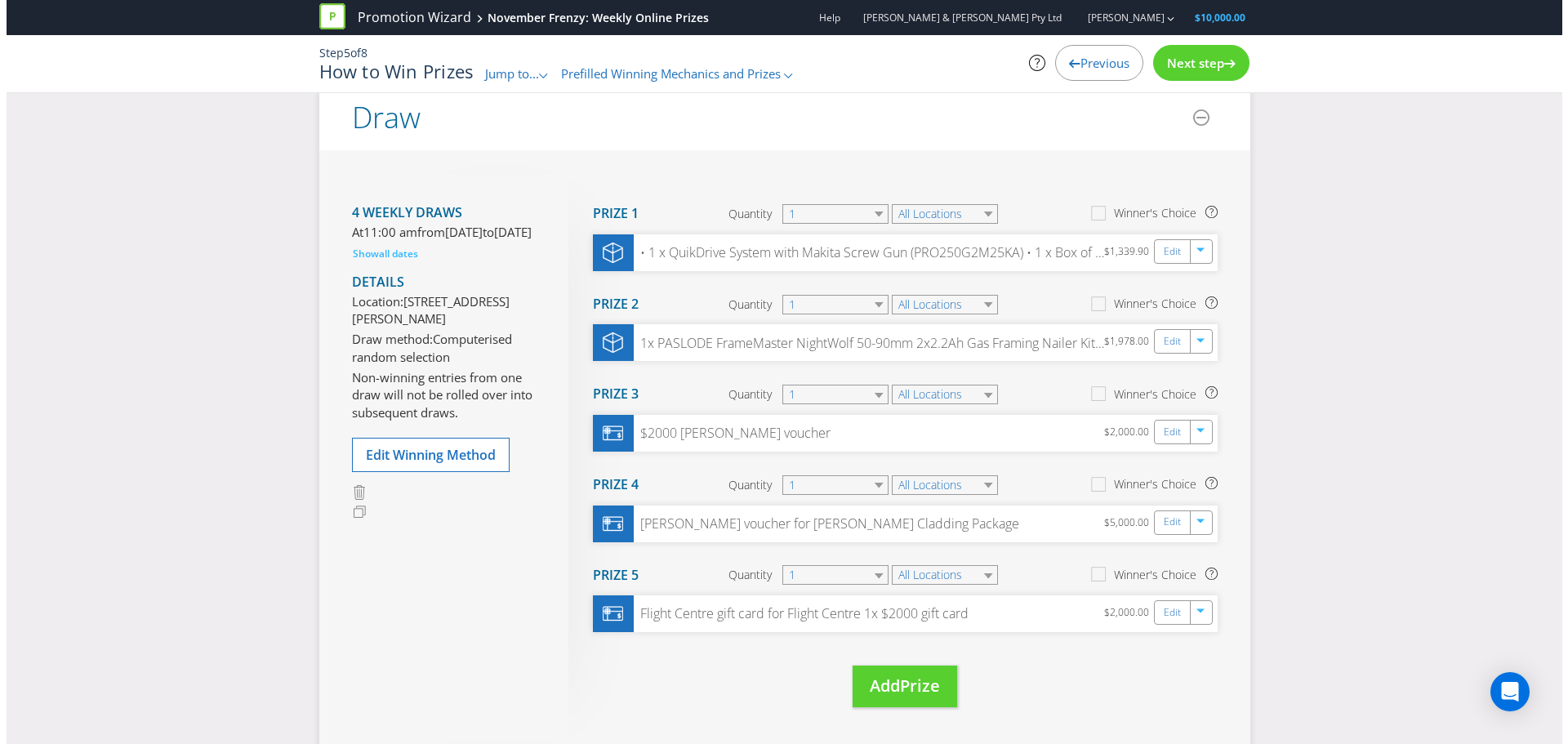
scroll to position [123, 0]
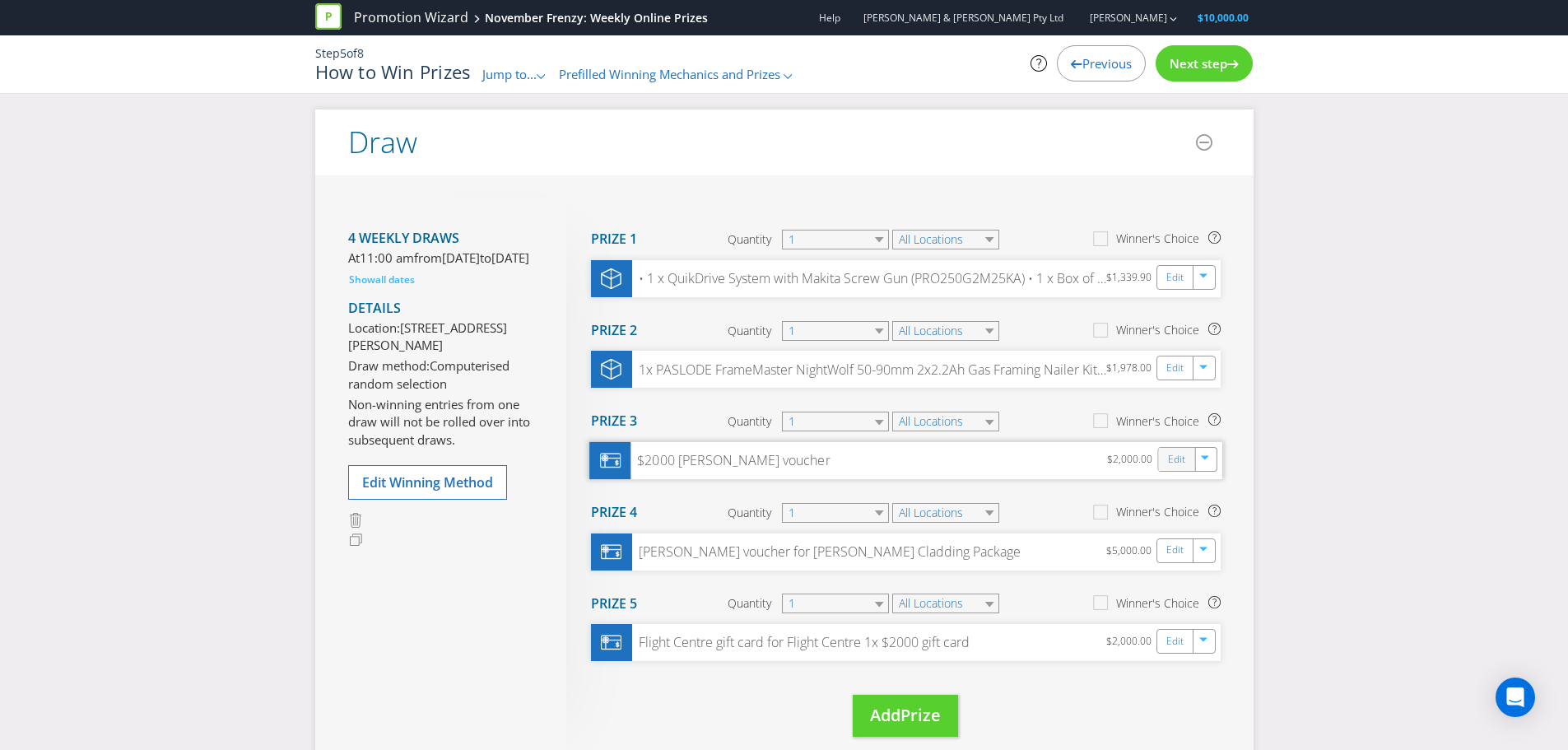
click at [1164, 457] on div "Edit" at bounding box center [1176, 459] width 37 height 23
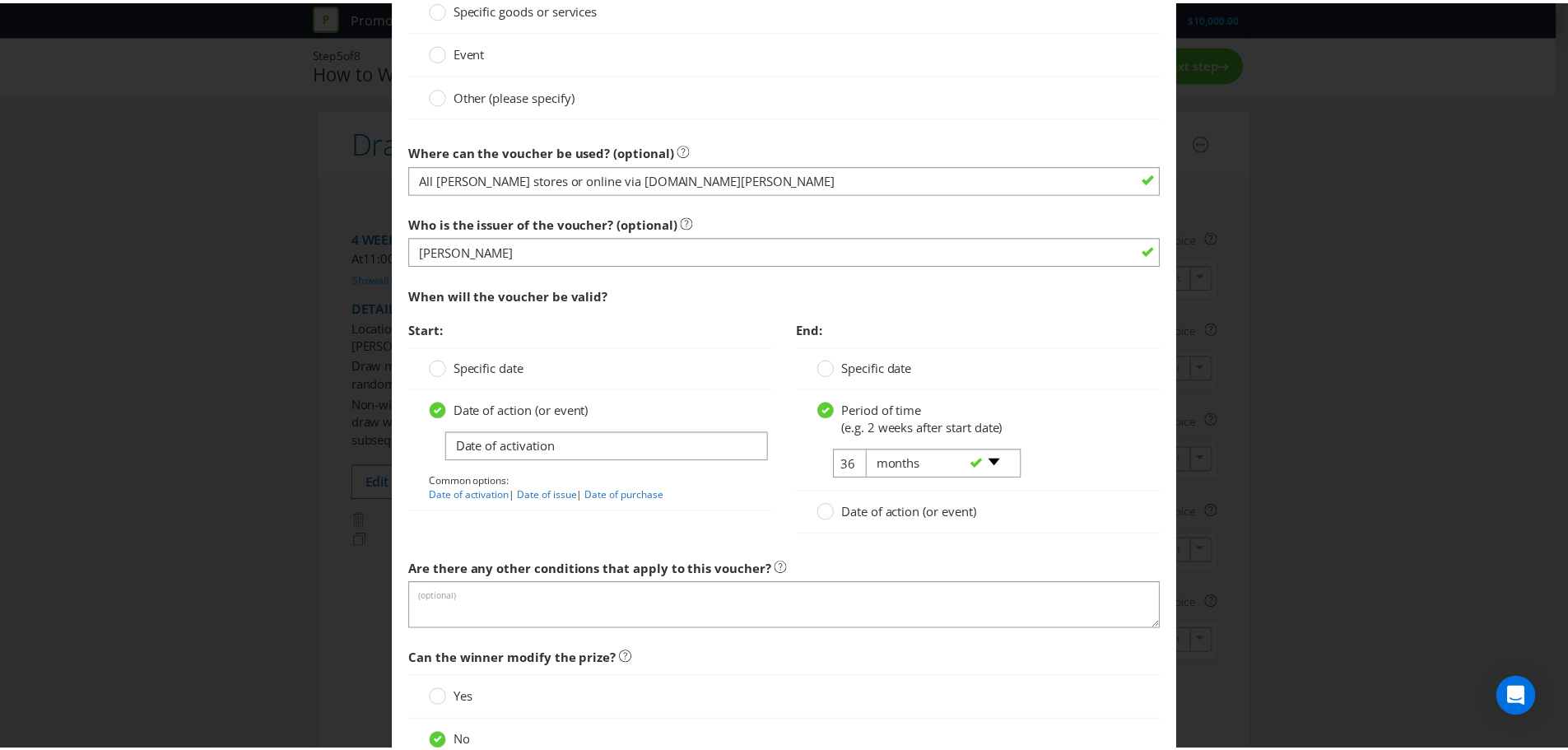
scroll to position [1471, 0]
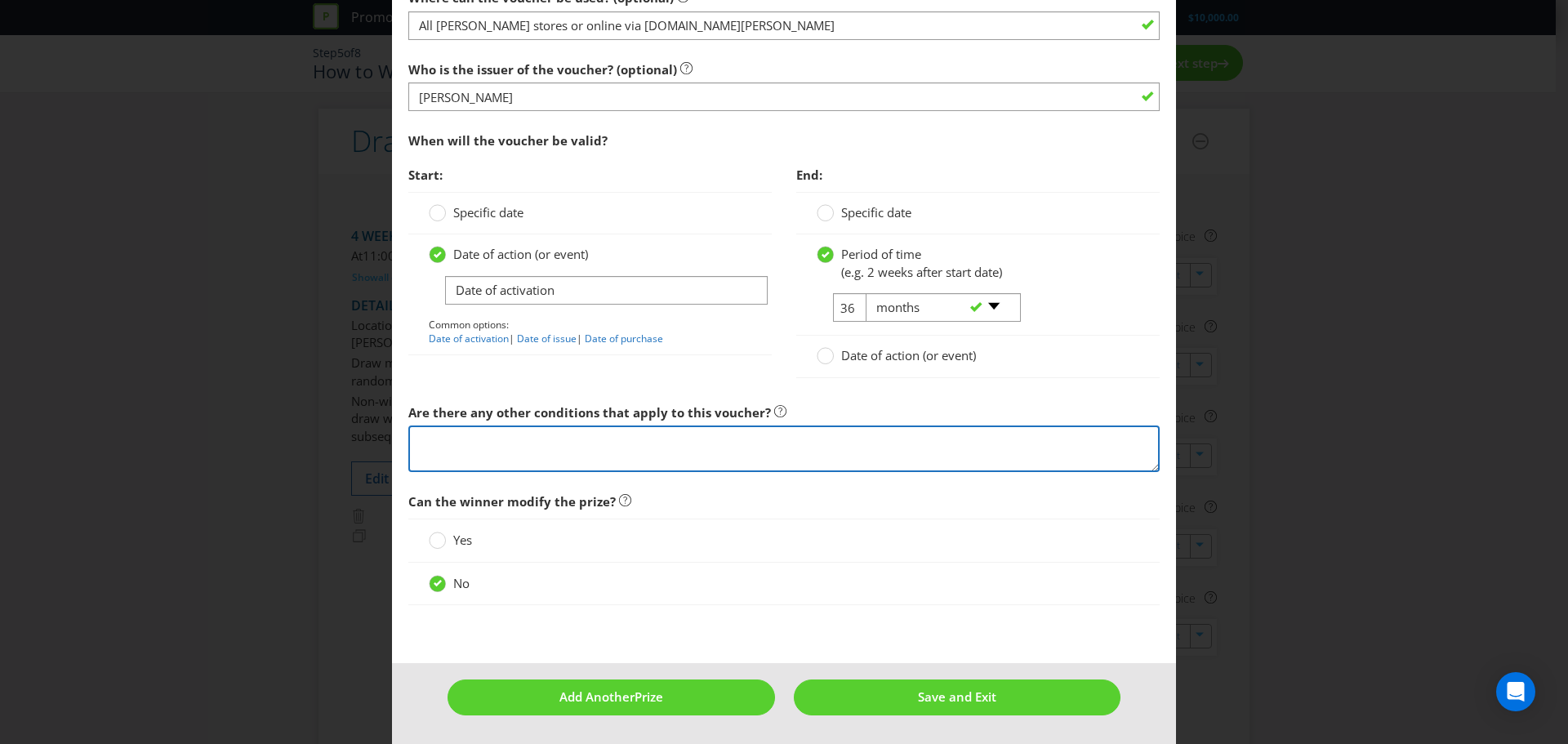
click at [604, 452] on textarea at bounding box center [784, 449] width 751 height 47
type textarea "T"
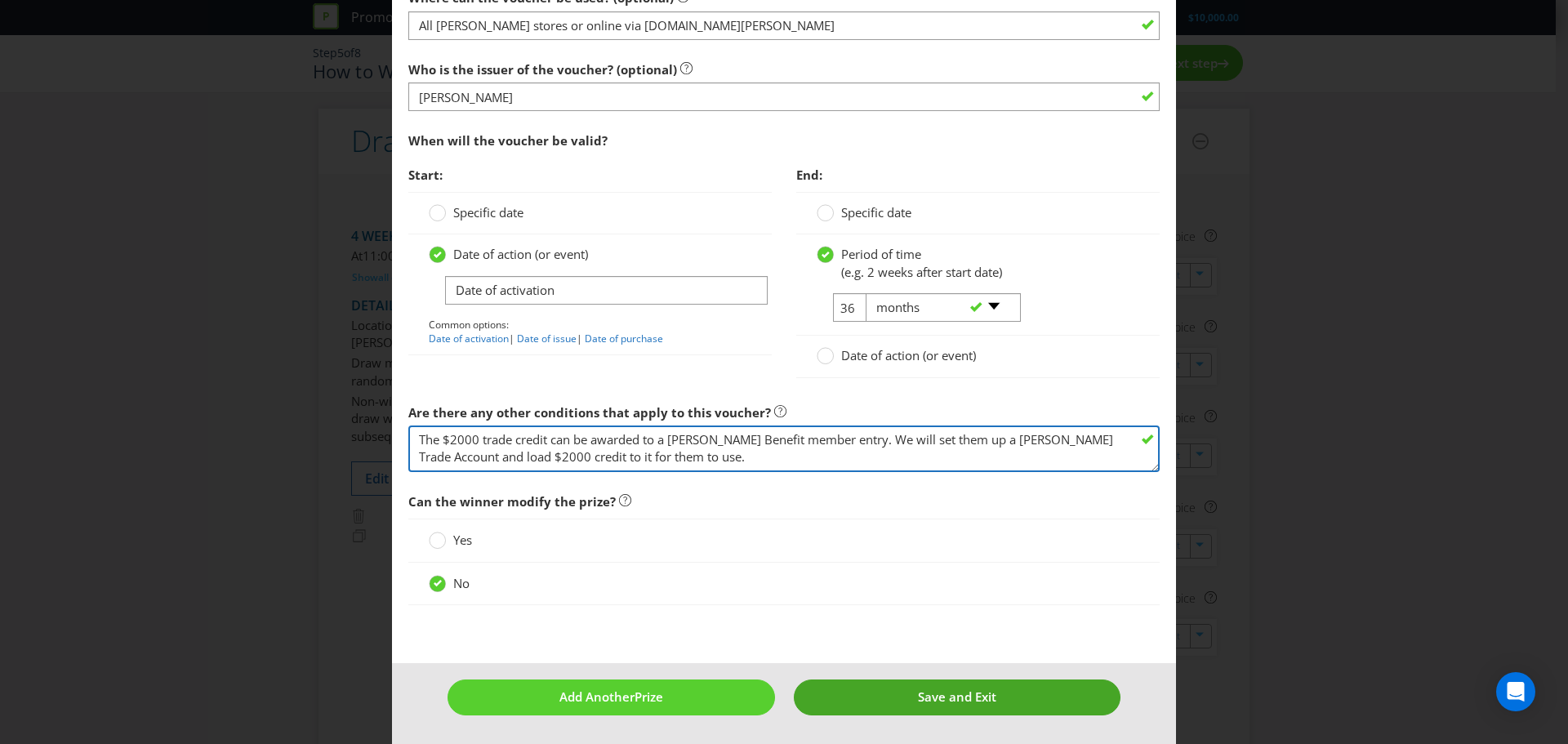
type textarea "The $2000 trade credit can be awarded to a [PERSON_NAME] Benefit member entry. …"
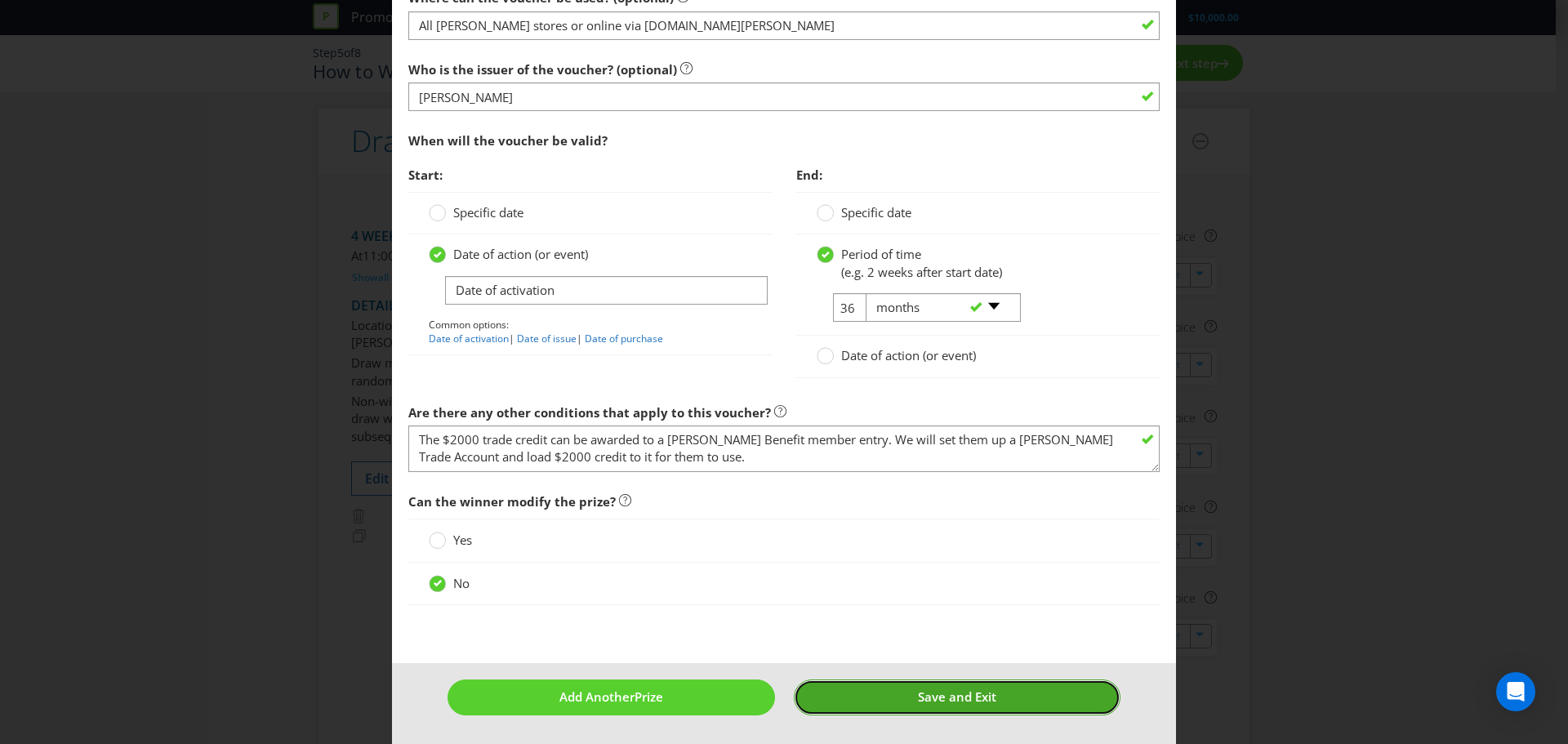
click at [918, 694] on span "Save and Exit" at bounding box center [957, 696] width 79 height 16
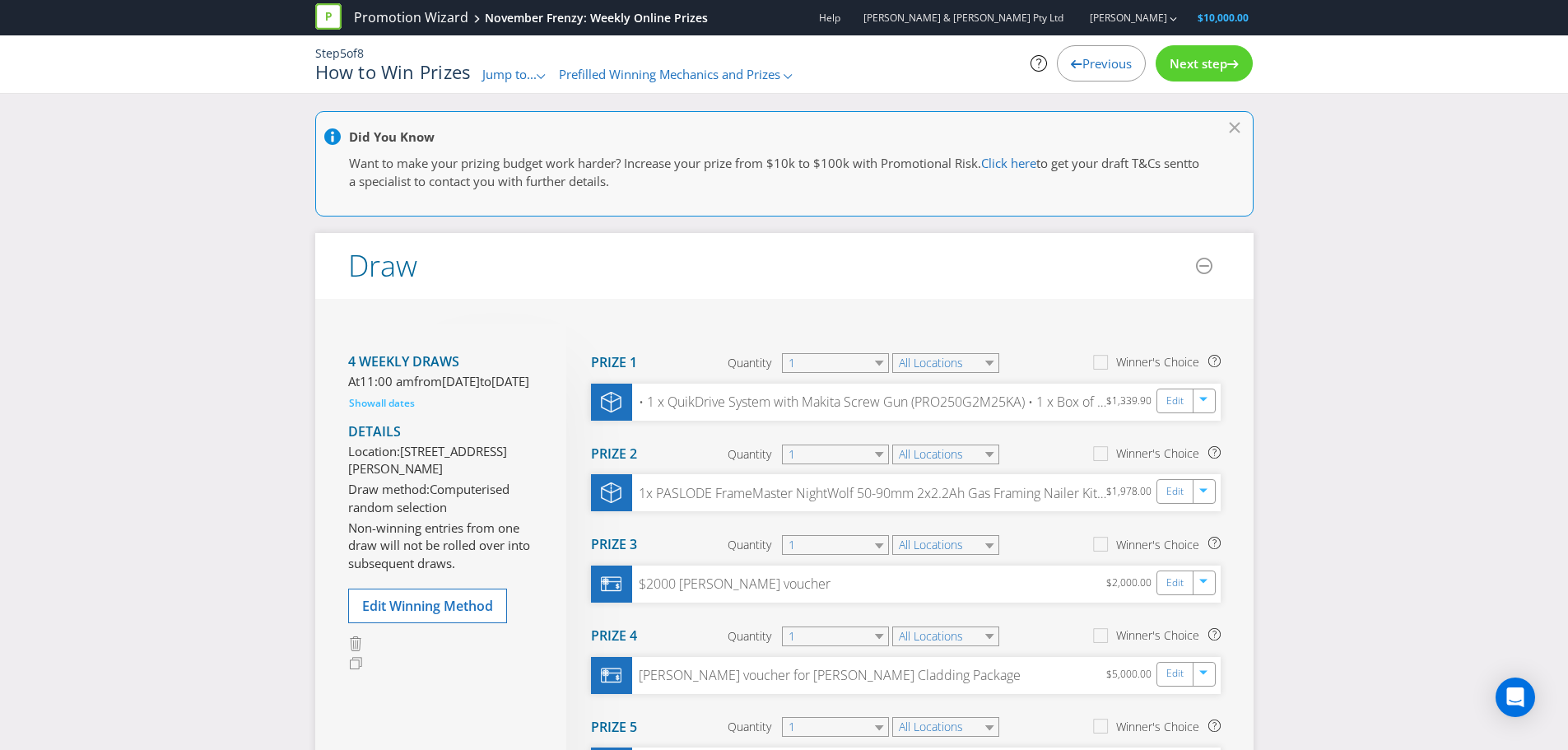
click at [1224, 74] on div "Next step" at bounding box center [1205, 63] width 97 height 36
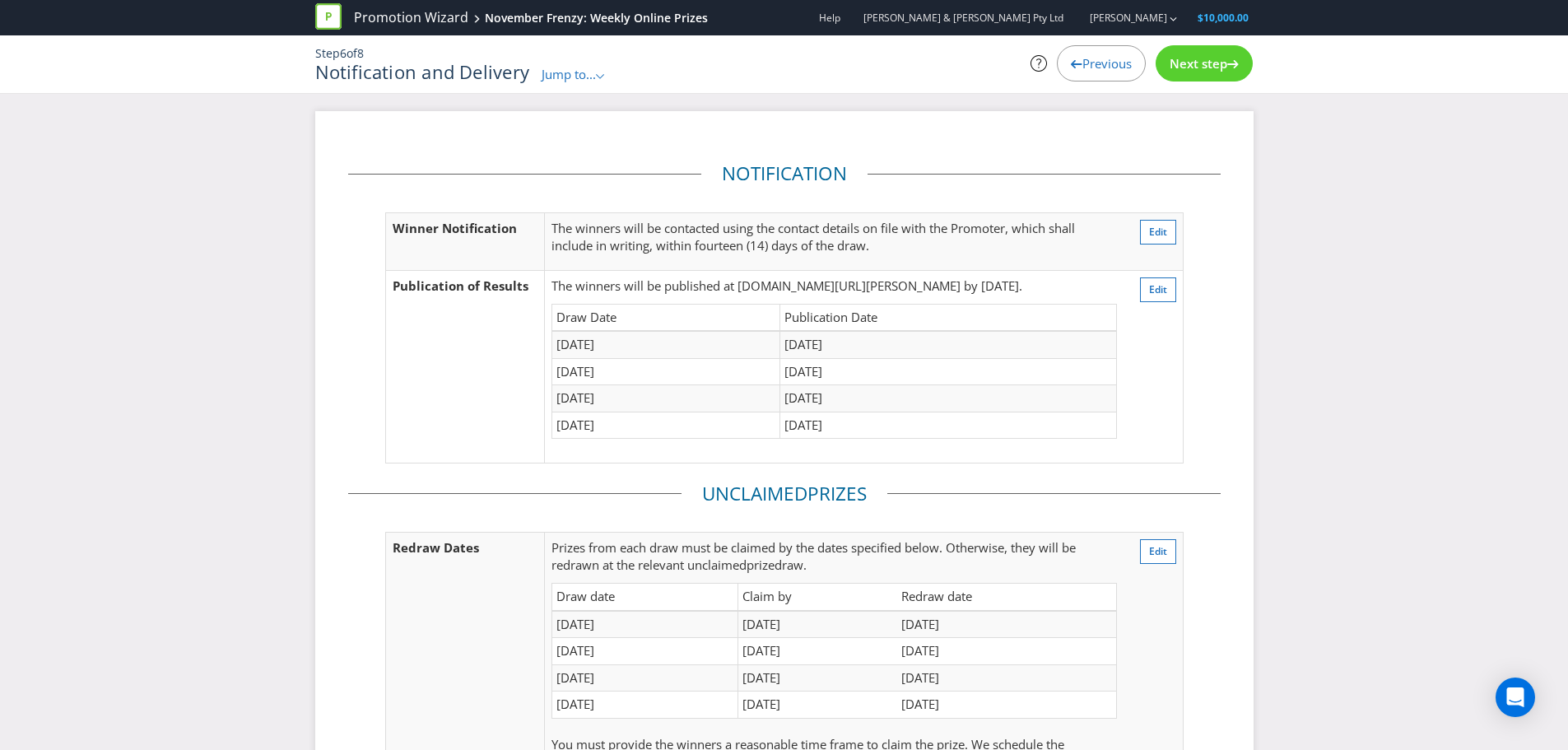
click at [1224, 74] on div "Next step" at bounding box center [1205, 63] width 97 height 36
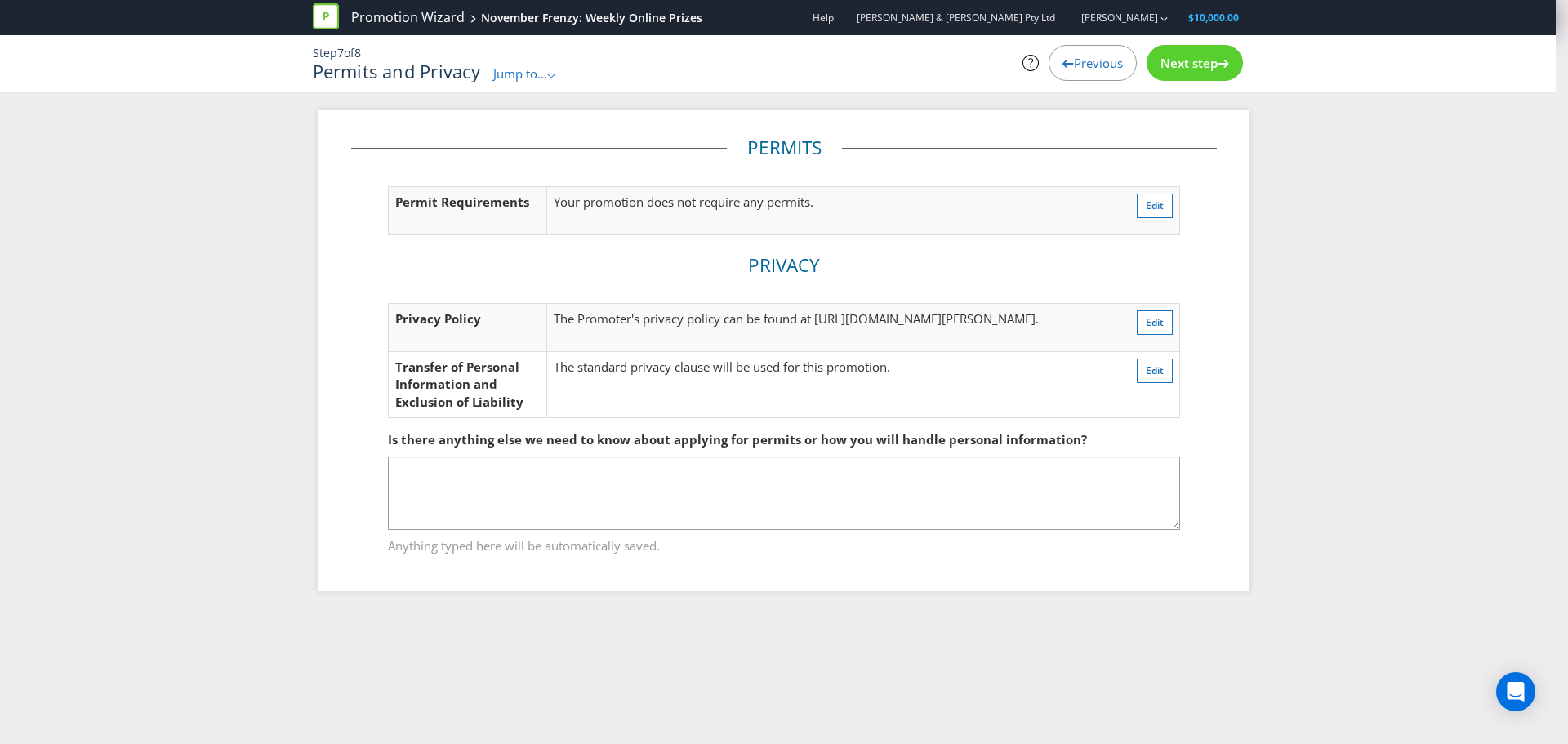
click at [1214, 74] on div "Next step" at bounding box center [1195, 63] width 96 height 36
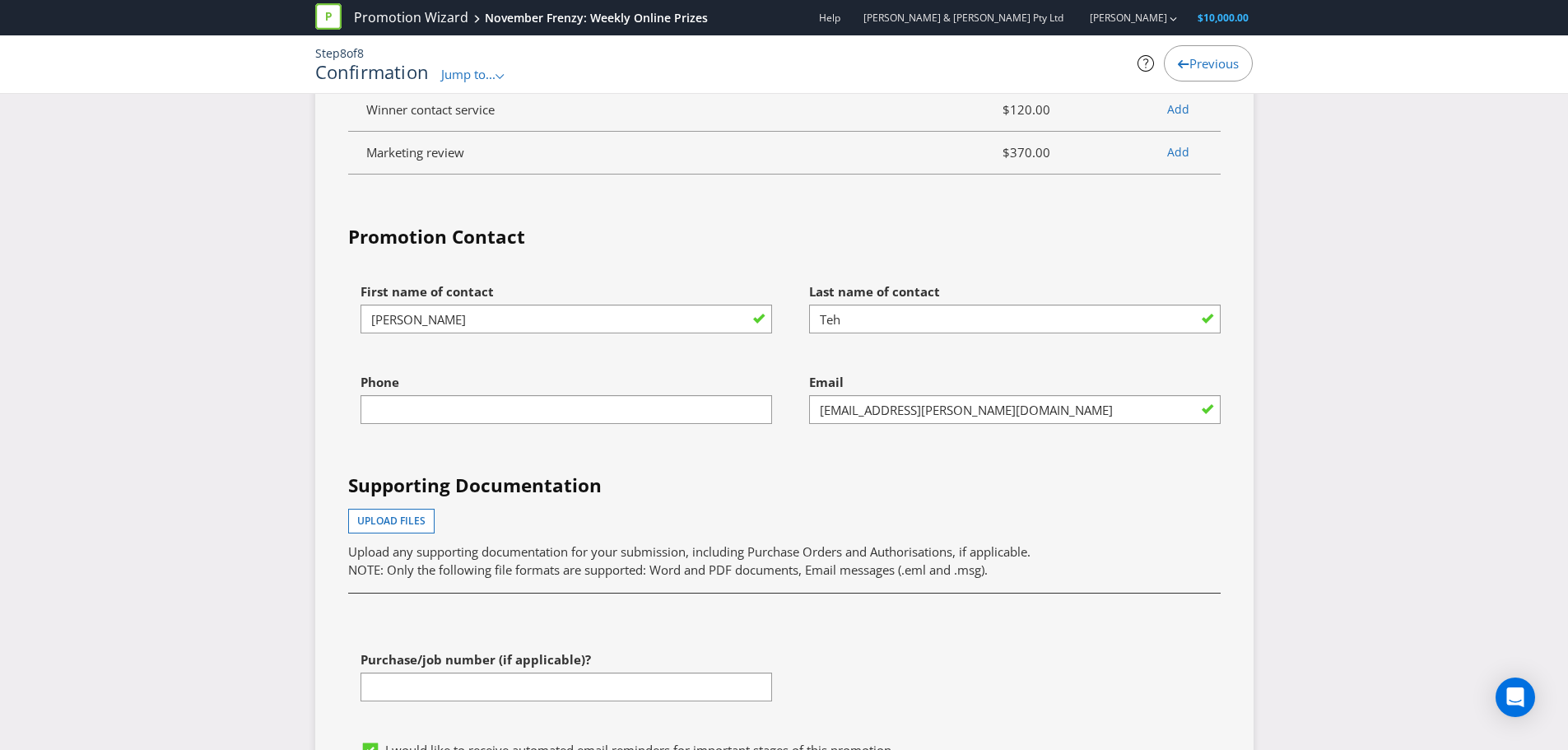
scroll to position [6093, 0]
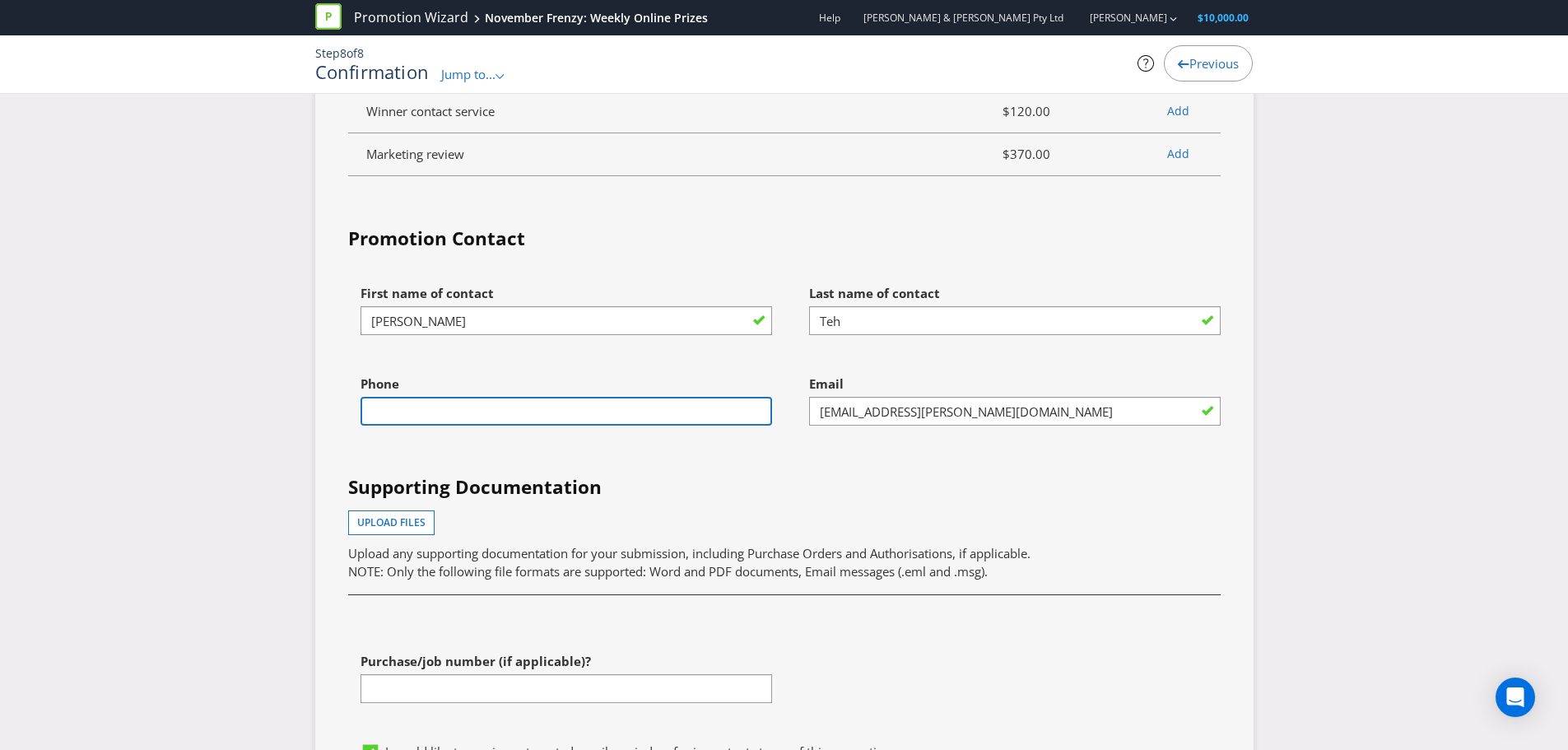
click at [653, 399] on input "text" at bounding box center [566, 411] width 411 height 29
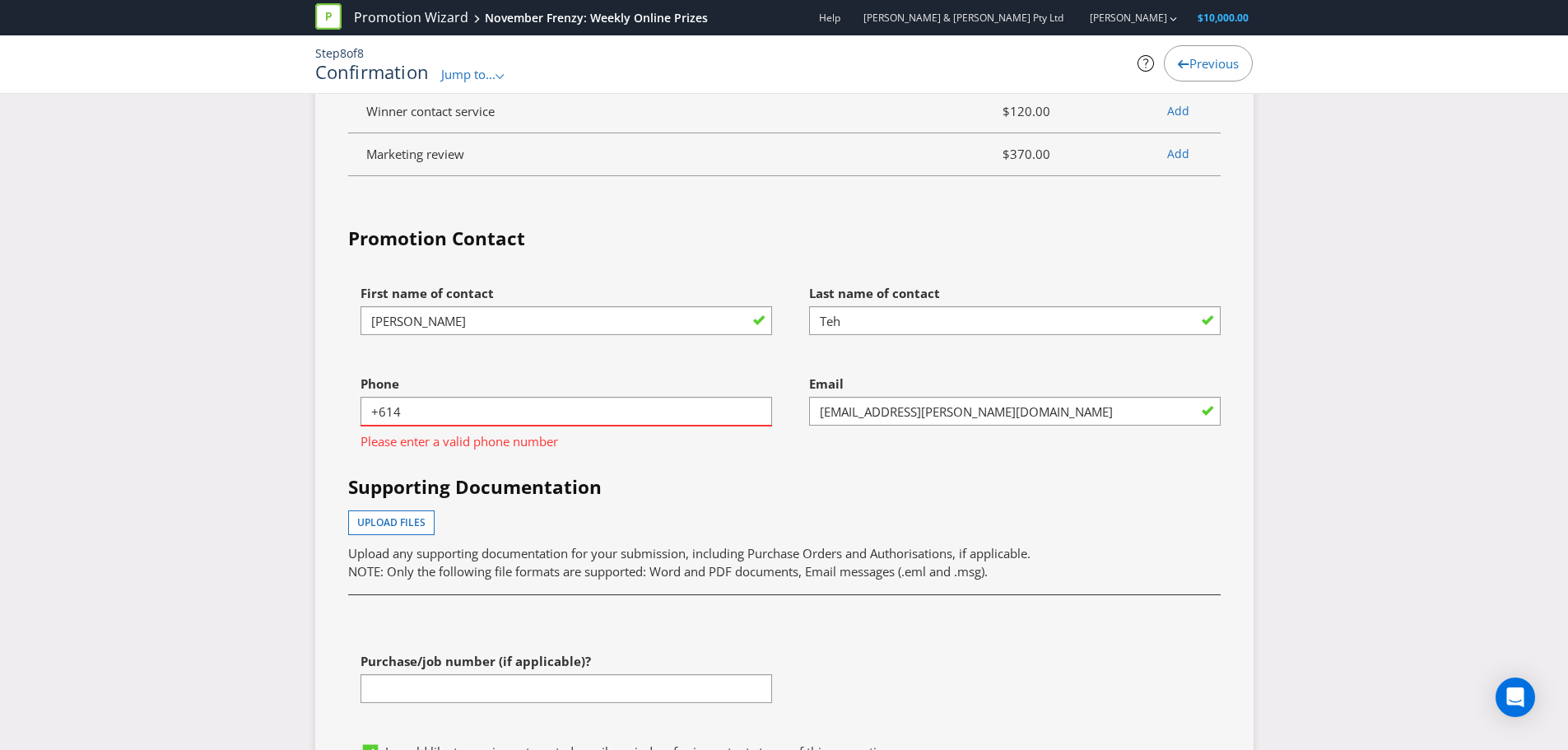
drag, startPoint x: 443, startPoint y: 433, endPoint x: 449, endPoint y: 401, distance: 32.6
click at [443, 422] on div "Phone +614 Please enter a valid phone number" at bounding box center [566, 408] width 411 height 83
click at [450, 401] on input "+614" at bounding box center [566, 411] width 411 height 29
click at [516, 497] on h4 "Supporting Documentation" at bounding box center [784, 487] width 873 height 26
click at [531, 392] on div "Phone [PHONE_NUMBER]" at bounding box center [566, 396] width 411 height 59
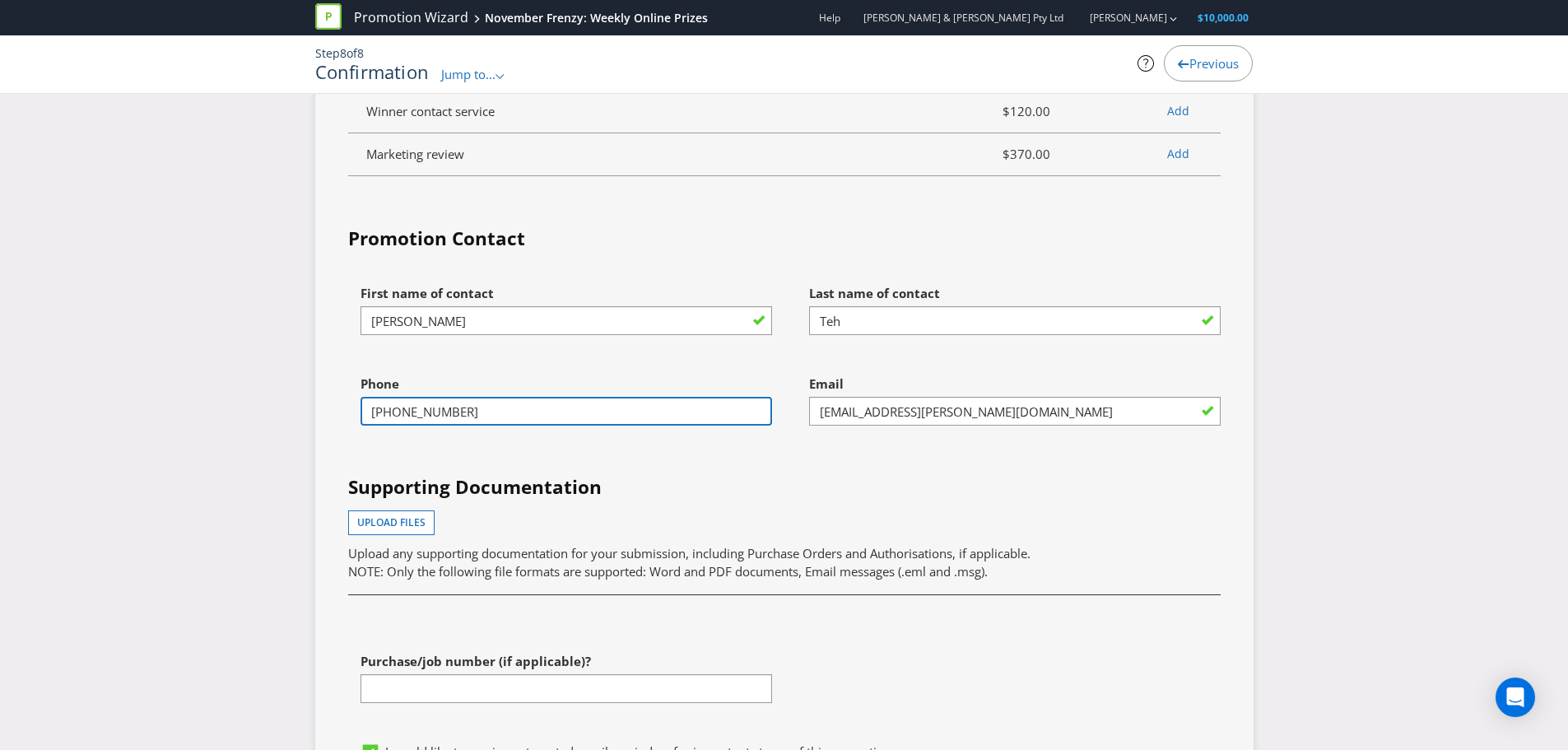
click at [531, 410] on input "[PHONE_NUMBER]" at bounding box center [566, 411] width 411 height 29
click at [541, 461] on div "First name of contact [PERSON_NAME] Last name of contact Teh Phone [PHONE_NUMBE…" at bounding box center [785, 505] width 897 height 457
click at [395, 405] on input "[PHONE_NUMBER]" at bounding box center [566, 411] width 411 height 29
click at [401, 410] on input "[PHONE_NUMBER]" at bounding box center [566, 411] width 411 height 29
click at [410, 410] on input "[PHONE_NUMBER]" at bounding box center [566, 411] width 411 height 29
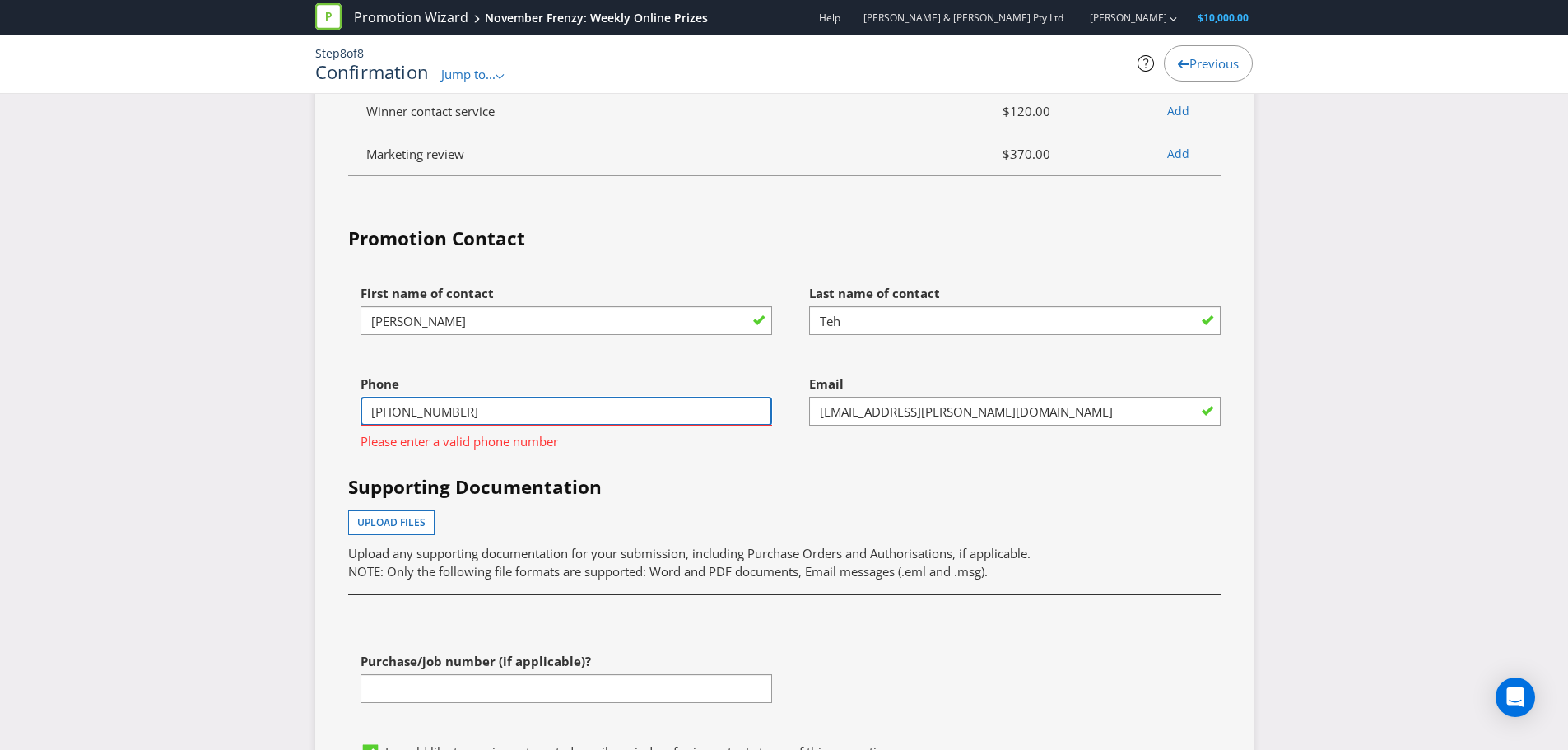
click at [387, 410] on input "[PHONE_NUMBER]" at bounding box center [566, 411] width 411 height 29
click at [386, 410] on input "[PHONE_NUMBER]" at bounding box center [566, 411] width 411 height 29
click at [394, 410] on input "[PHONE_NUMBER]" at bounding box center [566, 411] width 411 height 29
type input "421410527"
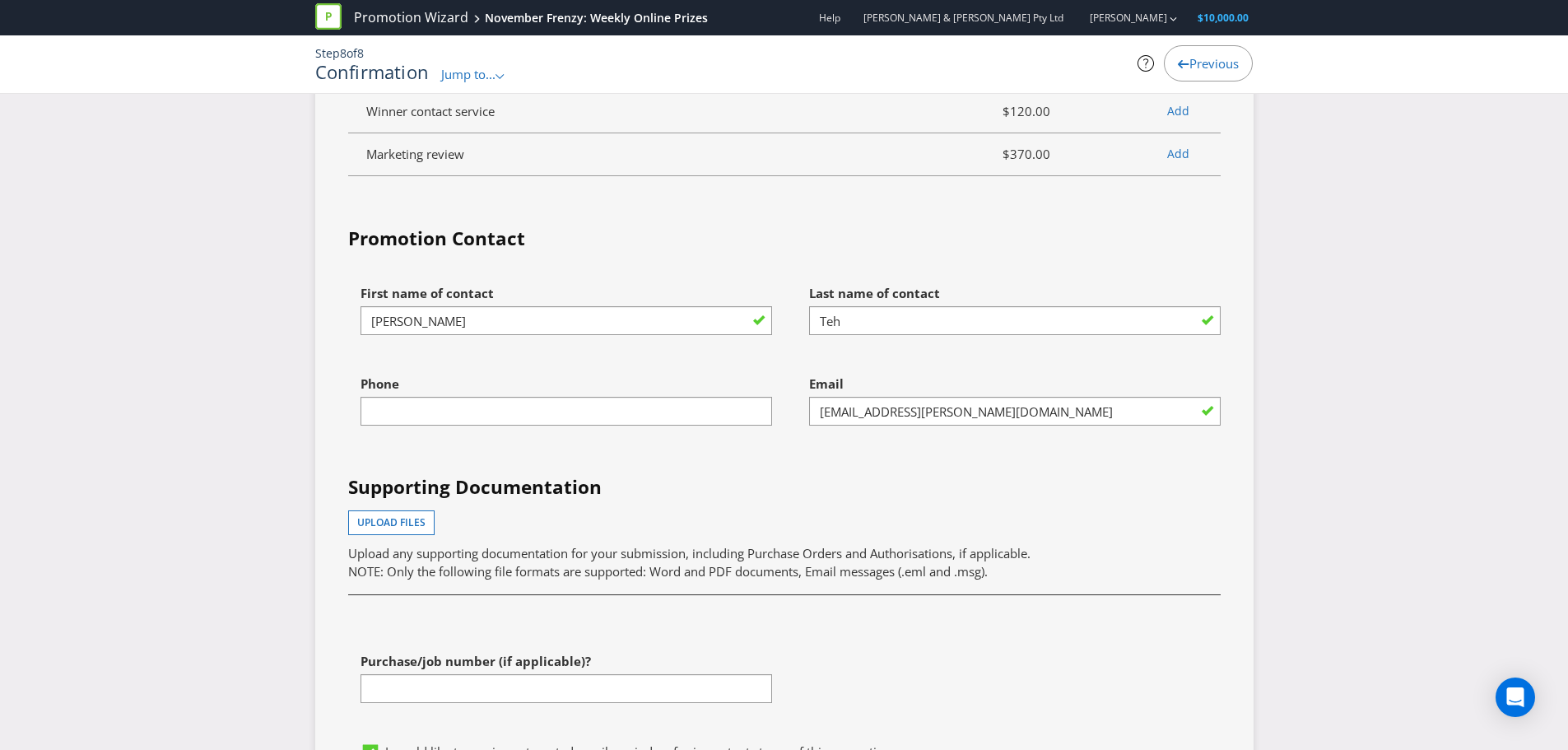
click at [483, 457] on div "Phone" at bounding box center [560, 412] width 449 height 90
click at [482, 415] on input "text" at bounding box center [566, 411] width 411 height 29
type input "0421410527"
click at [715, 471] on div "First name of contact [PERSON_NAME] Last name of contact Teh Phone [PHONE_NUMBE…" at bounding box center [785, 505] width 897 height 457
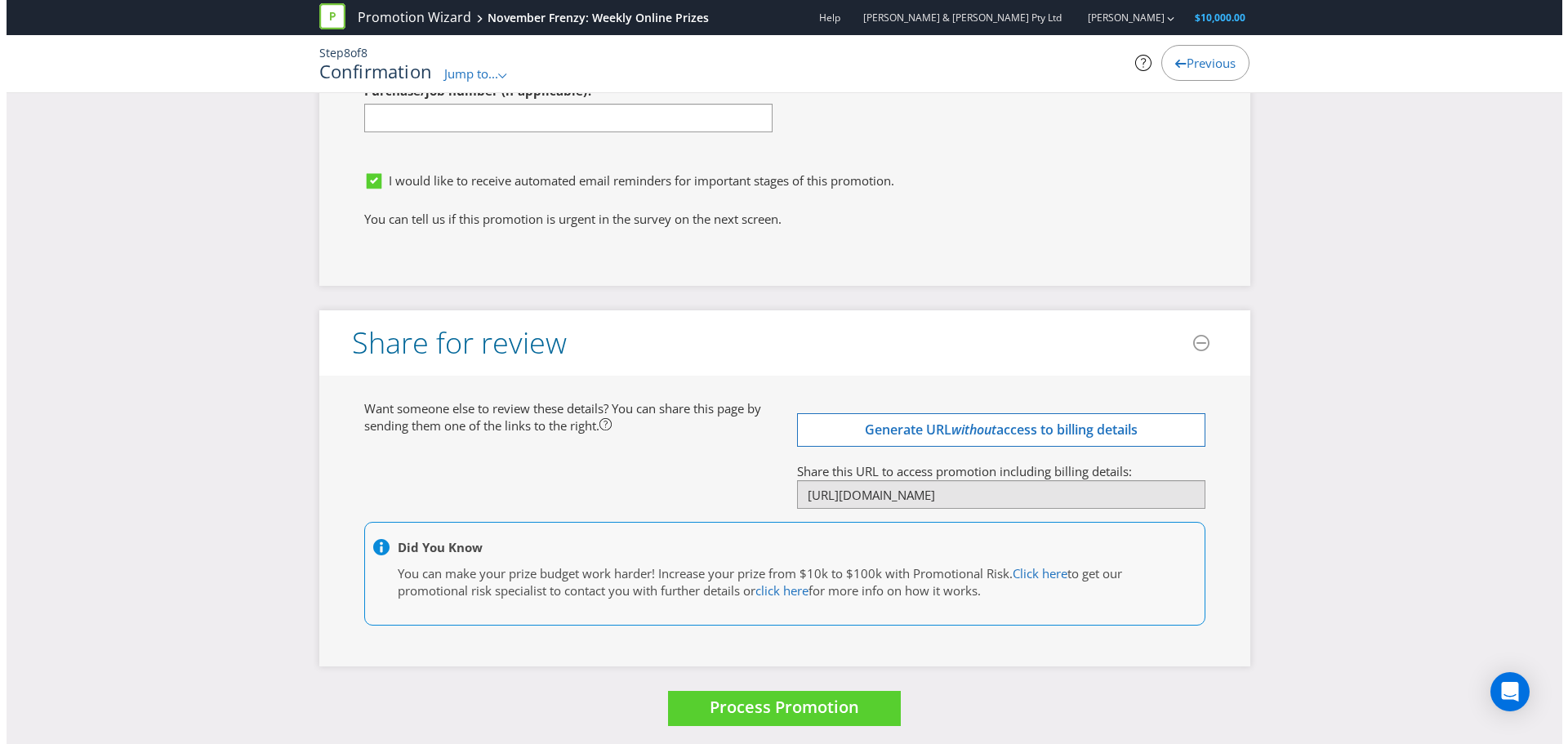
scroll to position [6616, 0]
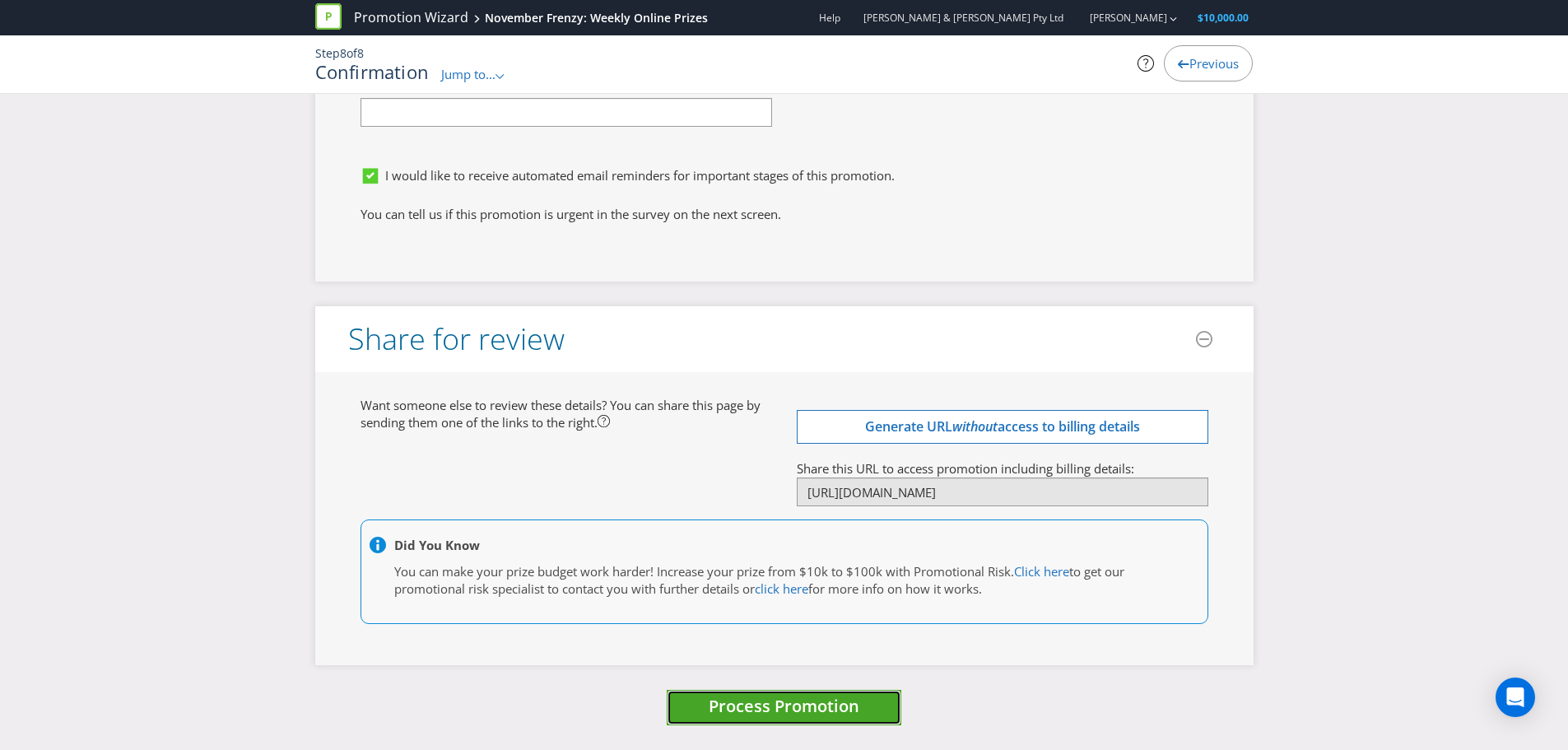
click at [826, 695] on span "Process Promotion" at bounding box center [784, 706] width 151 height 22
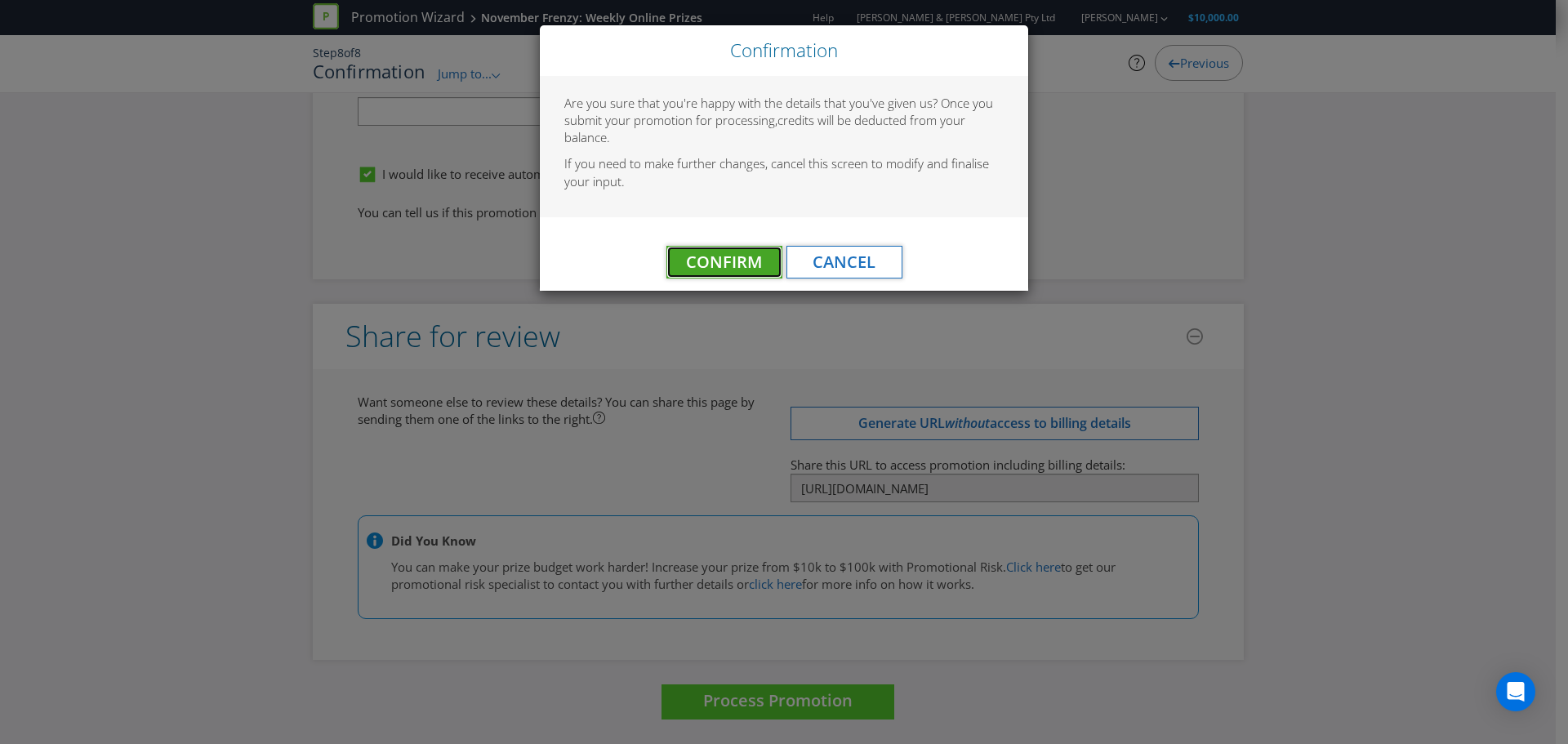
click at [748, 267] on span "Confirm" at bounding box center [724, 262] width 76 height 22
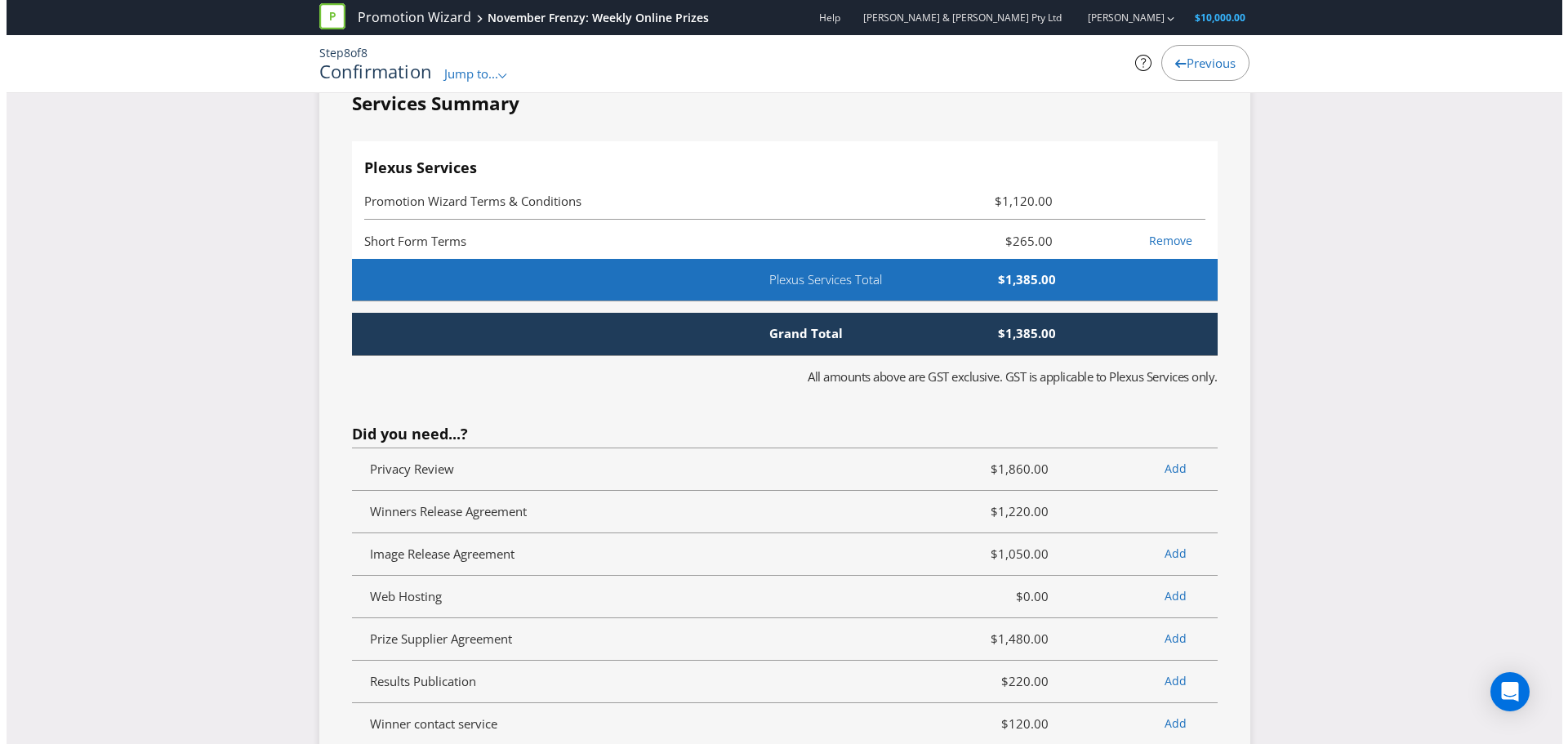
scroll to position [0, 0]
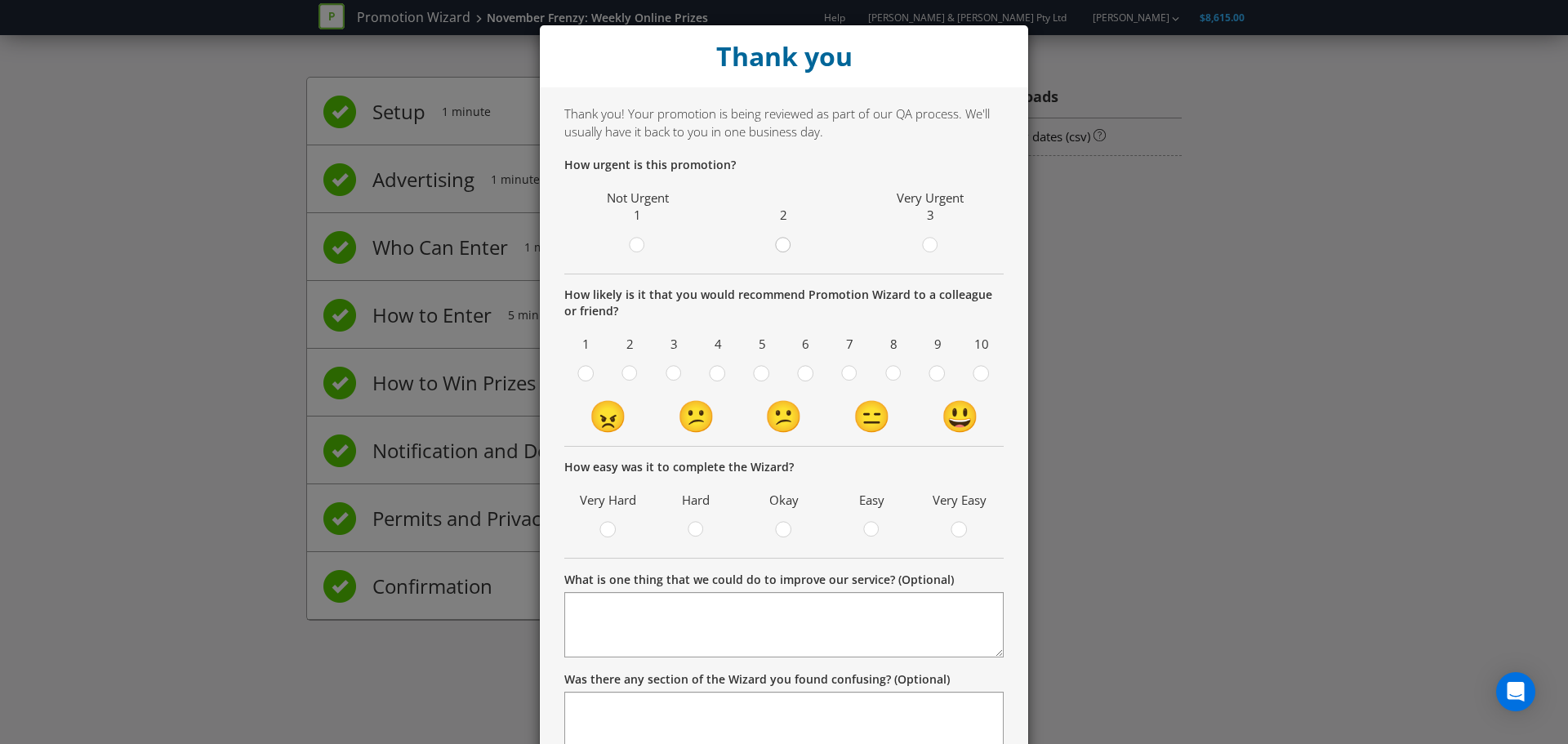
click at [779, 245] on div at bounding box center [784, 240] width 8 height 8
click at [0, 0] on input "radio" at bounding box center [0, 0] width 0 height 0
click at [864, 526] on circle at bounding box center [871, 529] width 14 height 14
click at [0, 0] on input "radio" at bounding box center [0, 0] width 0 height 0
click at [857, 371] on span at bounding box center [859, 377] width 3 height 15
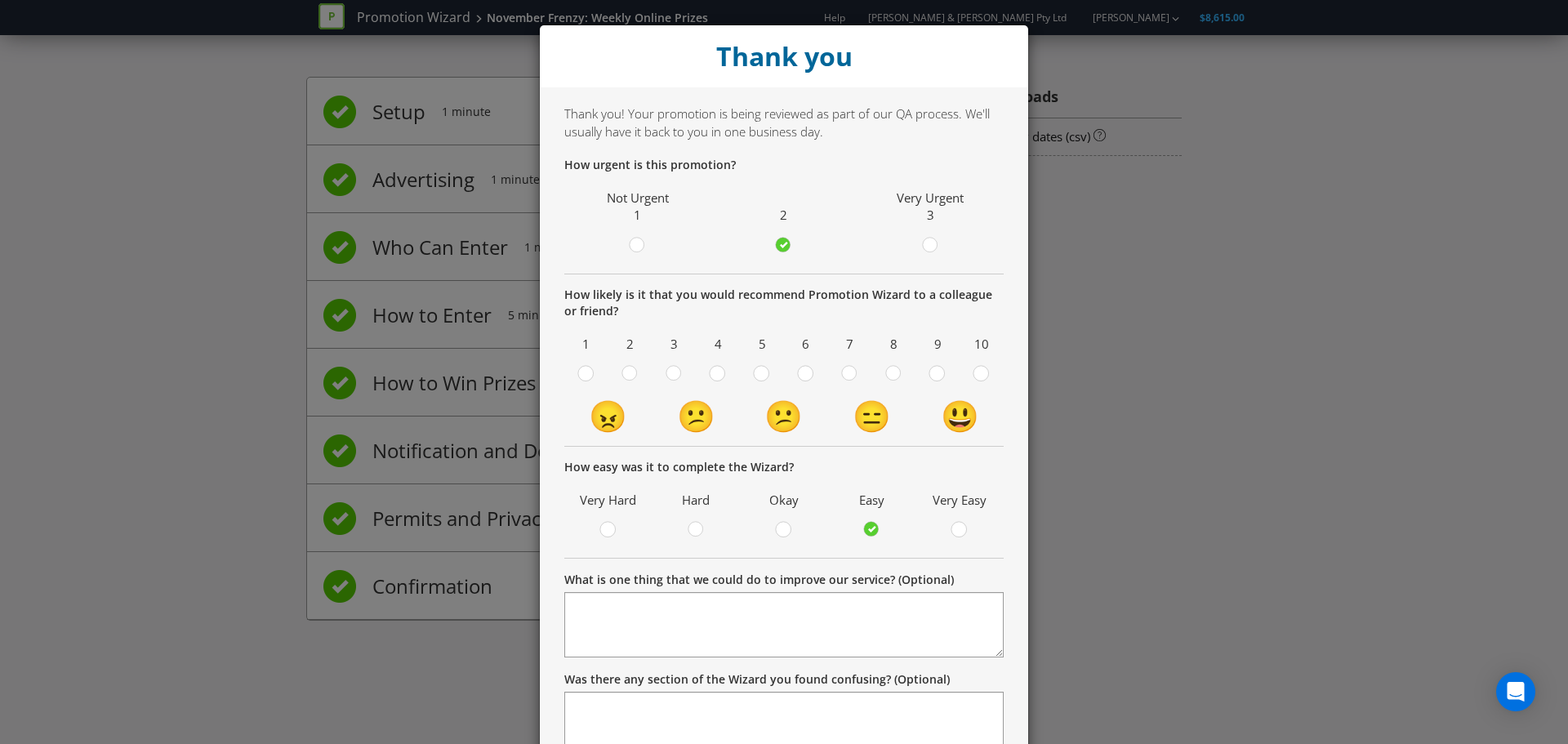
click at [0, 0] on input "radio" at bounding box center [0, 0] width 0 height 0
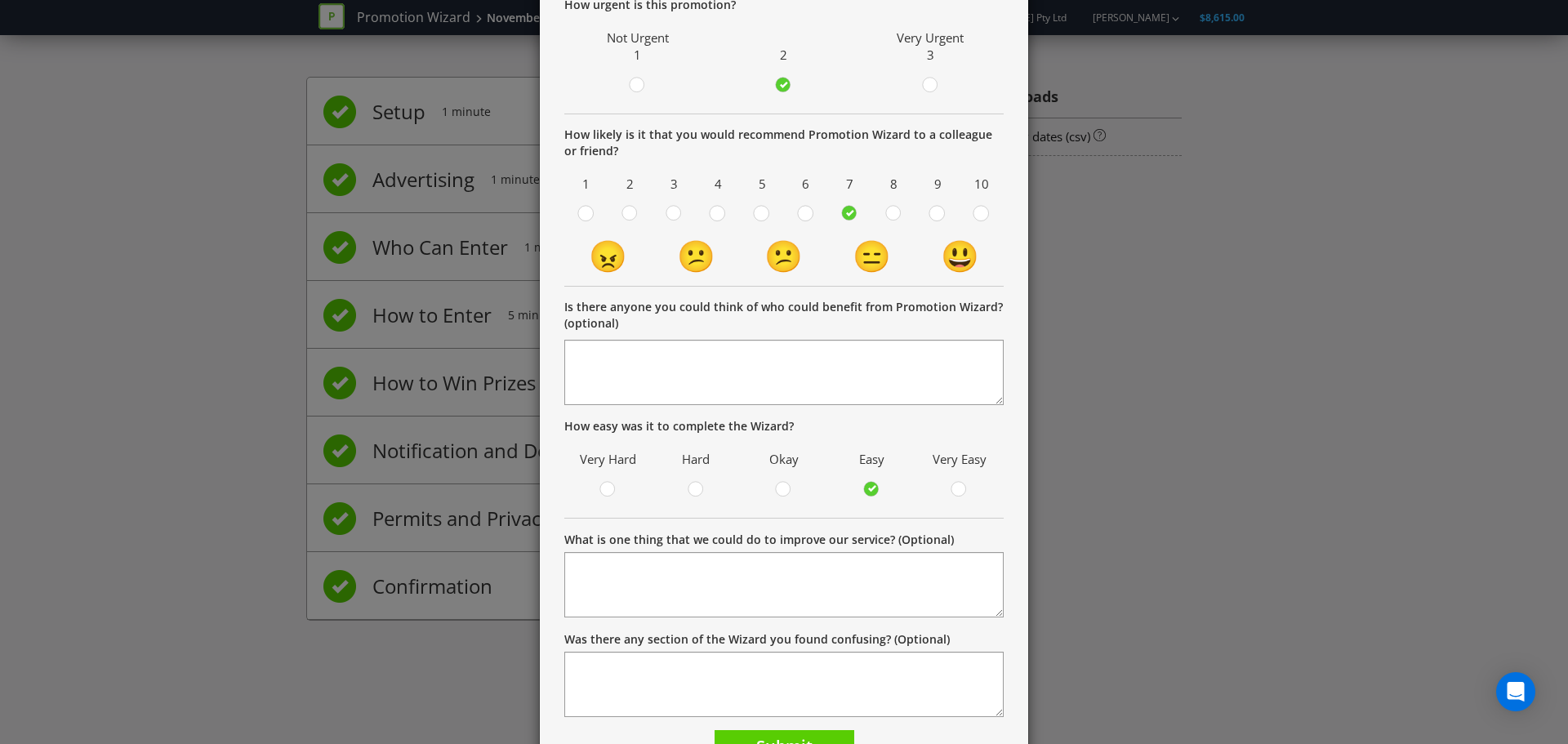
scroll to position [249, 0]
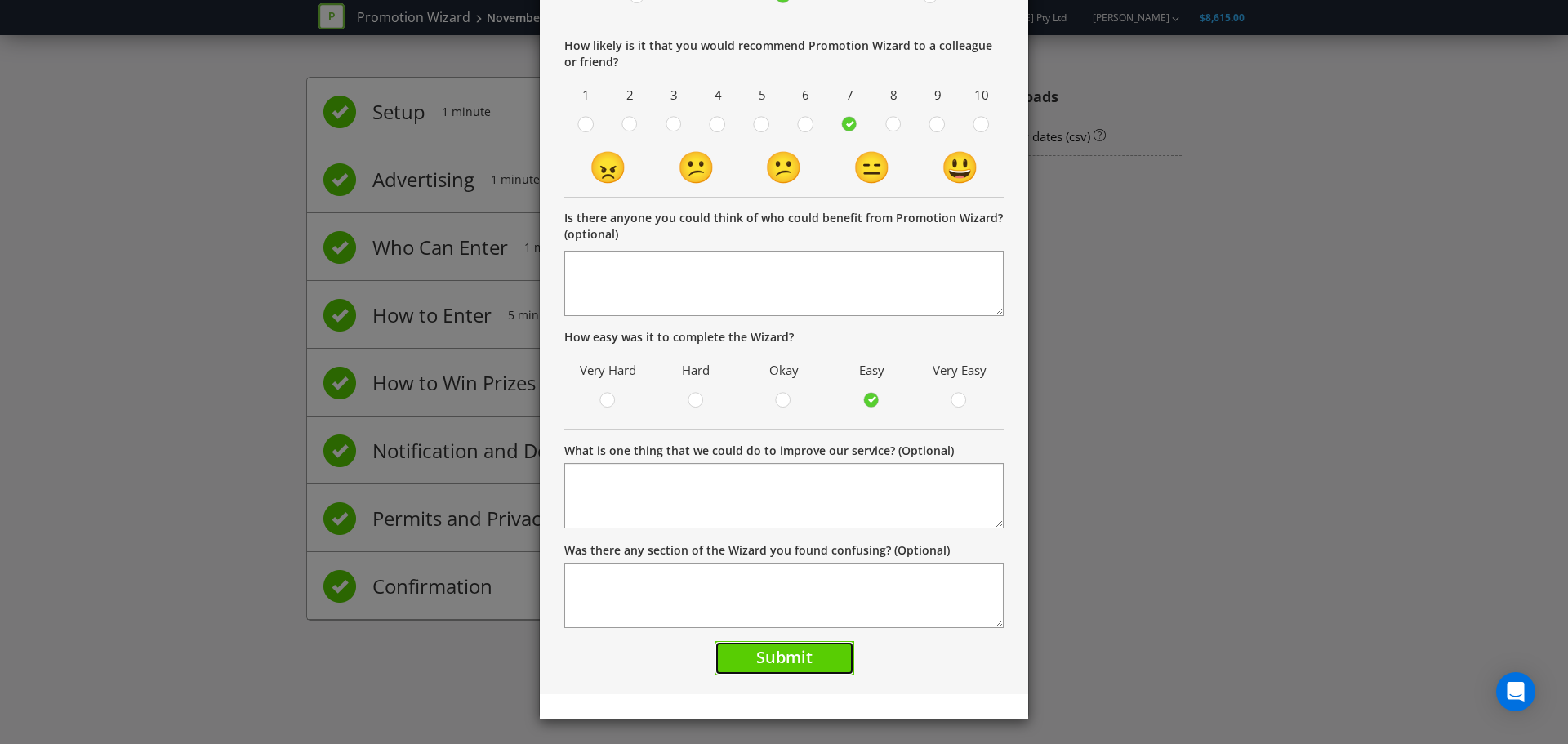
click at [779, 656] on span "Submit" at bounding box center [784, 657] width 57 height 22
